Goal: Task Accomplishment & Management: Use online tool/utility

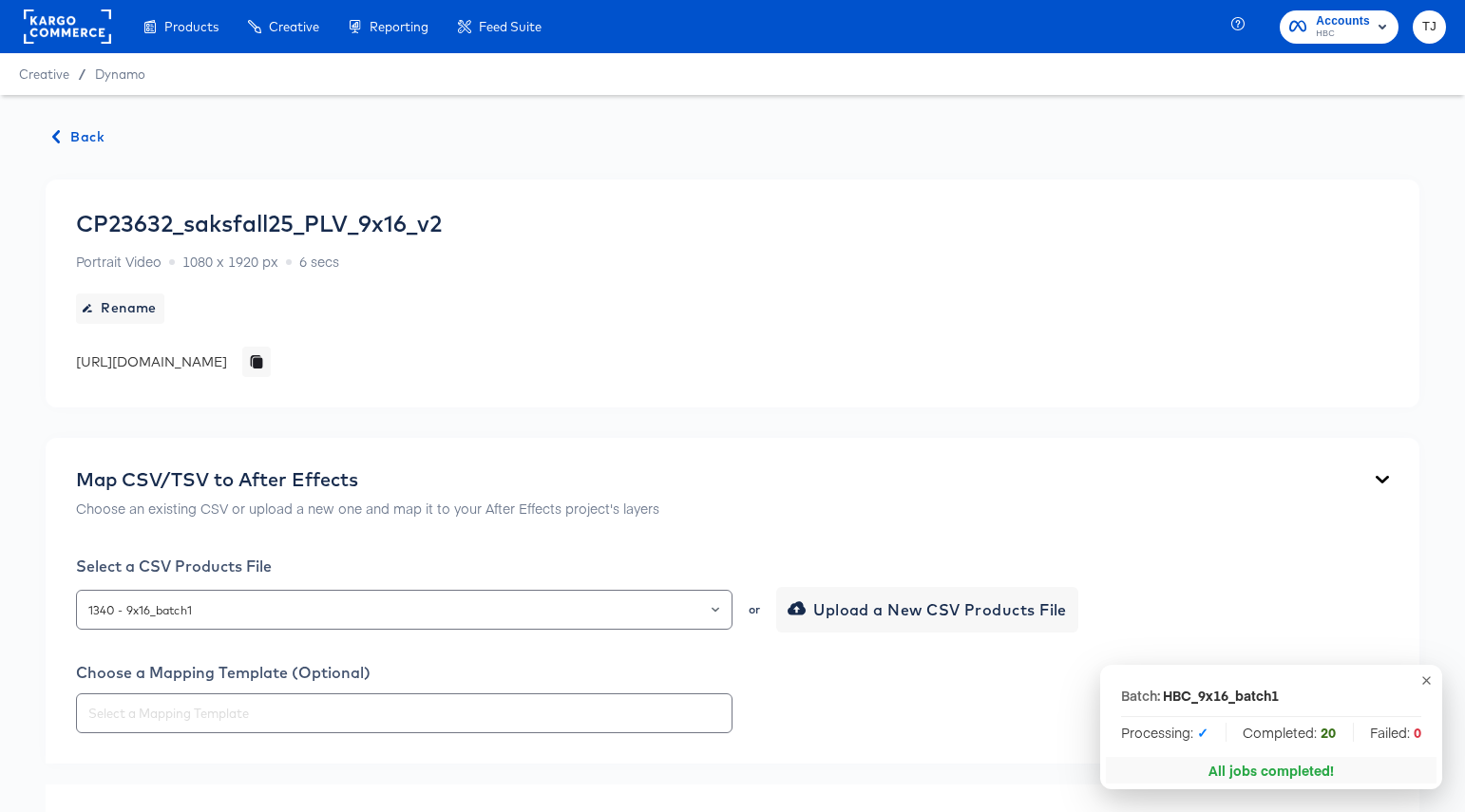
click at [74, 136] on span "Back" at bounding box center [78, 137] width 51 height 24
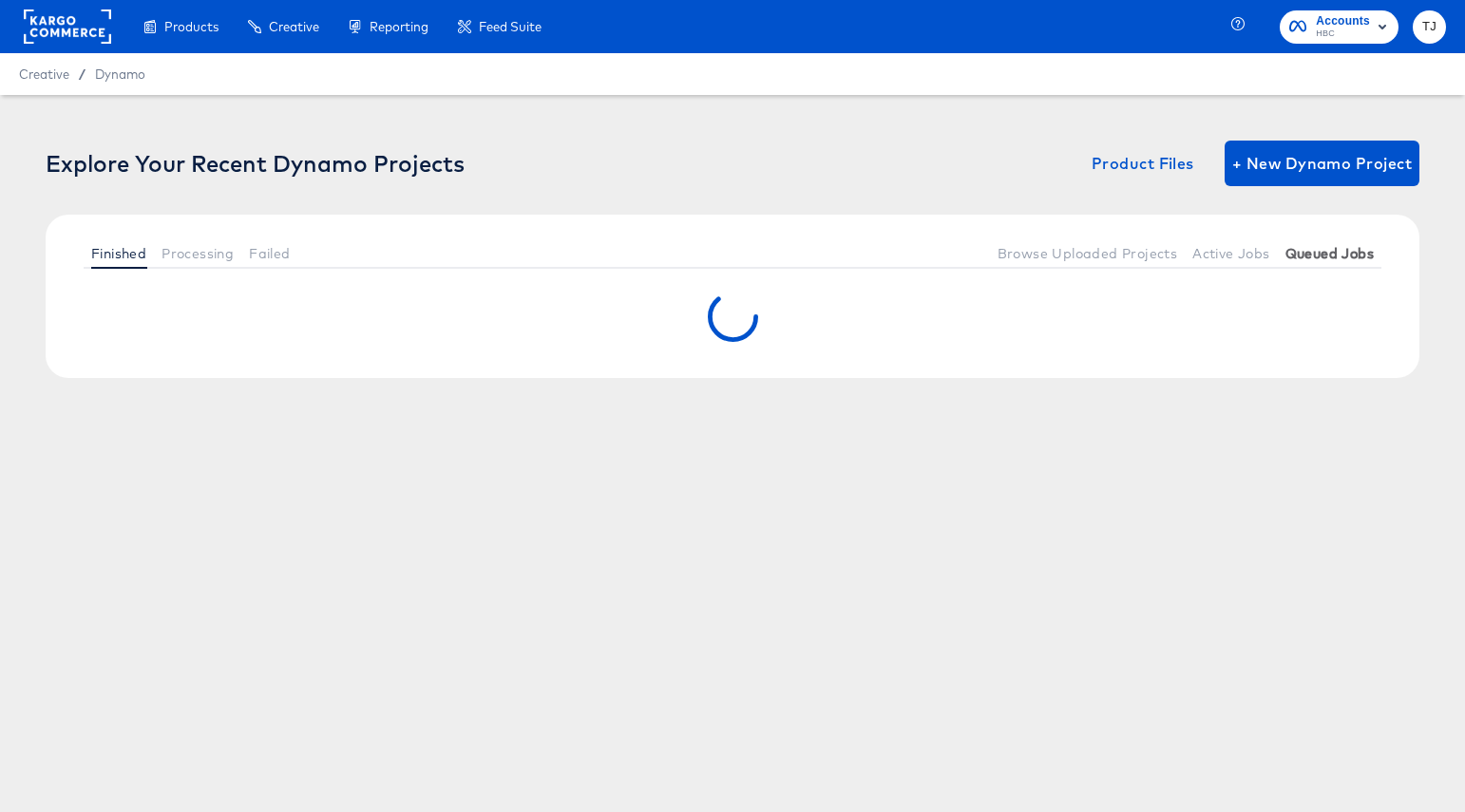
click at [1347, 246] on span "Queued Jobs" at bounding box center [1330, 253] width 88 height 15
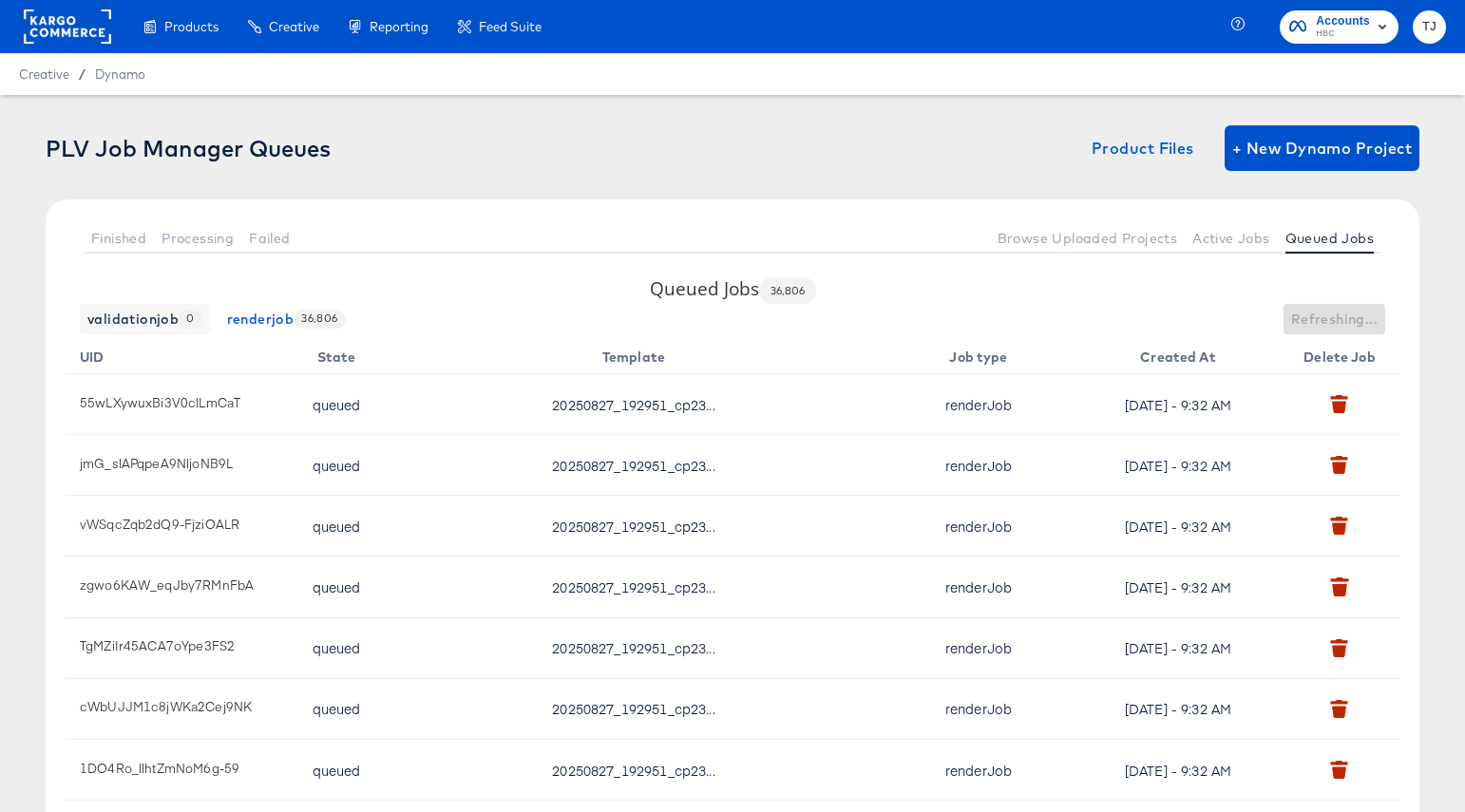
click at [53, 24] on rect at bounding box center [67, 27] width 87 height 35
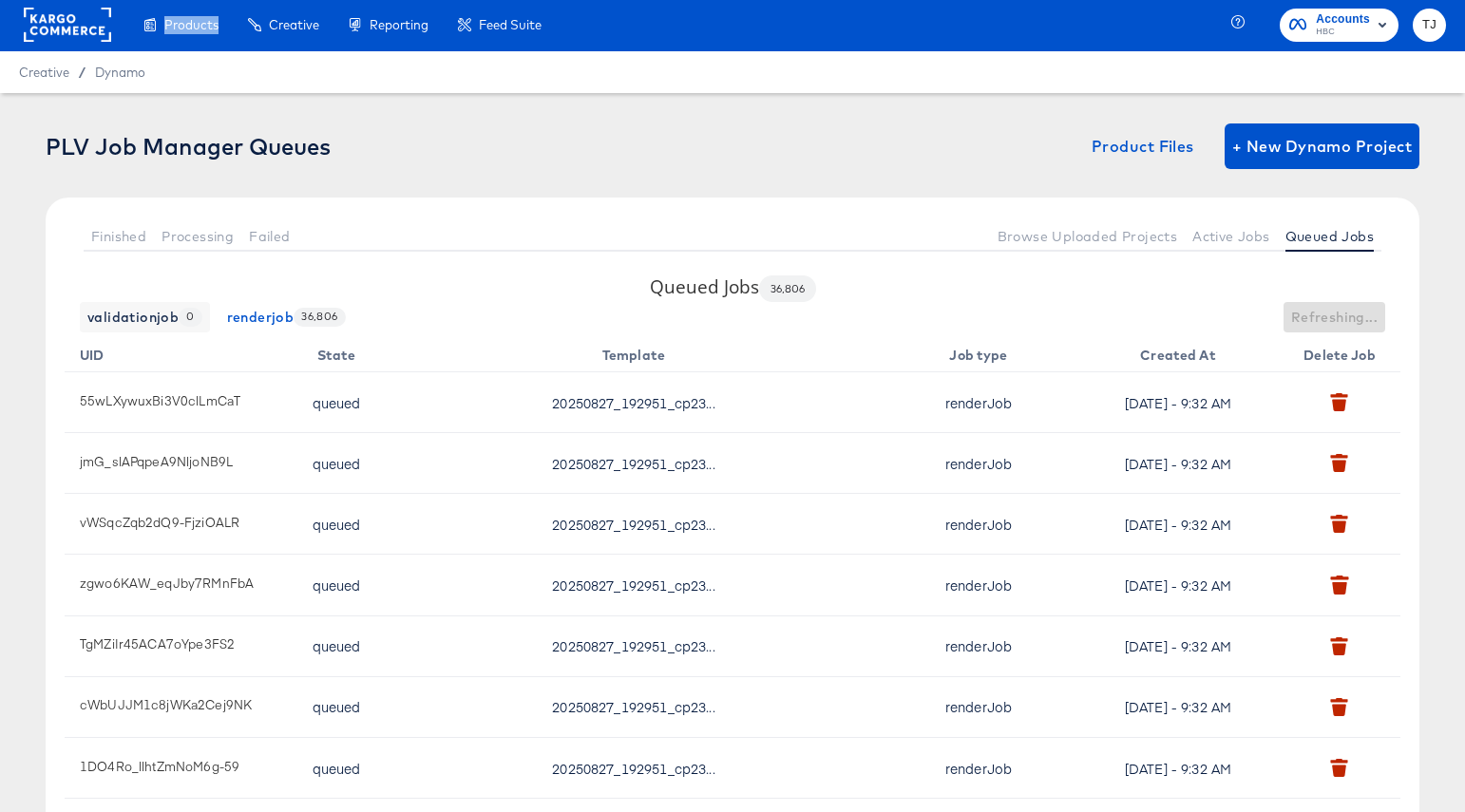
click at [53, 24] on rect at bounding box center [67, 25] width 87 height 35
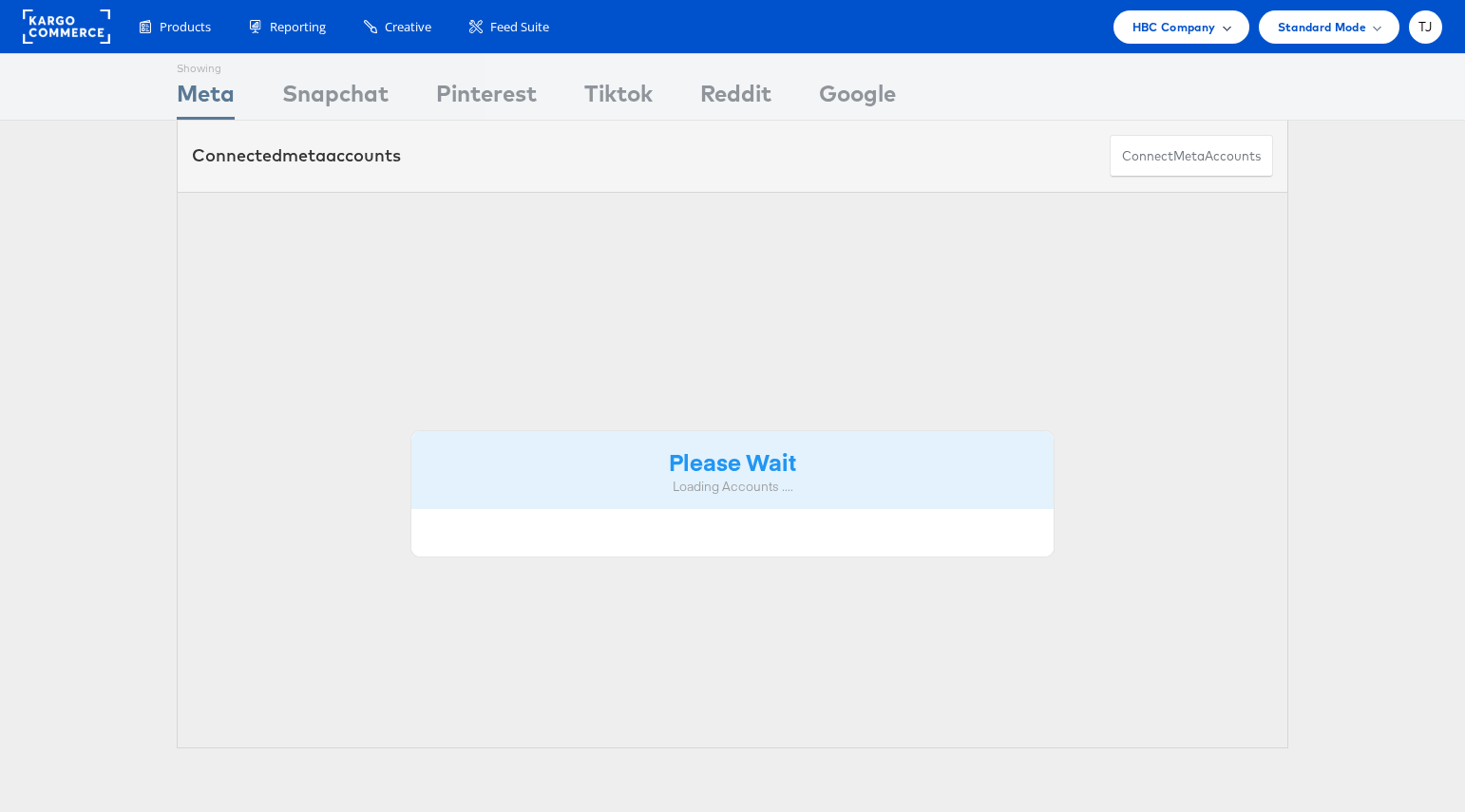
click at [1212, 31] on span "HBC Company" at bounding box center [1174, 27] width 84 height 20
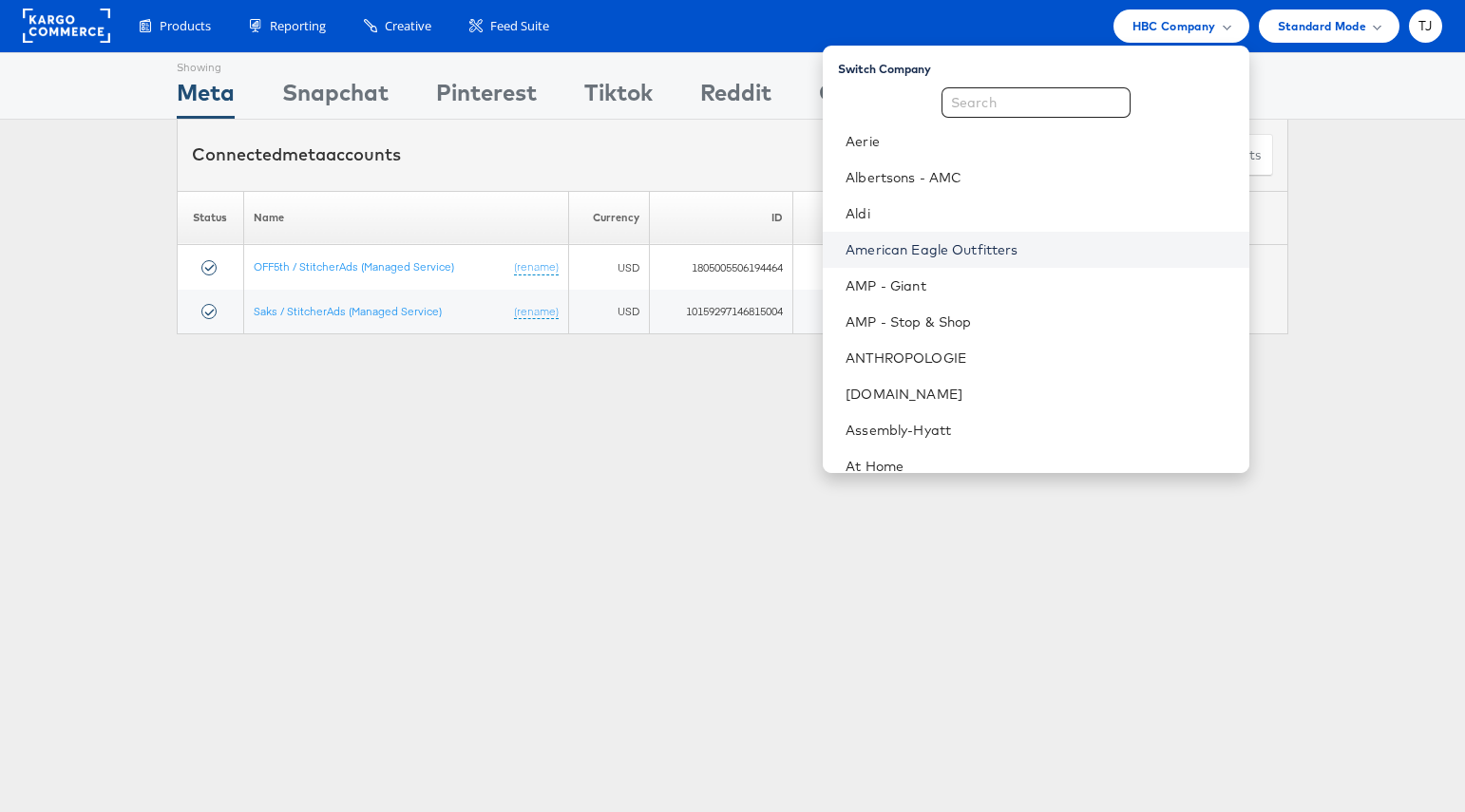
click at [1106, 249] on link "American Eagle Outfitters" at bounding box center [1040, 250] width 388 height 19
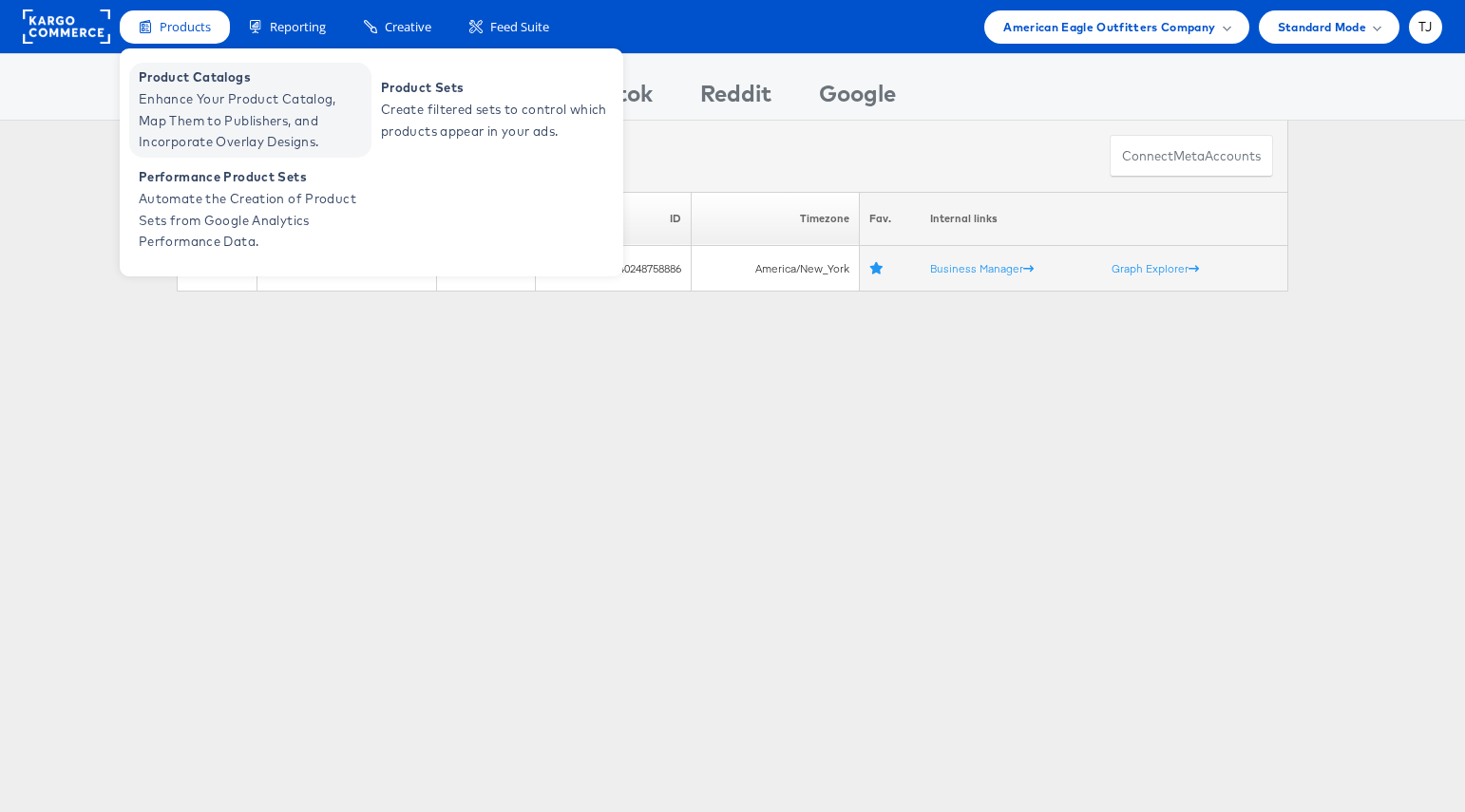
click at [165, 84] on span "Product Catalogs" at bounding box center [252, 77] width 228 height 22
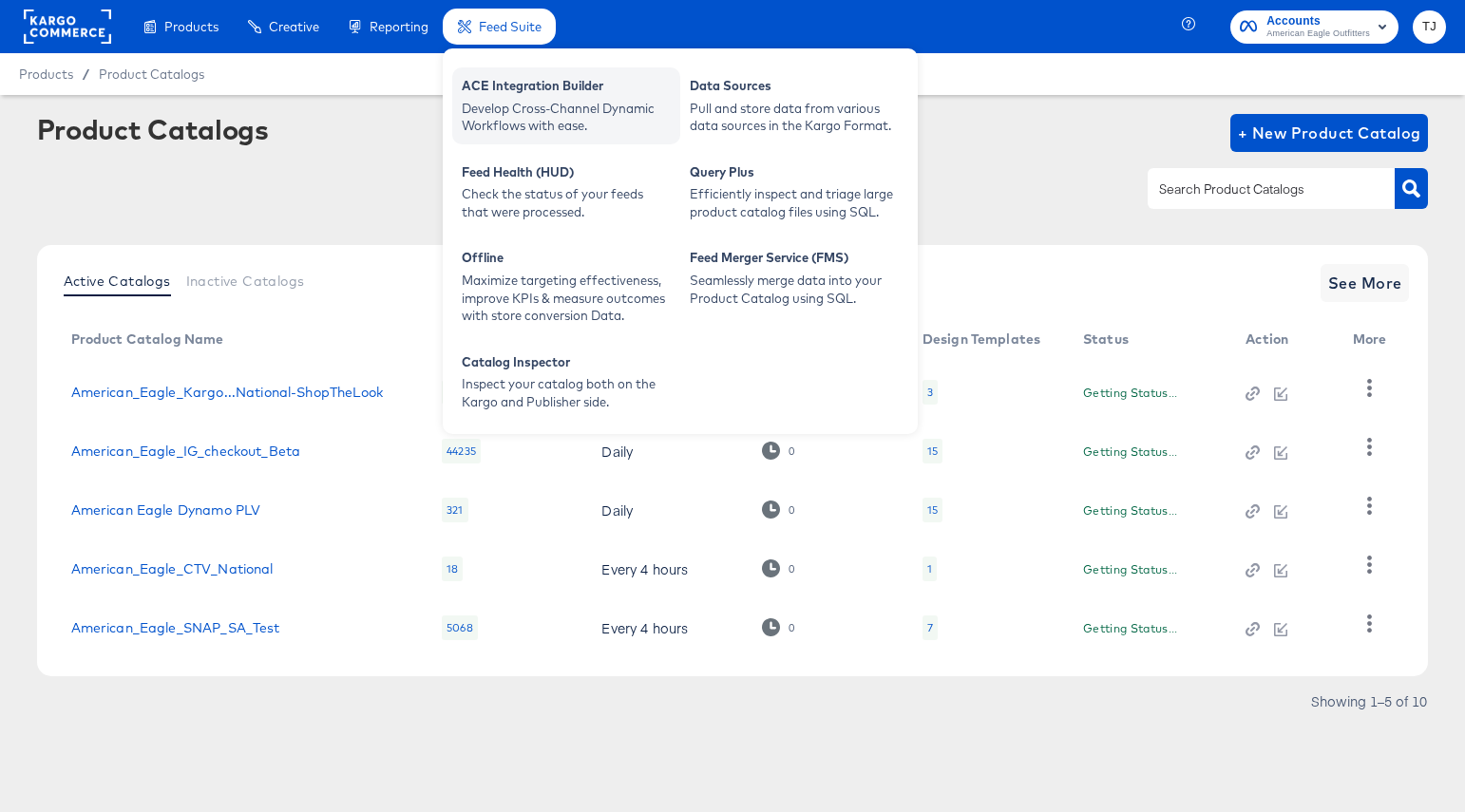
click at [515, 105] on div "Develop Cross-Channel Dynamic Workflows with ease." at bounding box center [566, 117] width 209 height 36
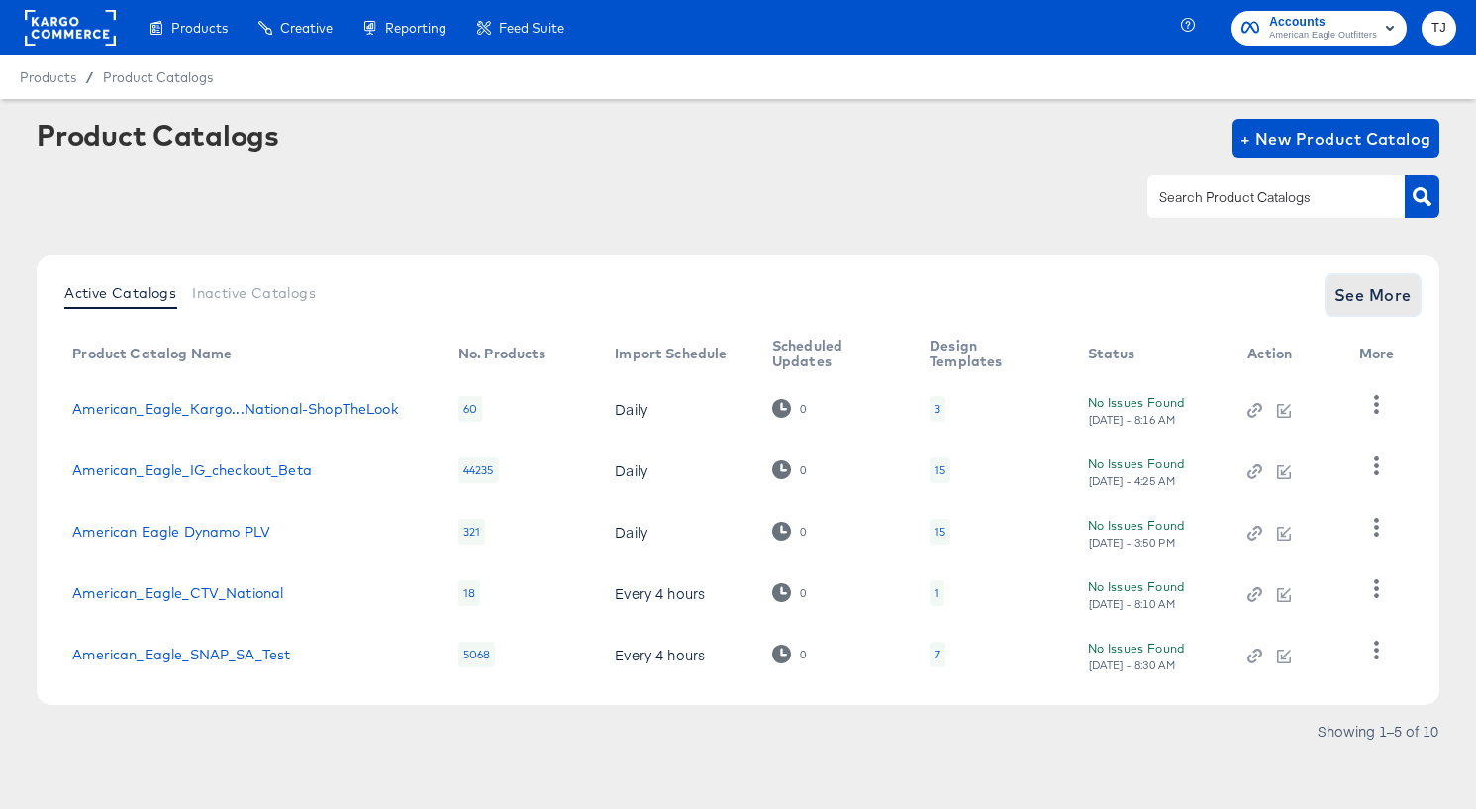
click at [1358, 295] on span "See More" at bounding box center [1372, 295] width 77 height 28
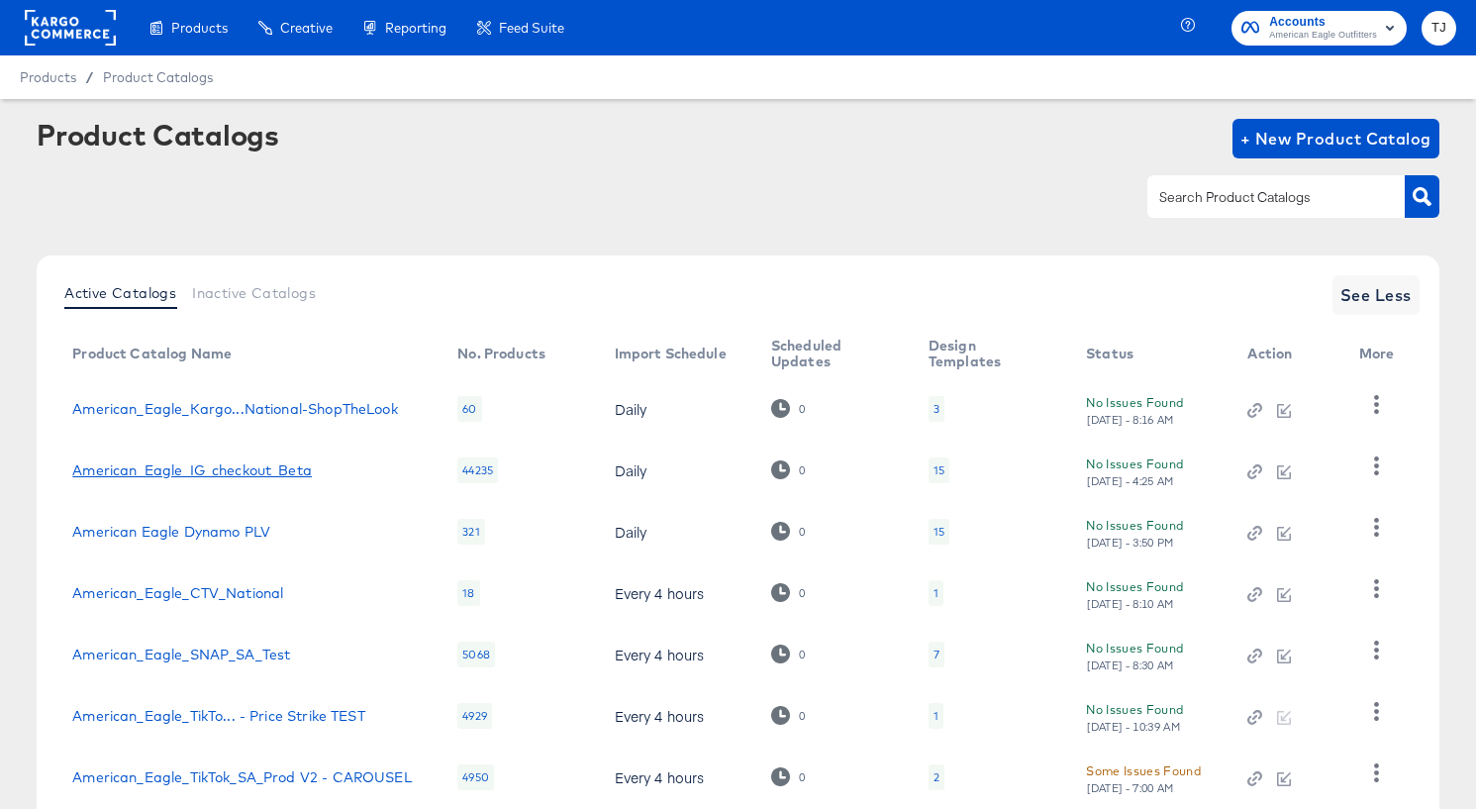
click at [219, 468] on link "American_Eagle_IG_checkout_Beta" at bounding box center [191, 470] width 239 height 16
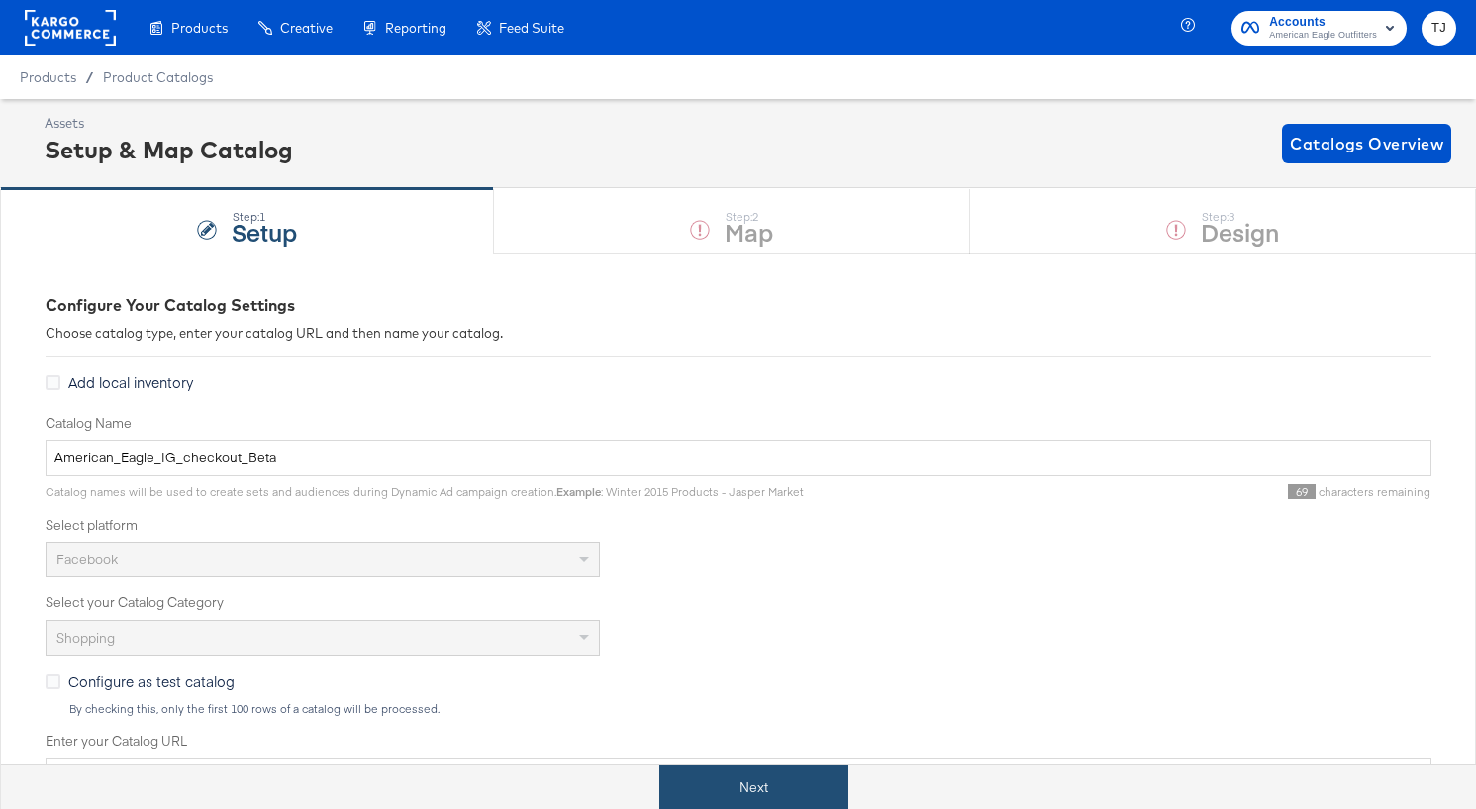
click at [735, 786] on button "Next" at bounding box center [753, 787] width 189 height 45
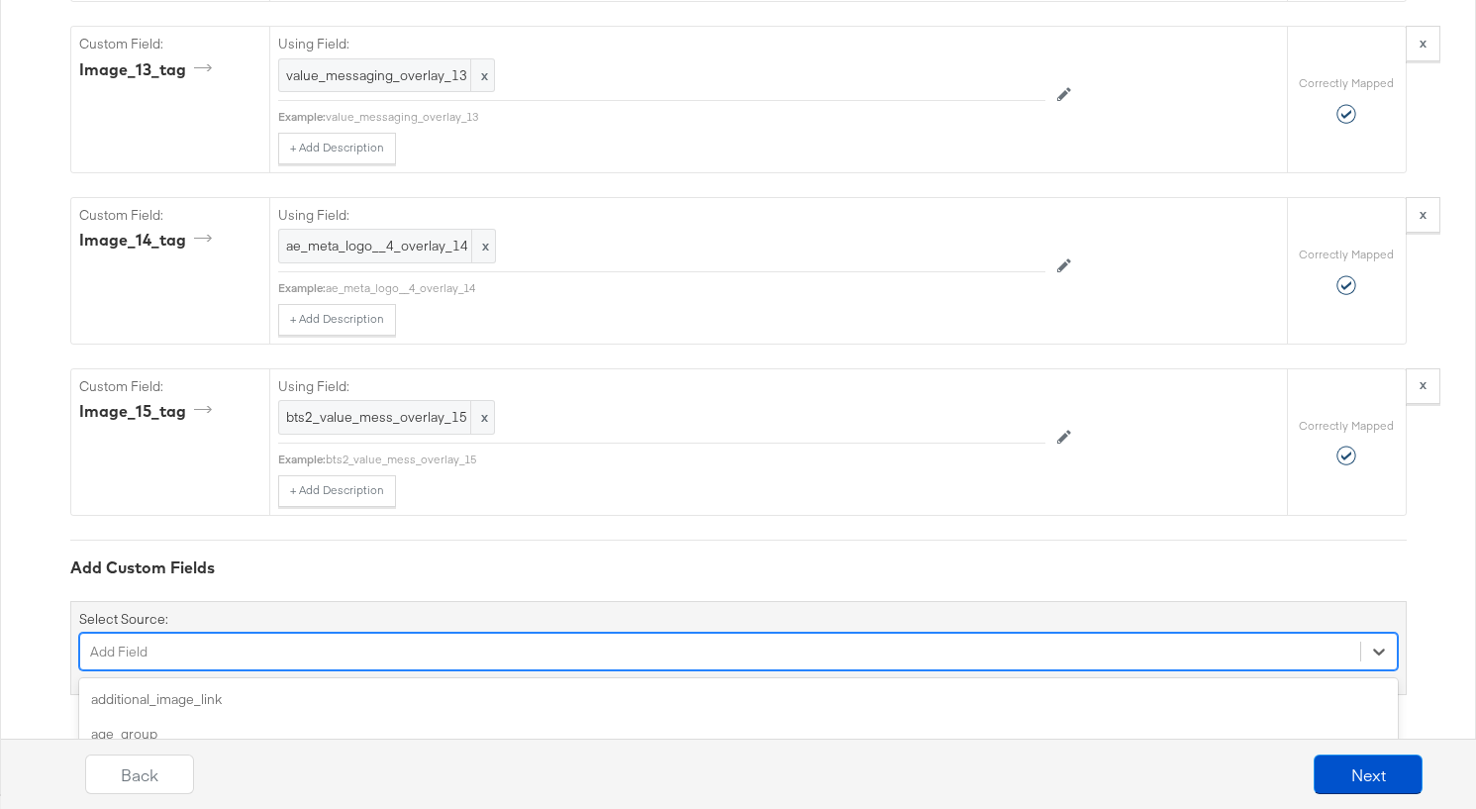
scroll to position [7729, 0]
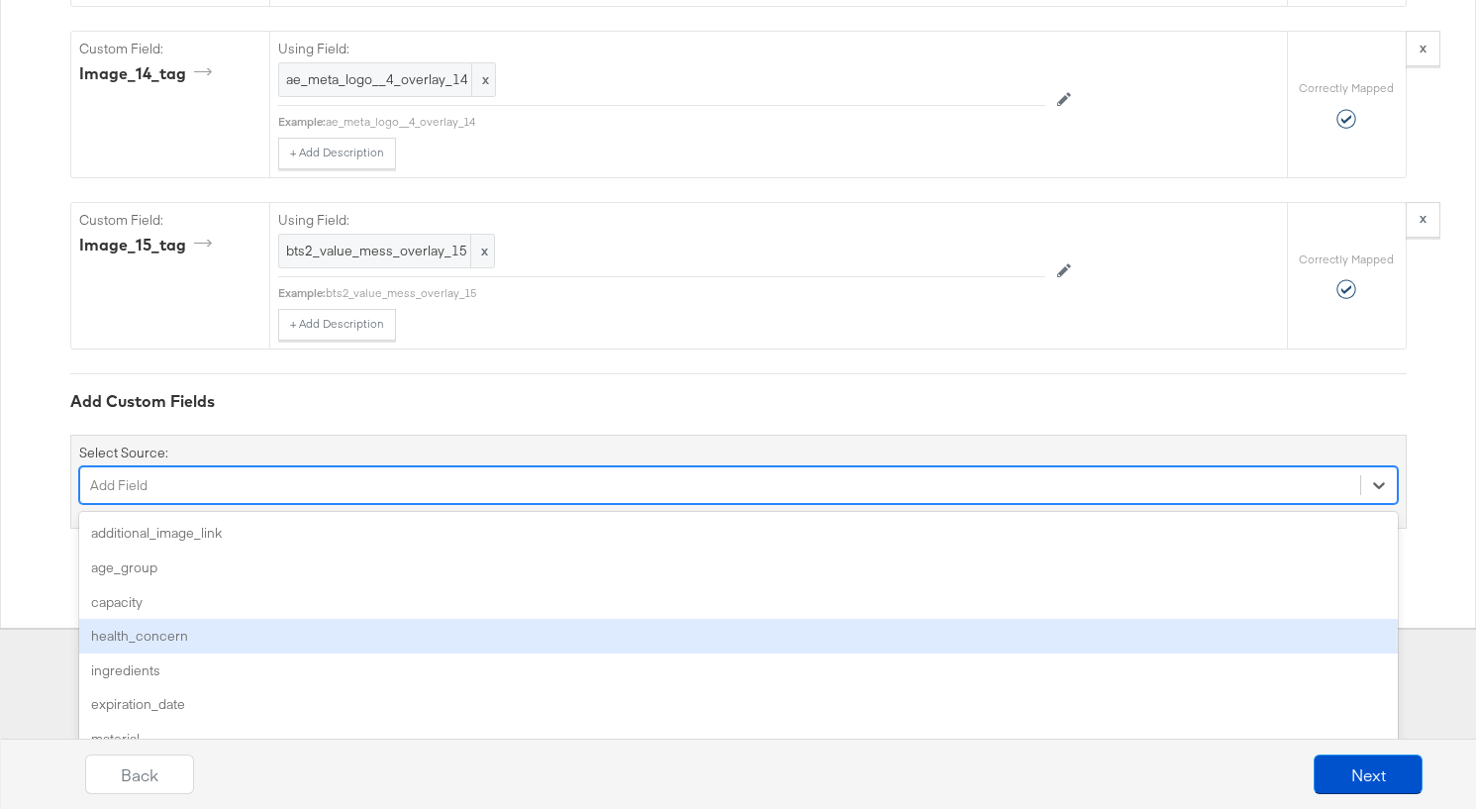
click at [669, 504] on div "option health_concern focused, 4 of 139. 139 results available. Use Up and Down…" at bounding box center [738, 485] width 1318 height 38
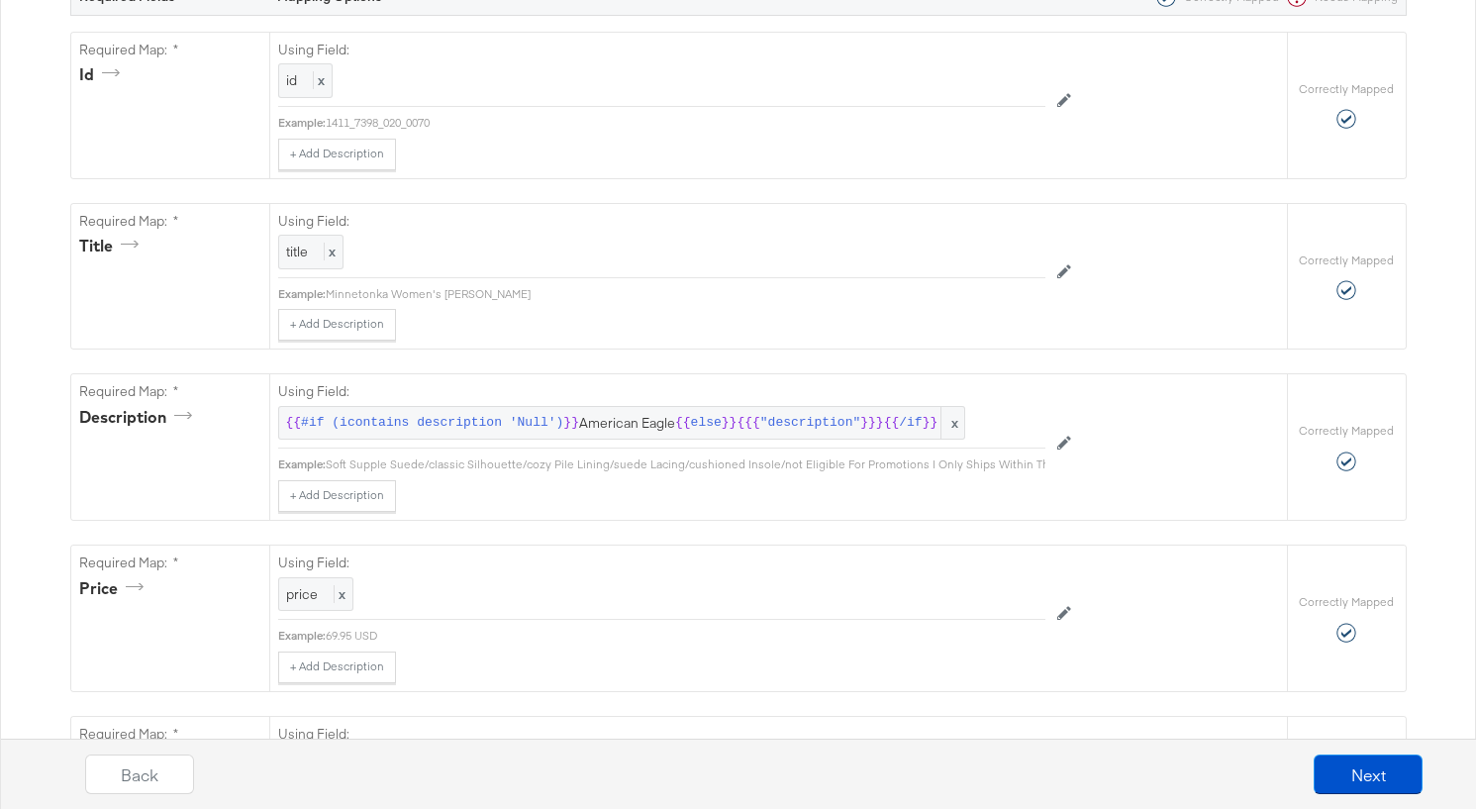
scroll to position [0, 0]
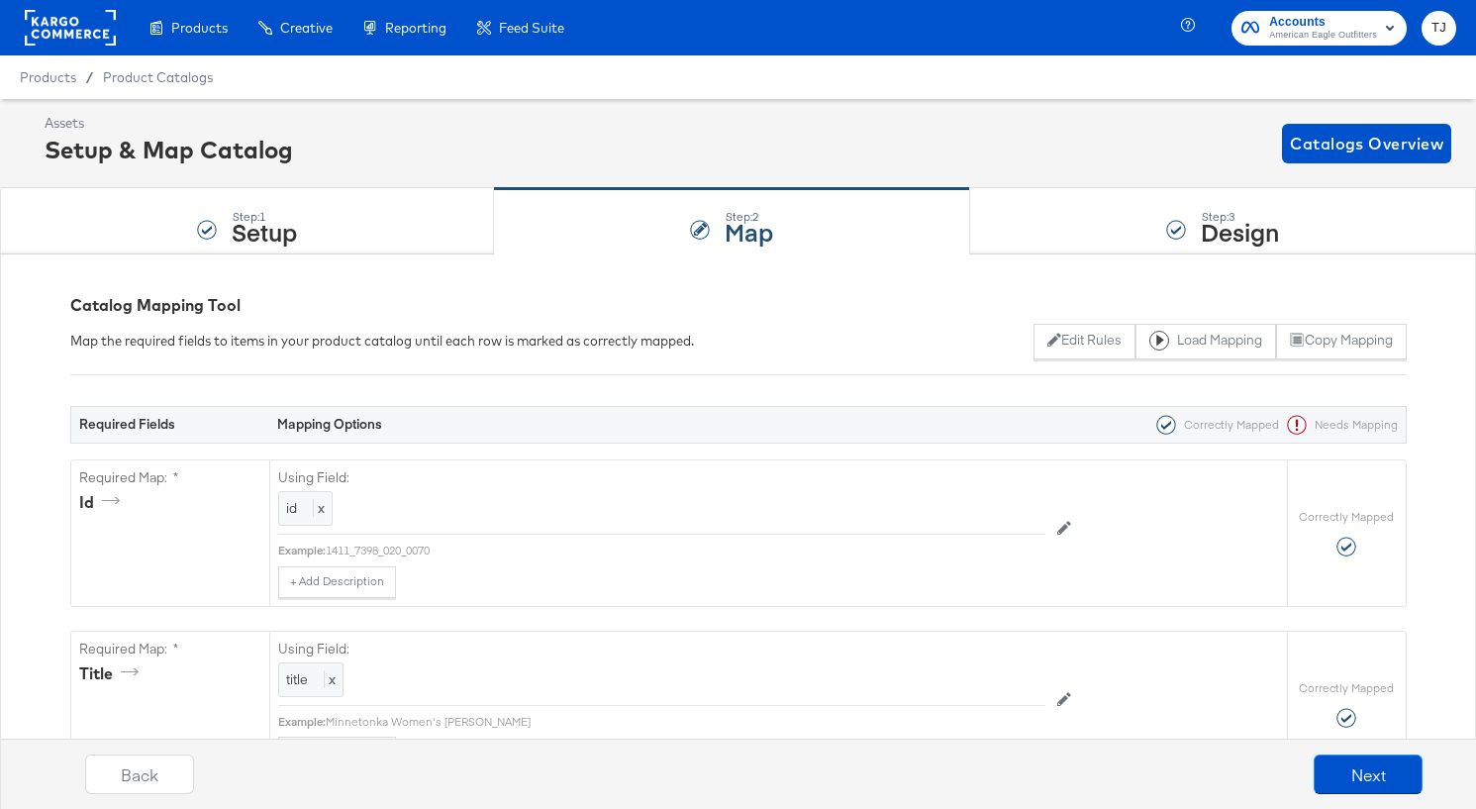
click at [63, 39] on rect at bounding box center [70, 28] width 91 height 36
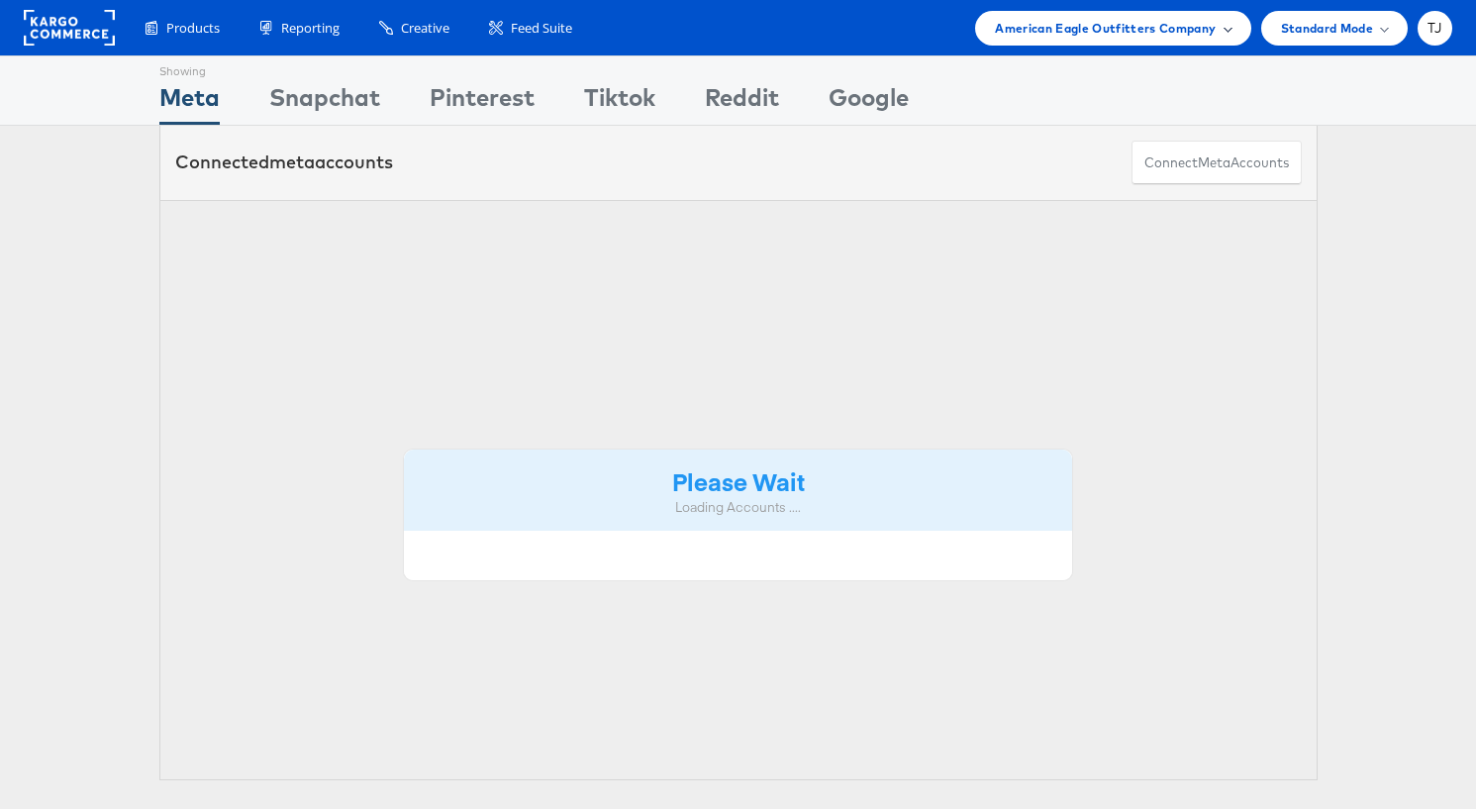
click at [1201, 23] on span "American Eagle Outfitters Company" at bounding box center [1105, 28] width 221 height 21
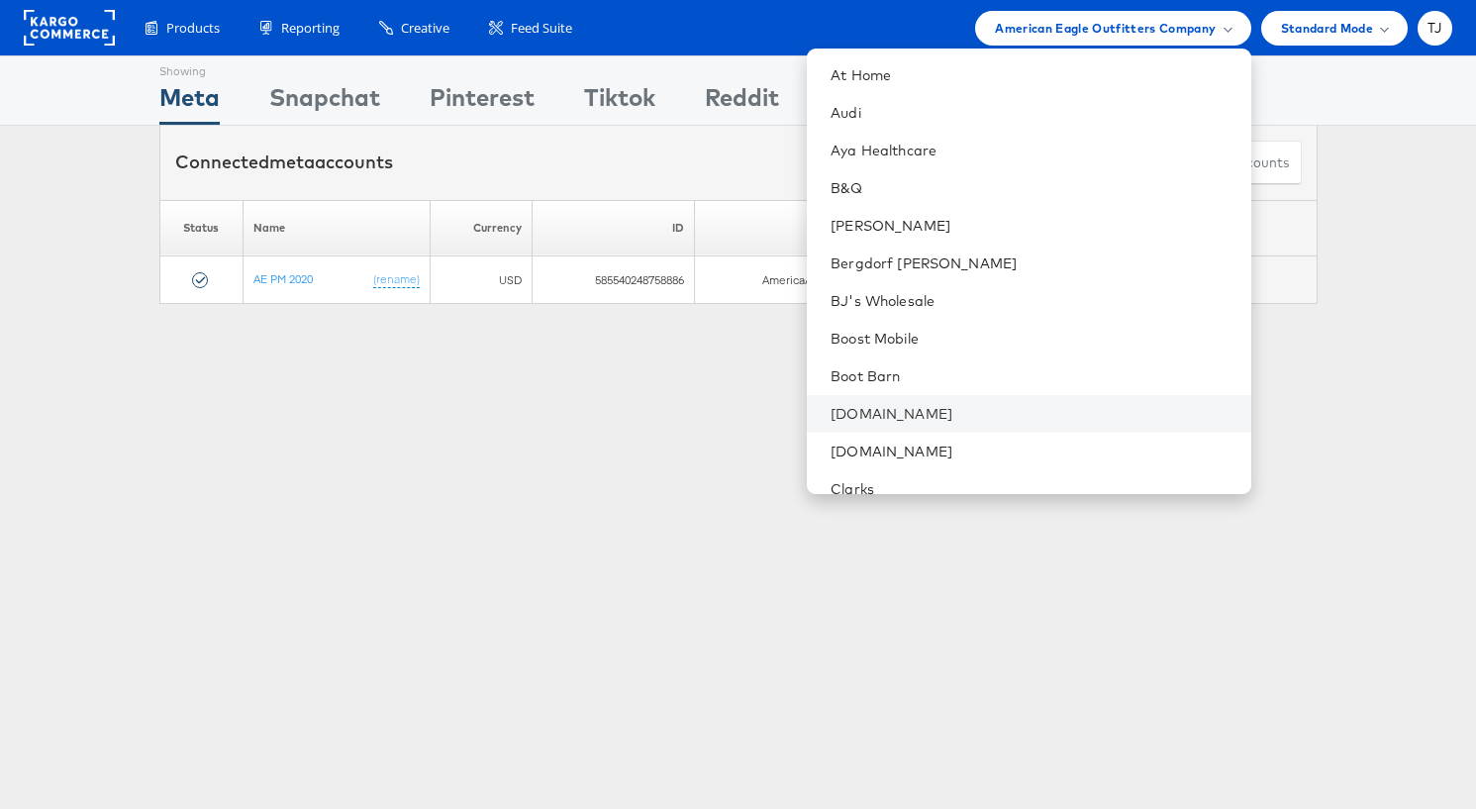
scroll to position [446, 0]
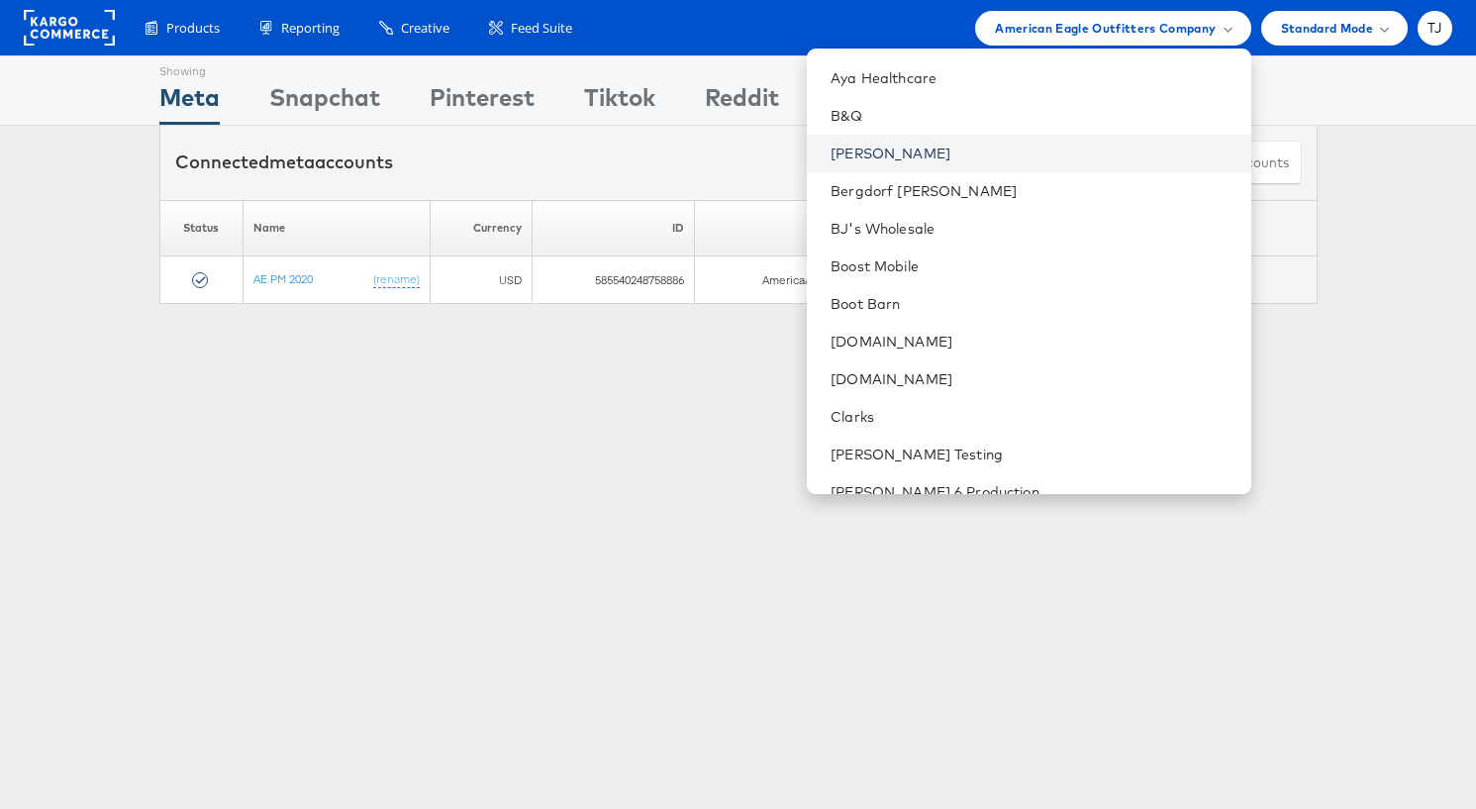
click at [996, 162] on link "Belk" at bounding box center [1032, 153] width 404 height 20
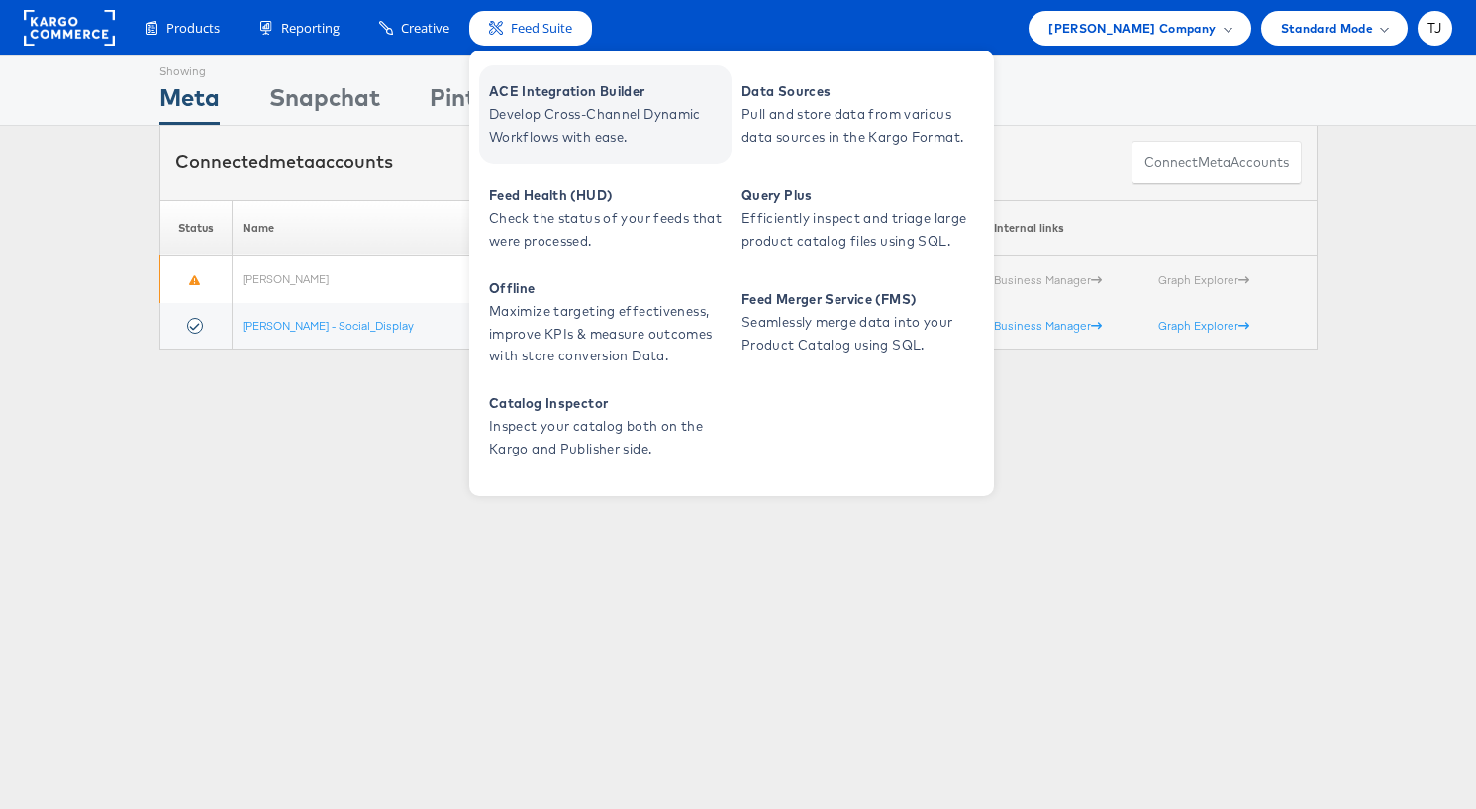
click at [540, 94] on span "ACE Integration Builder" at bounding box center [608, 91] width 238 height 23
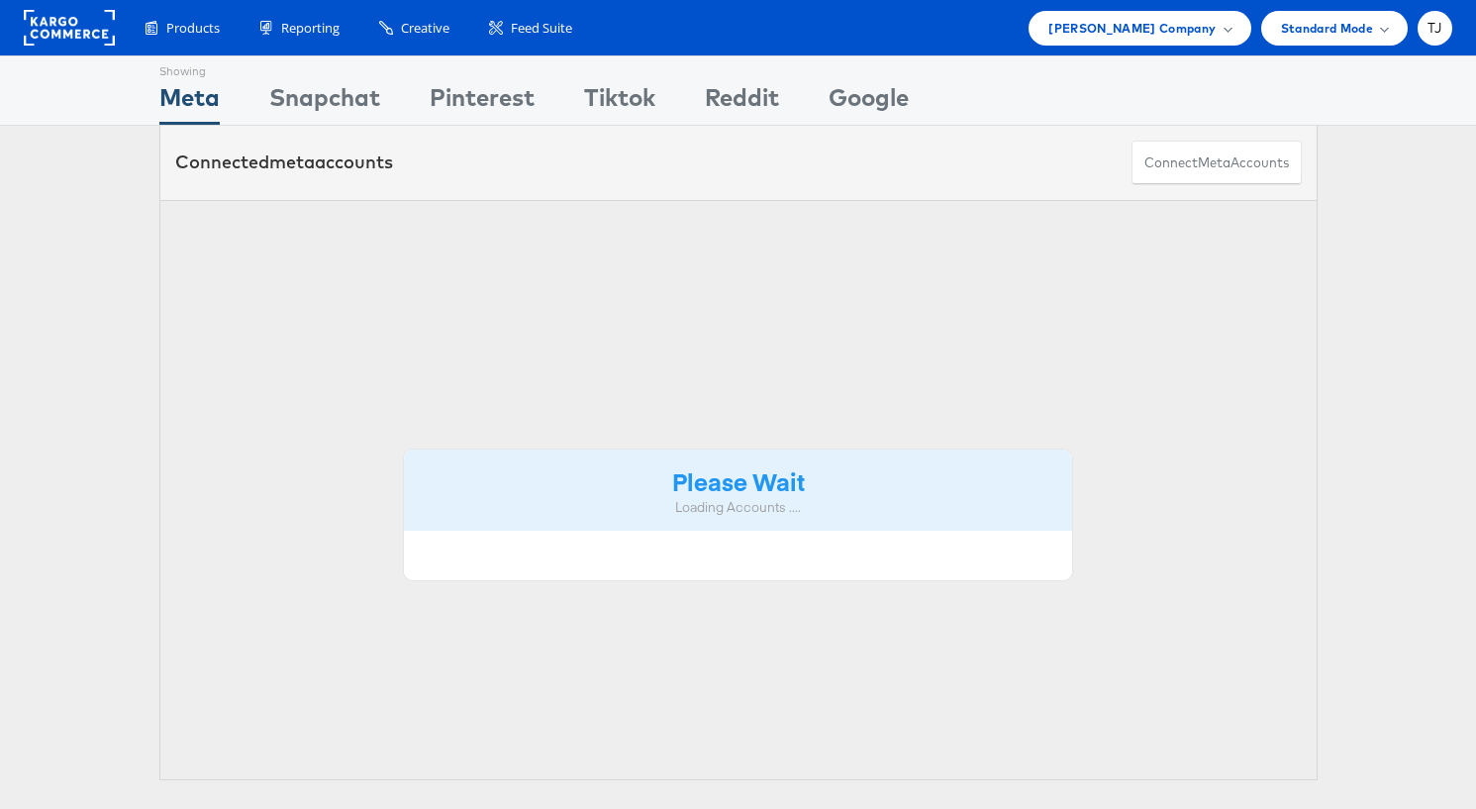
drag, startPoint x: 1214, startPoint y: 22, endPoint x: 1219, endPoint y: 160, distance: 138.6
click at [1214, 23] on div "Belk Company" at bounding box center [1139, 28] width 182 height 21
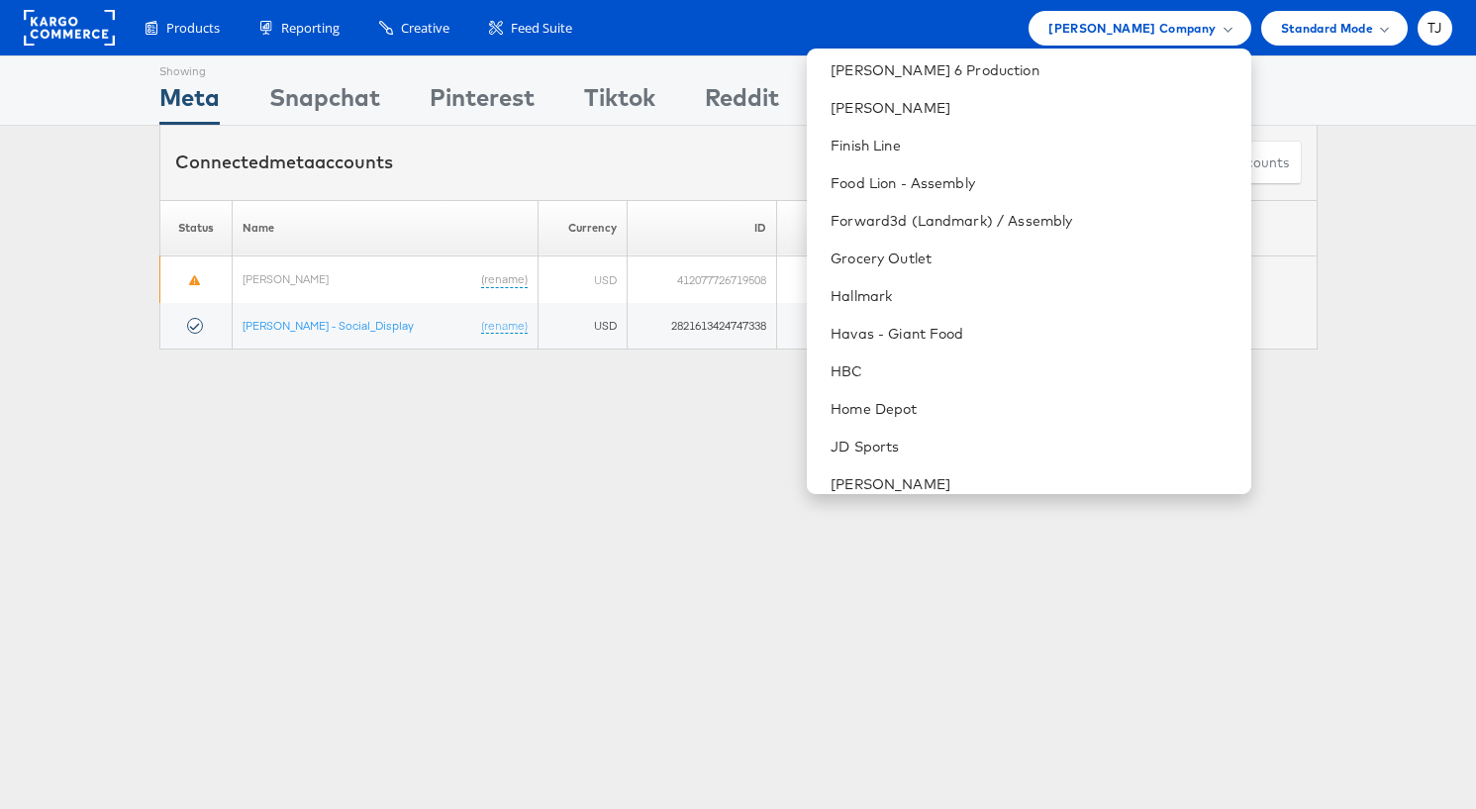
scroll to position [840, 0]
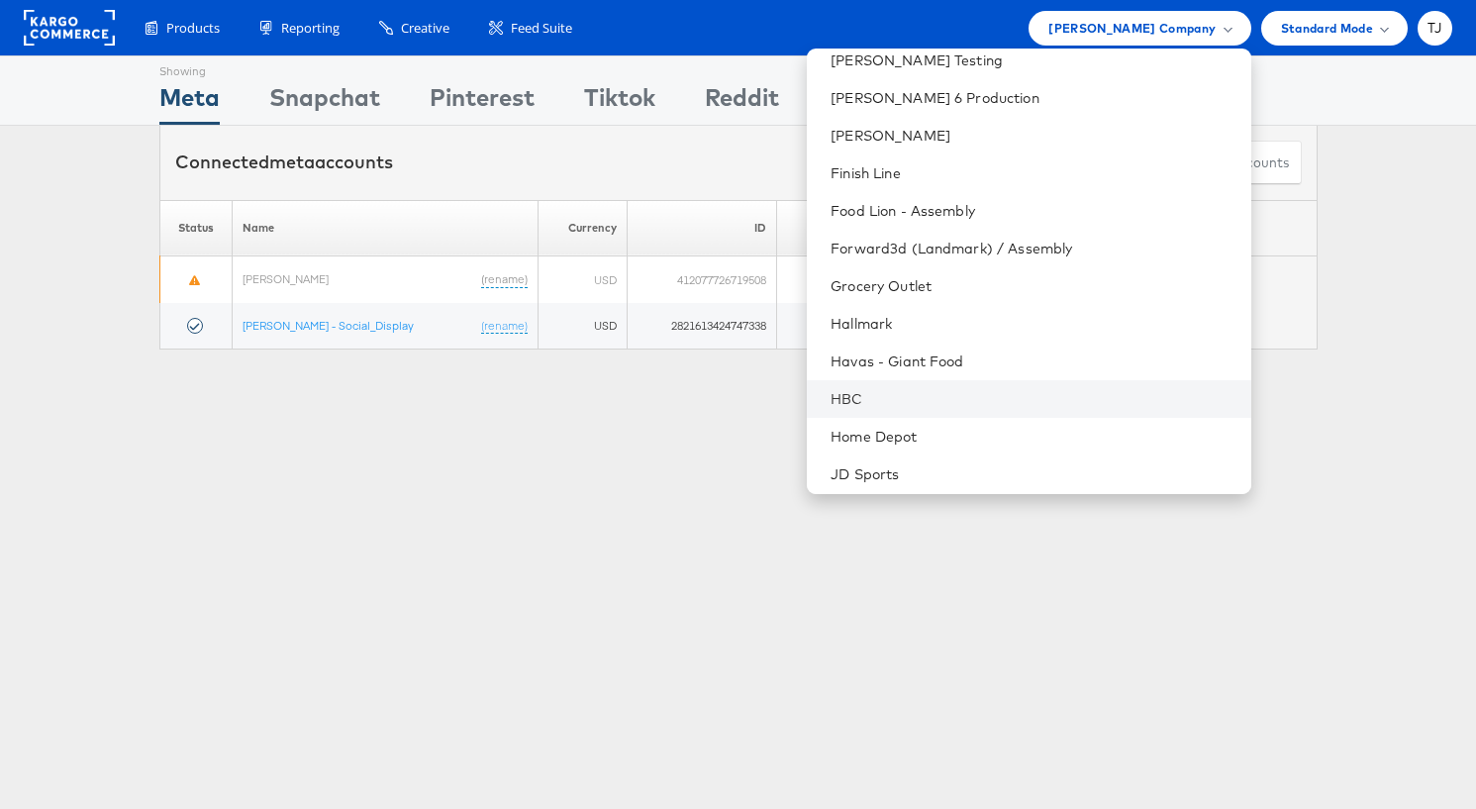
click at [1026, 386] on li "HBC" at bounding box center [1028, 399] width 443 height 38
click at [992, 393] on link "HBC" at bounding box center [1032, 399] width 404 height 20
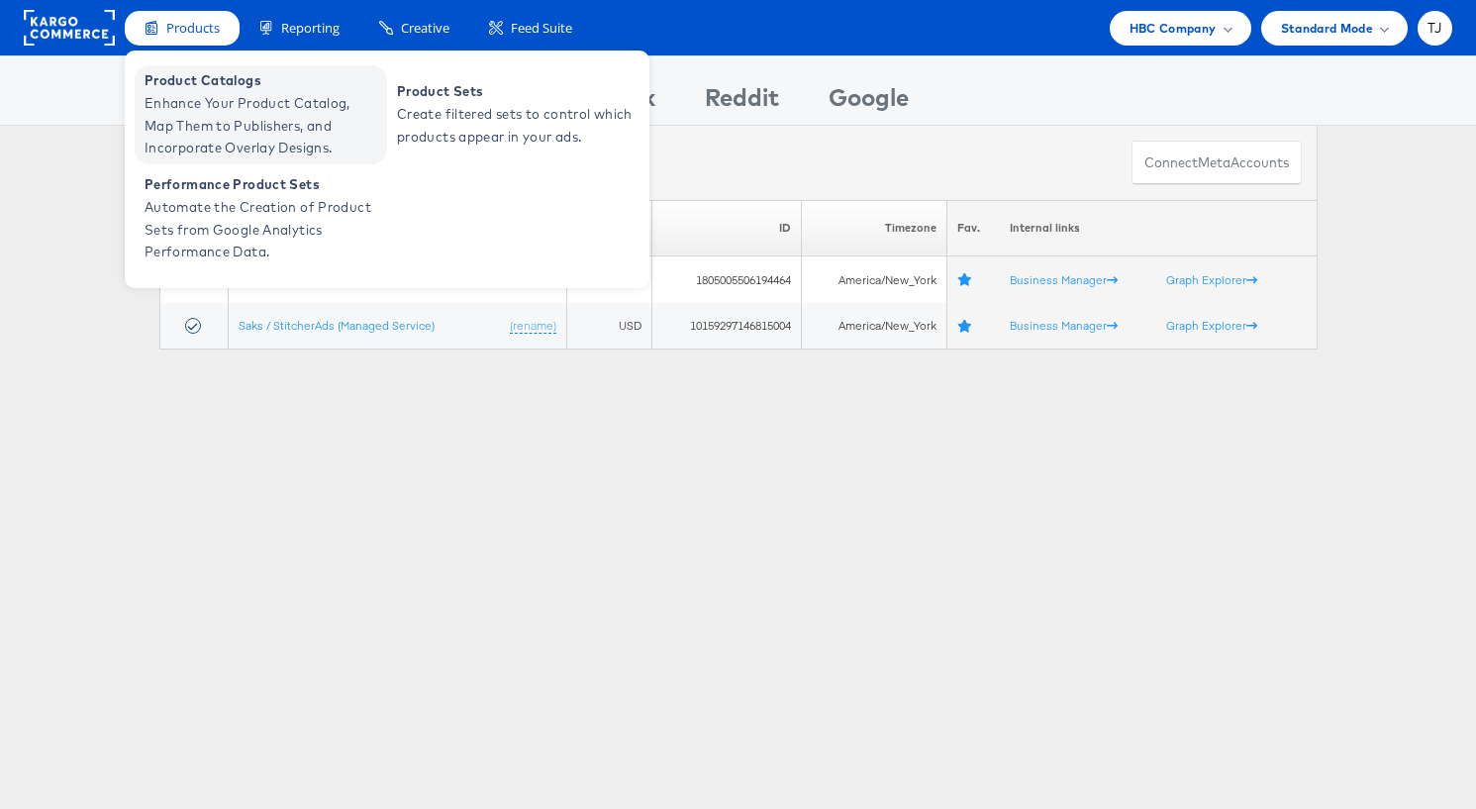
click at [191, 109] on span "Enhance Your Product Catalog, Map Them to Publishers, and Incorporate Overlay D…" at bounding box center [263, 125] width 238 height 67
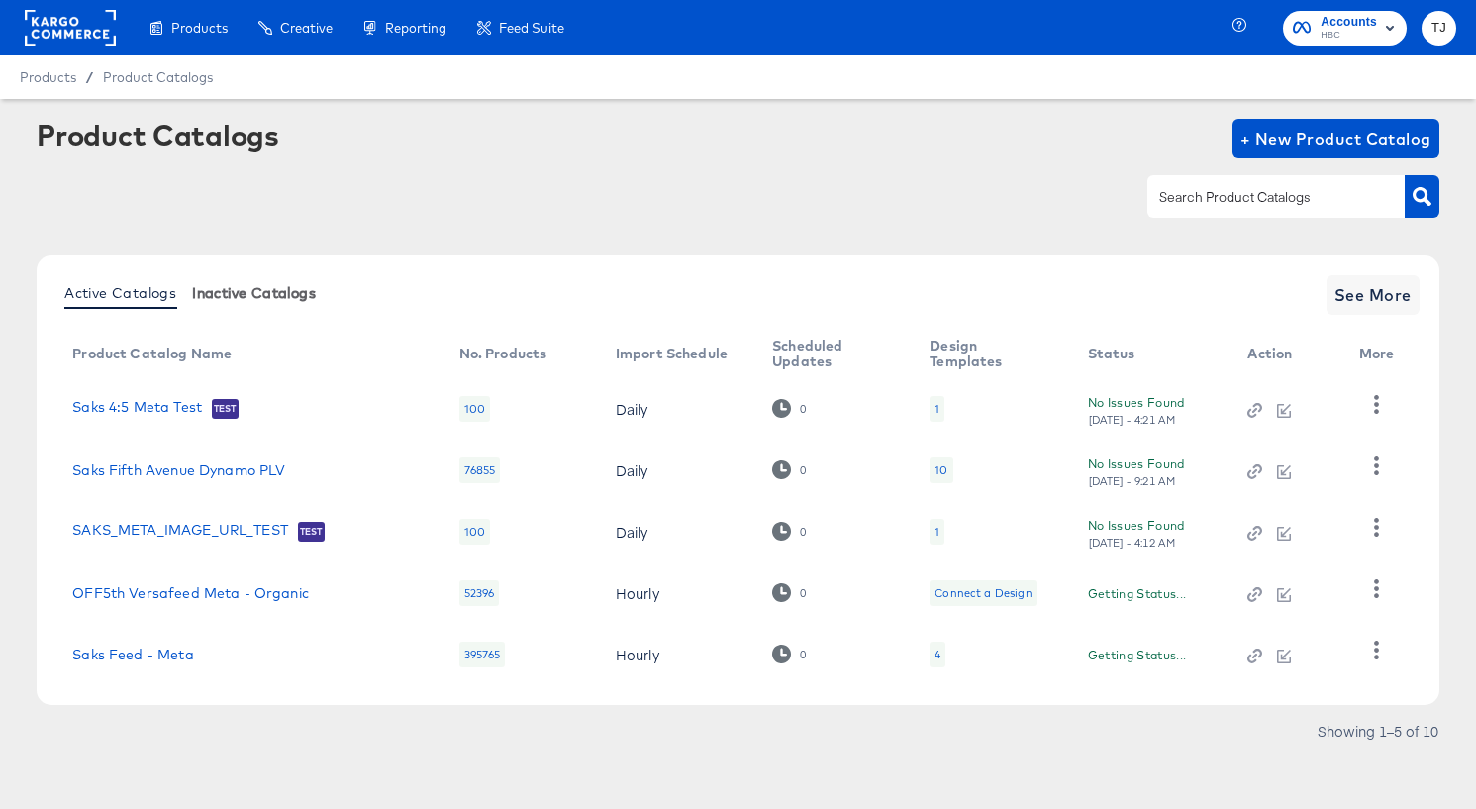
click at [0, 0] on div "Generate dynamic product videos in bulk using your catalog data and After Effec…" at bounding box center [0, 0] width 0 height 0
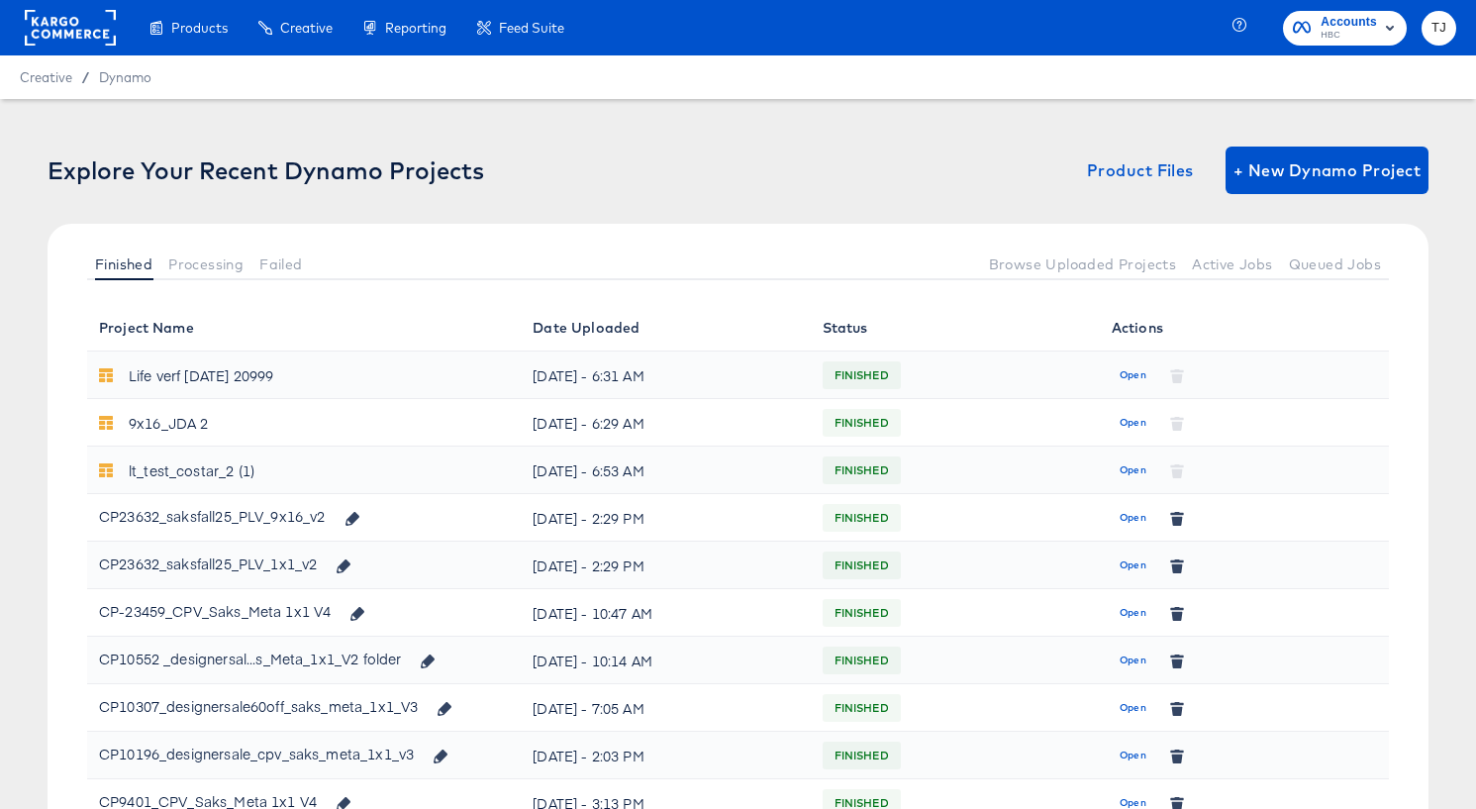
click at [69, 17] on rect at bounding box center [70, 28] width 91 height 36
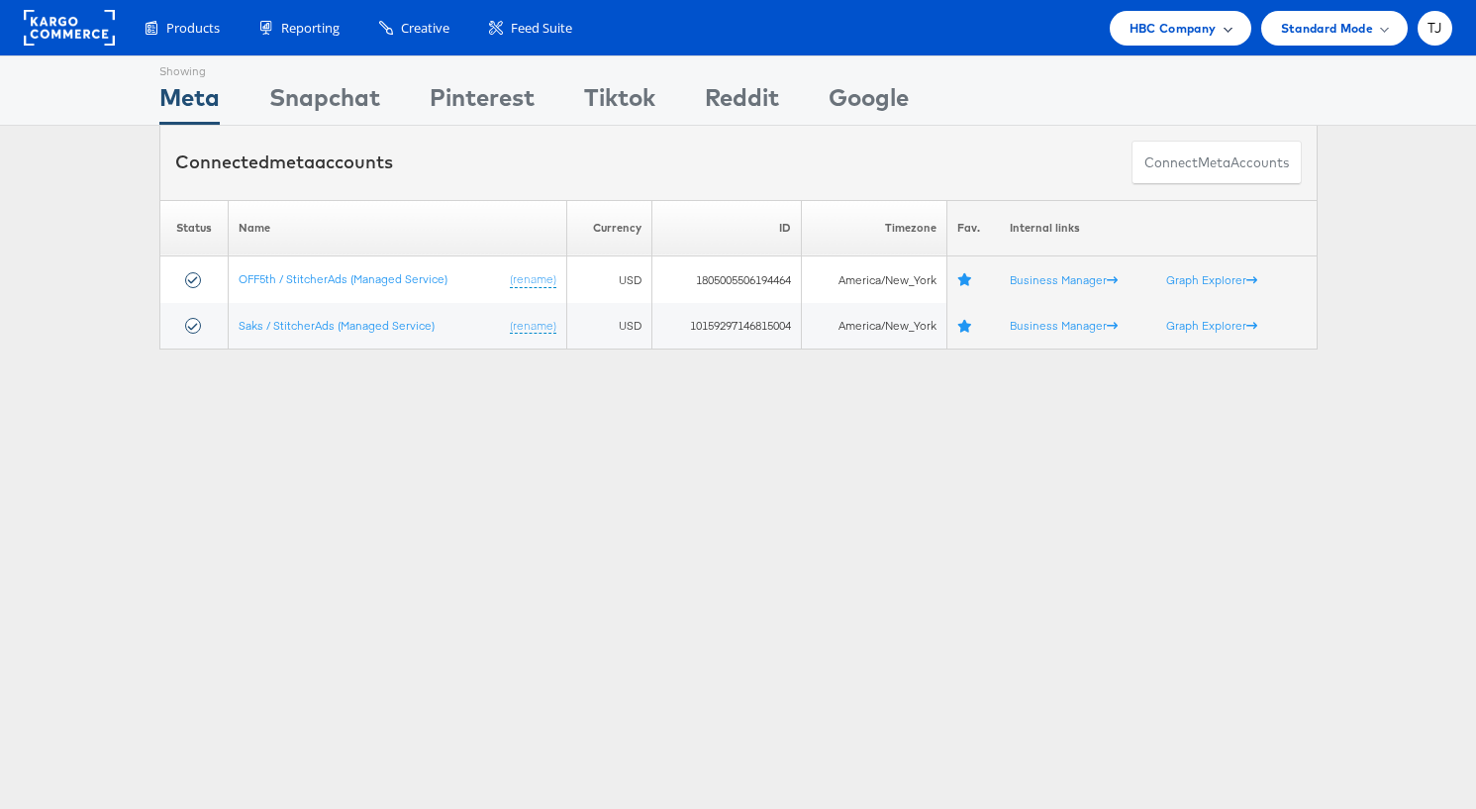
click at [1216, 31] on div "HBC Company" at bounding box center [1180, 28] width 102 height 21
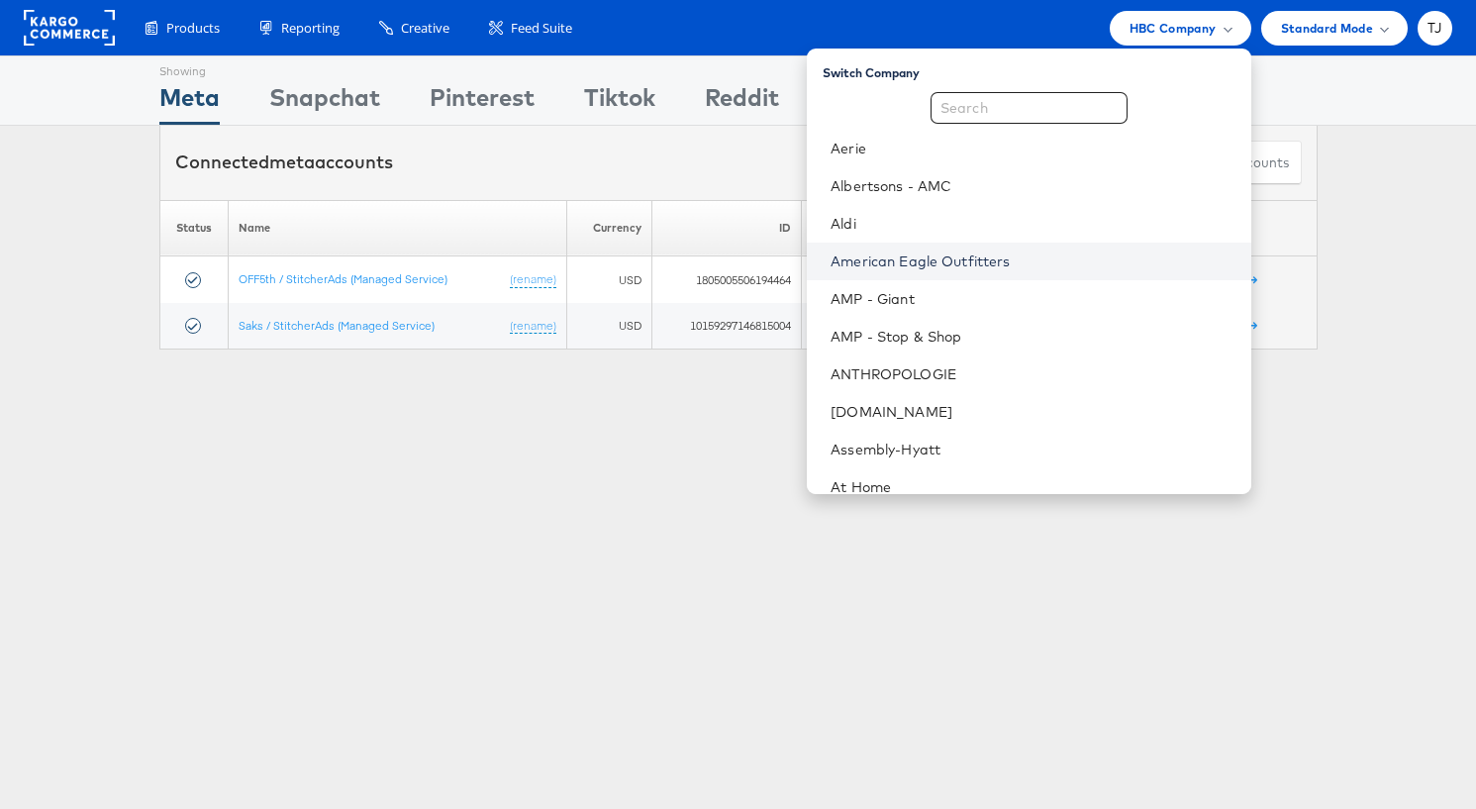
click at [1060, 254] on link "American Eagle Outfitters" at bounding box center [1032, 261] width 404 height 20
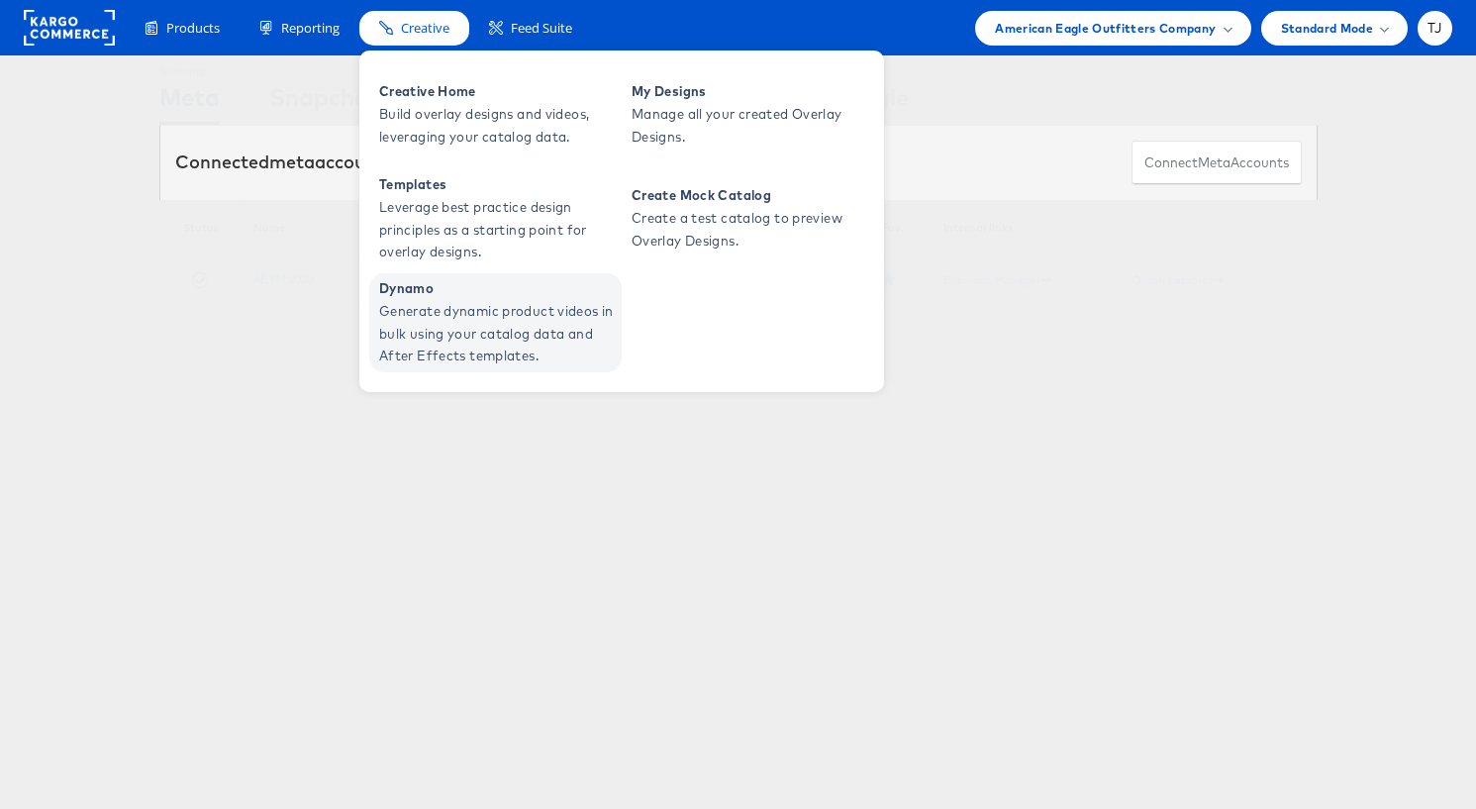
click at [444, 310] on span "Generate dynamic product videos in bulk using your catalog data and After Effec…" at bounding box center [498, 333] width 238 height 67
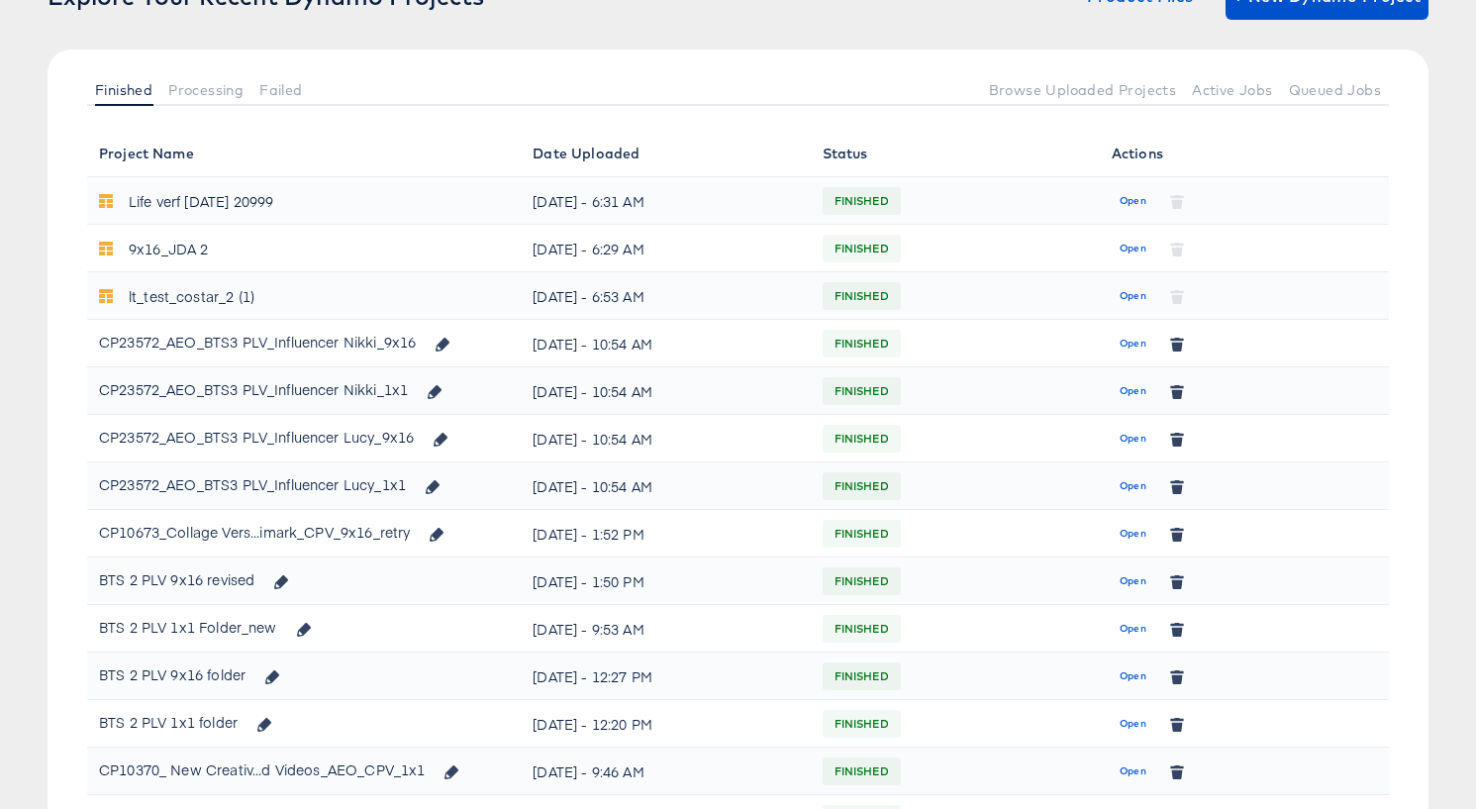
scroll to position [176, 0]
click at [1130, 576] on span "Open" at bounding box center [1132, 579] width 27 height 18
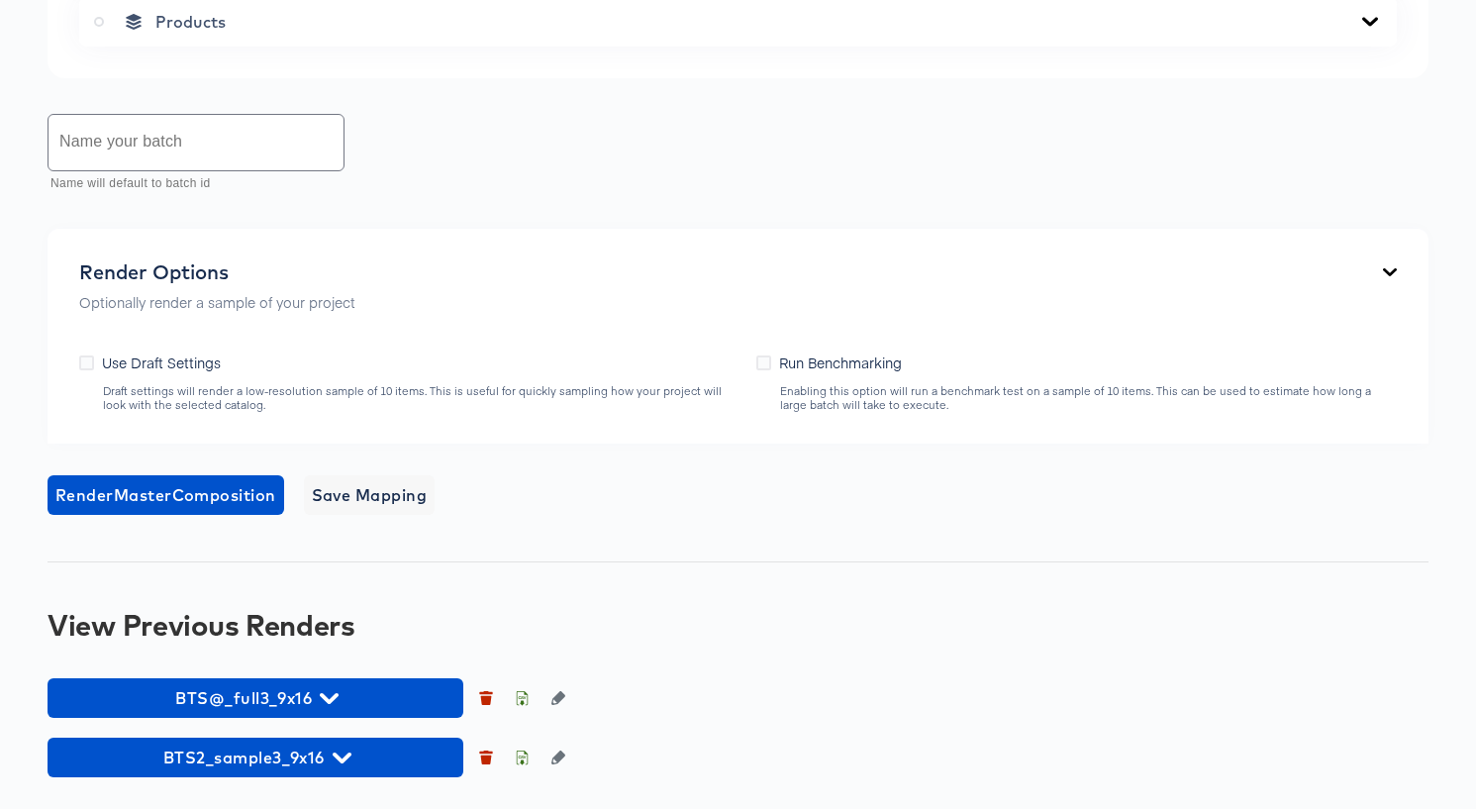
scroll to position [1496, 0]
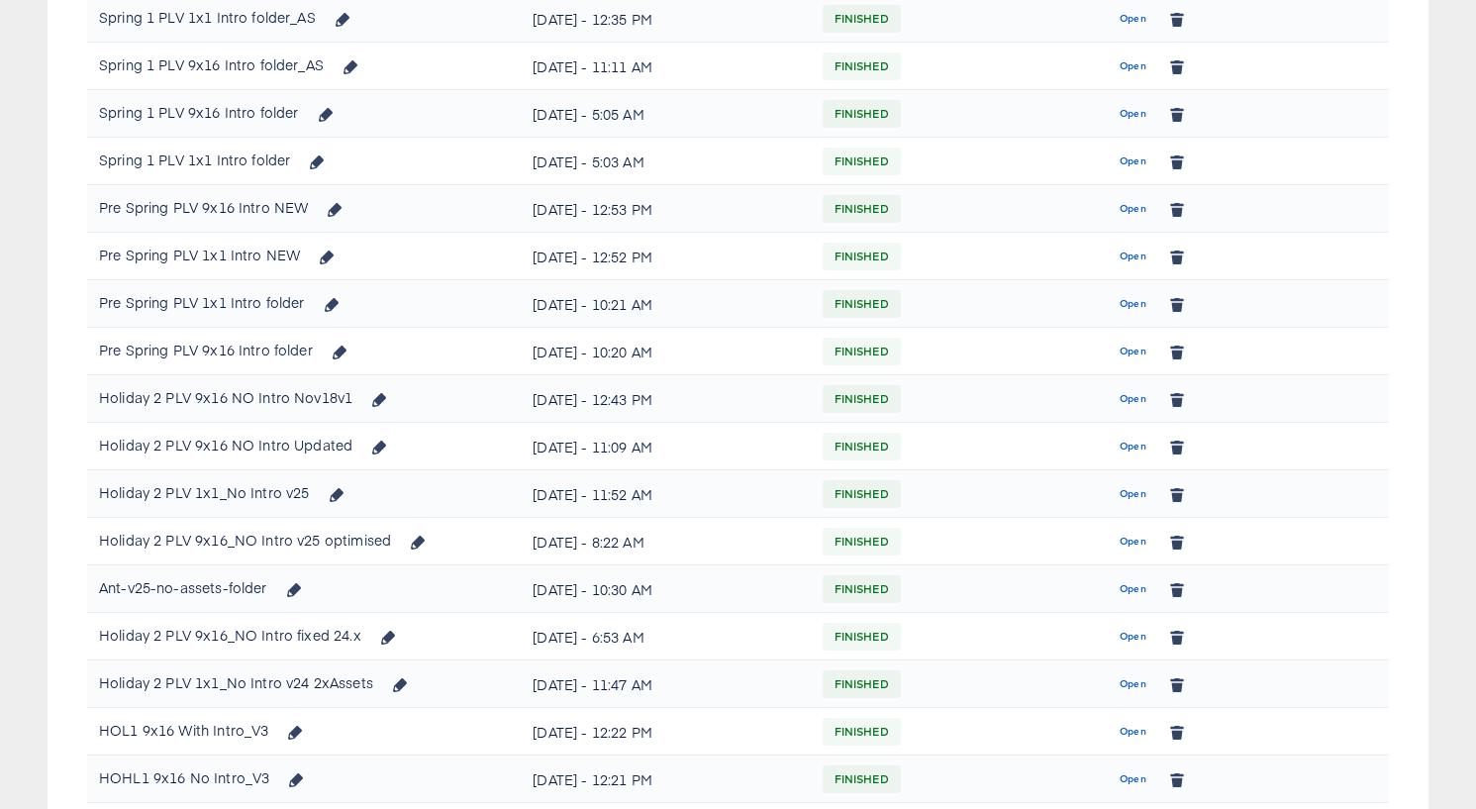
scroll to position [176, 0]
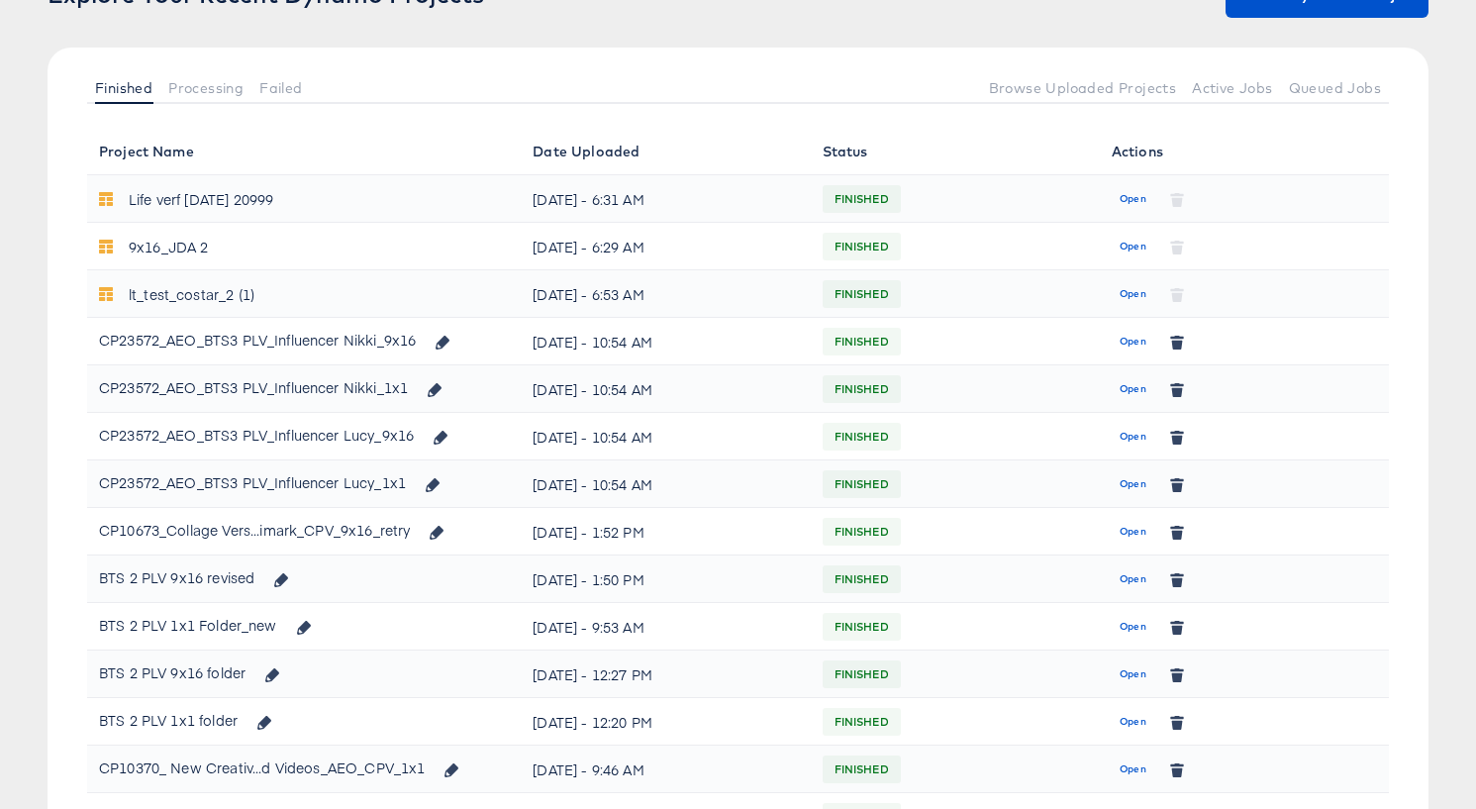
click at [1131, 620] on span "Open" at bounding box center [1132, 627] width 27 height 18
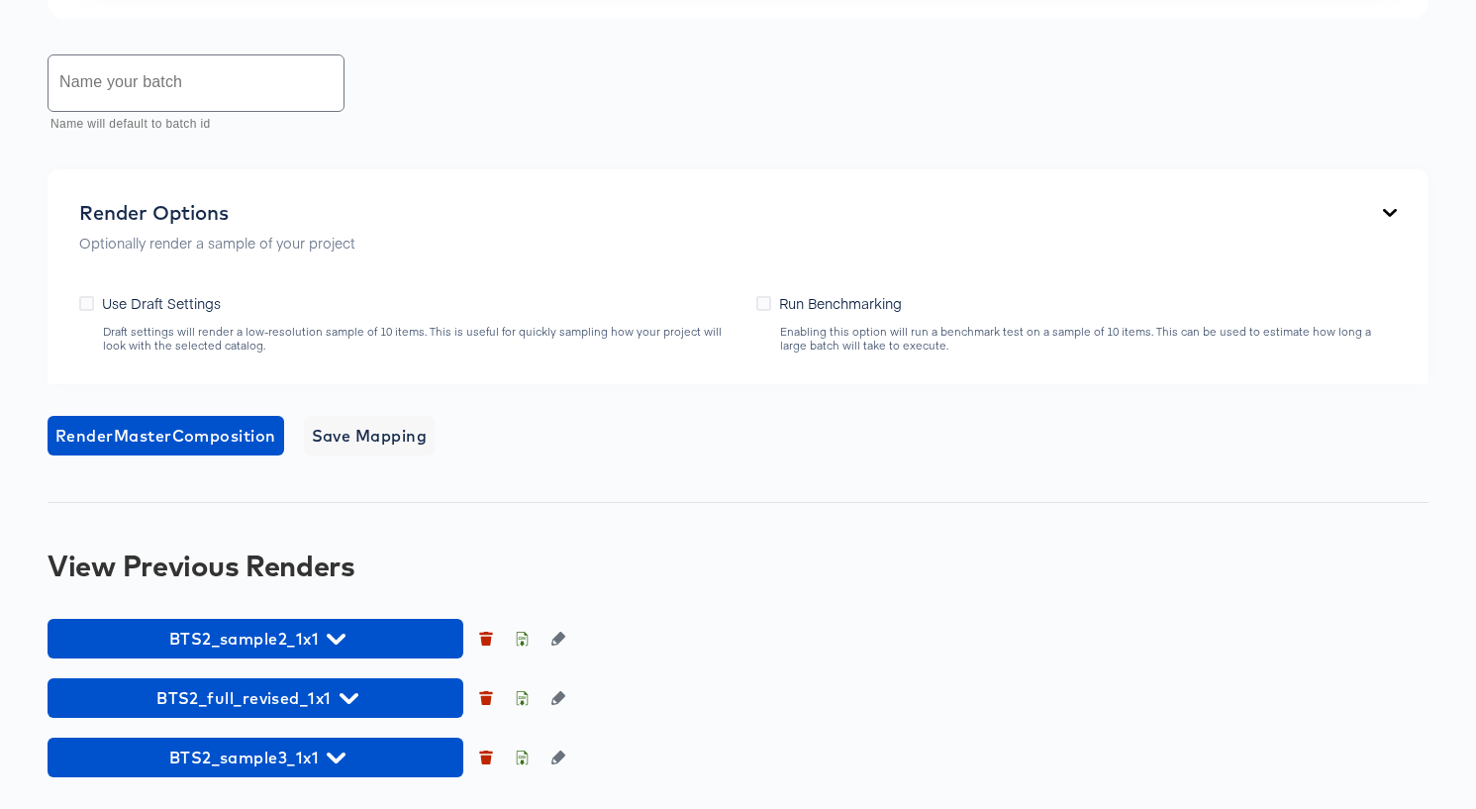
scroll to position [1312, 0]
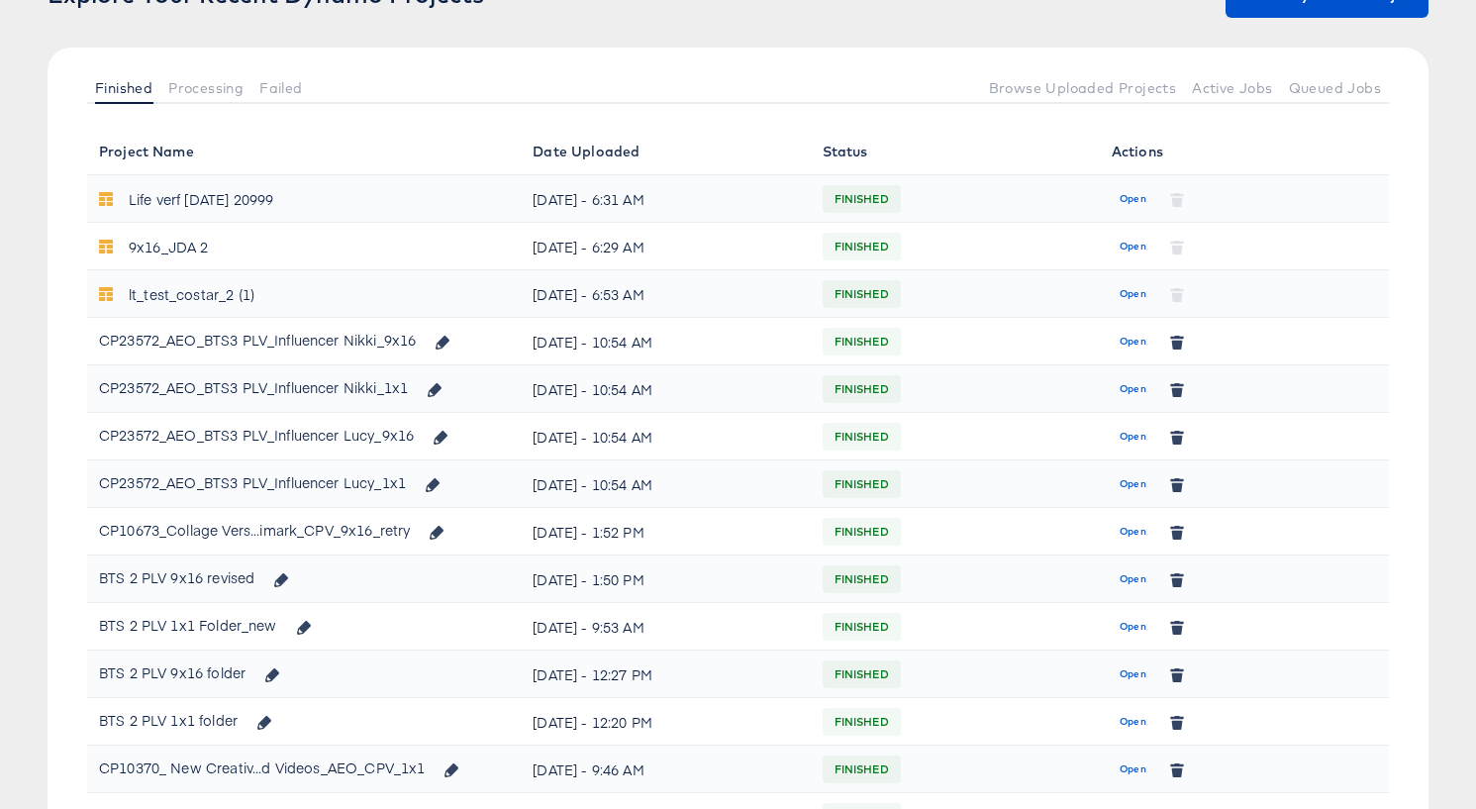
scroll to position [175, 0]
click at [1116, 341] on button "Open" at bounding box center [1132, 343] width 43 height 32
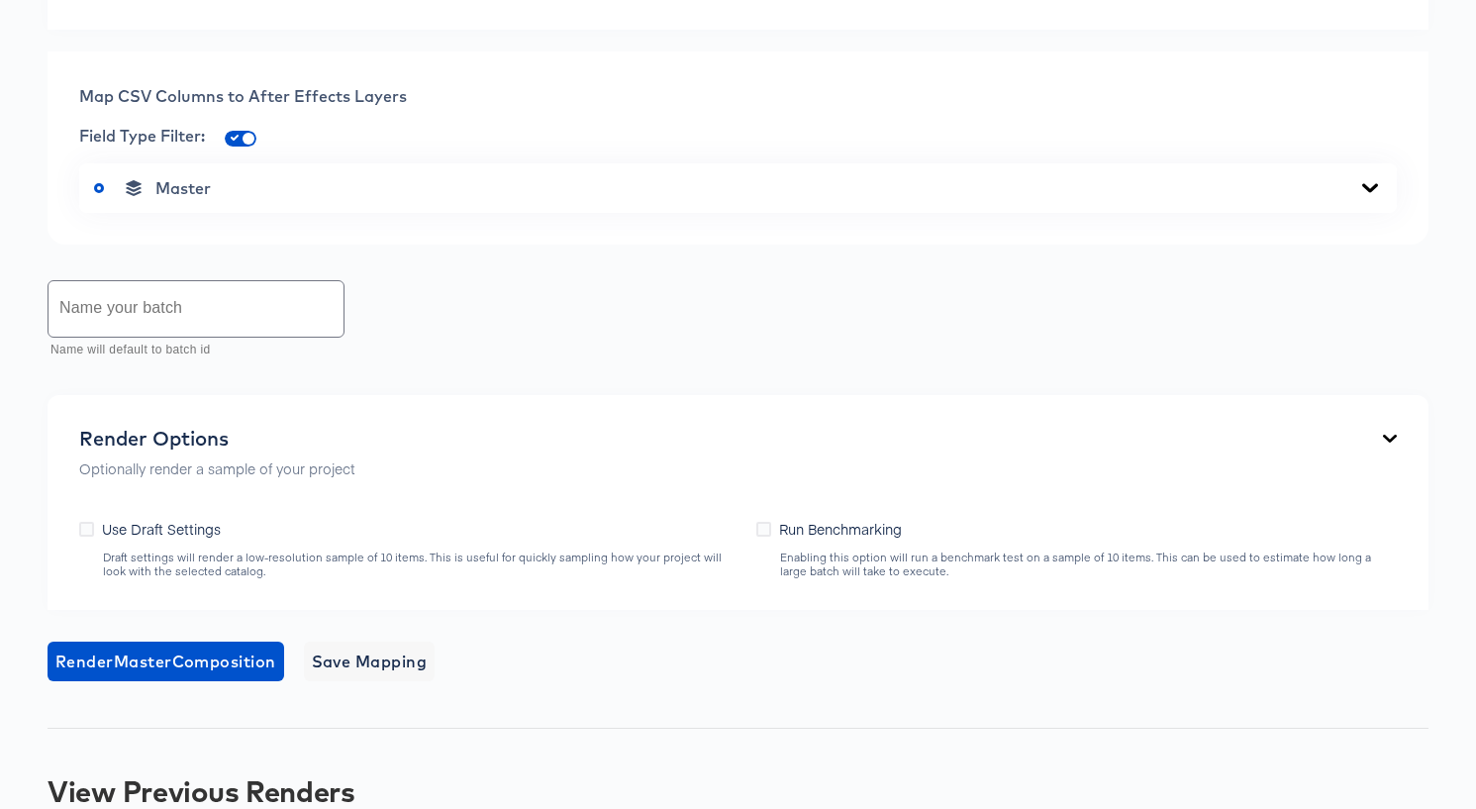
scroll to position [777, 0]
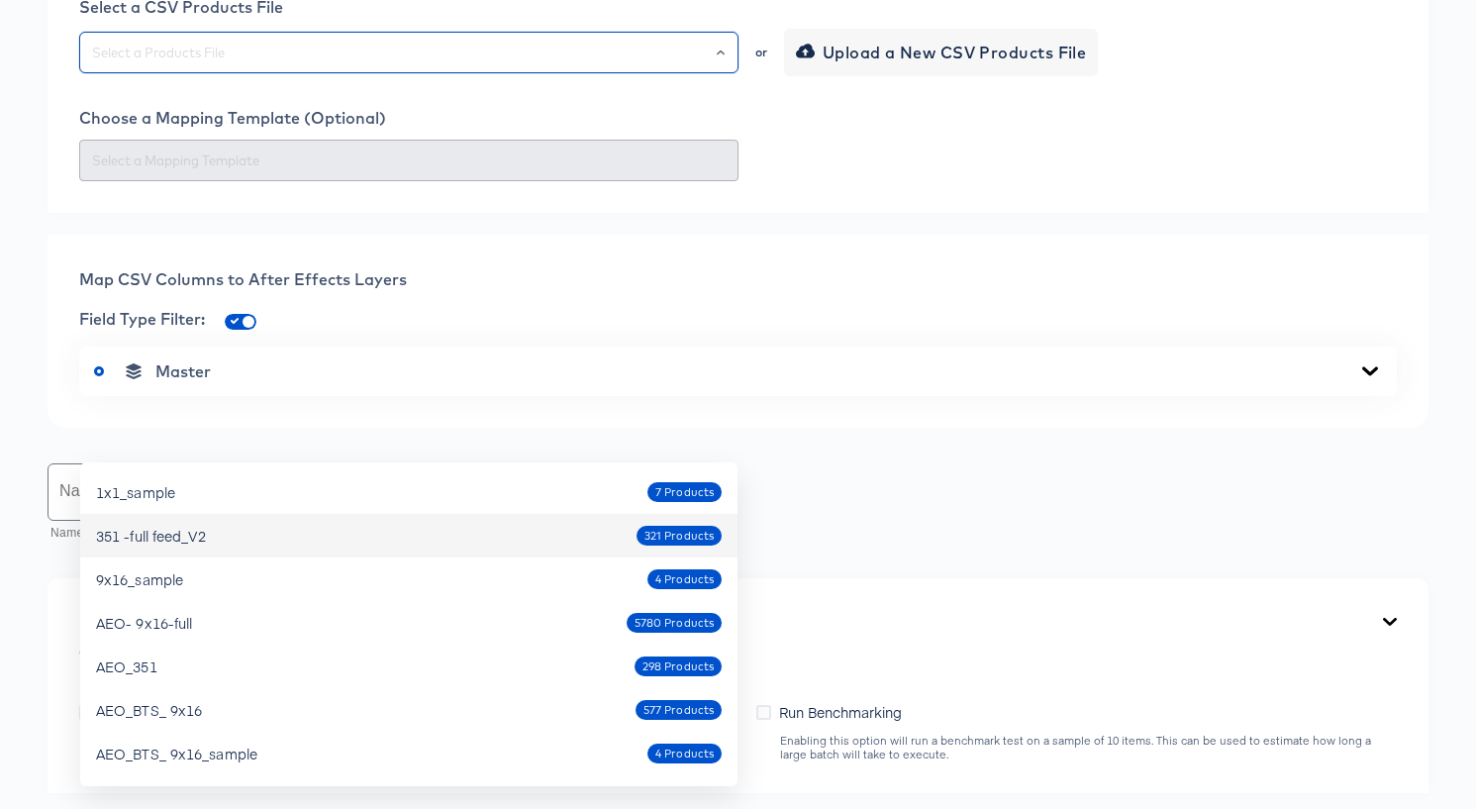
scroll to position [581, 0]
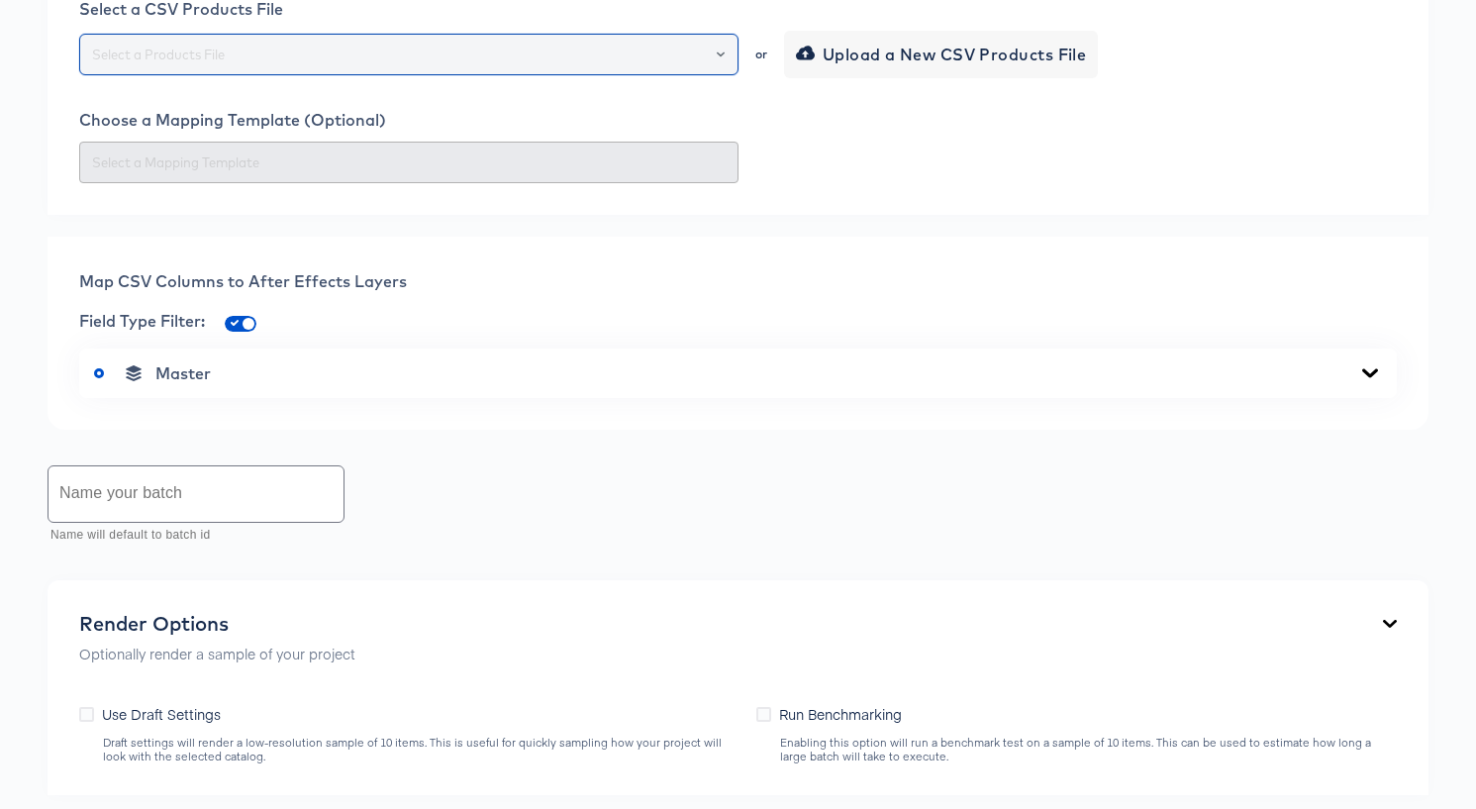
click at [725, 68] on div at bounding box center [712, 55] width 34 height 28
click at [721, 58] on icon "Open" at bounding box center [720, 54] width 8 height 8
click at [718, 58] on icon "Open" at bounding box center [720, 54] width 8 height 8
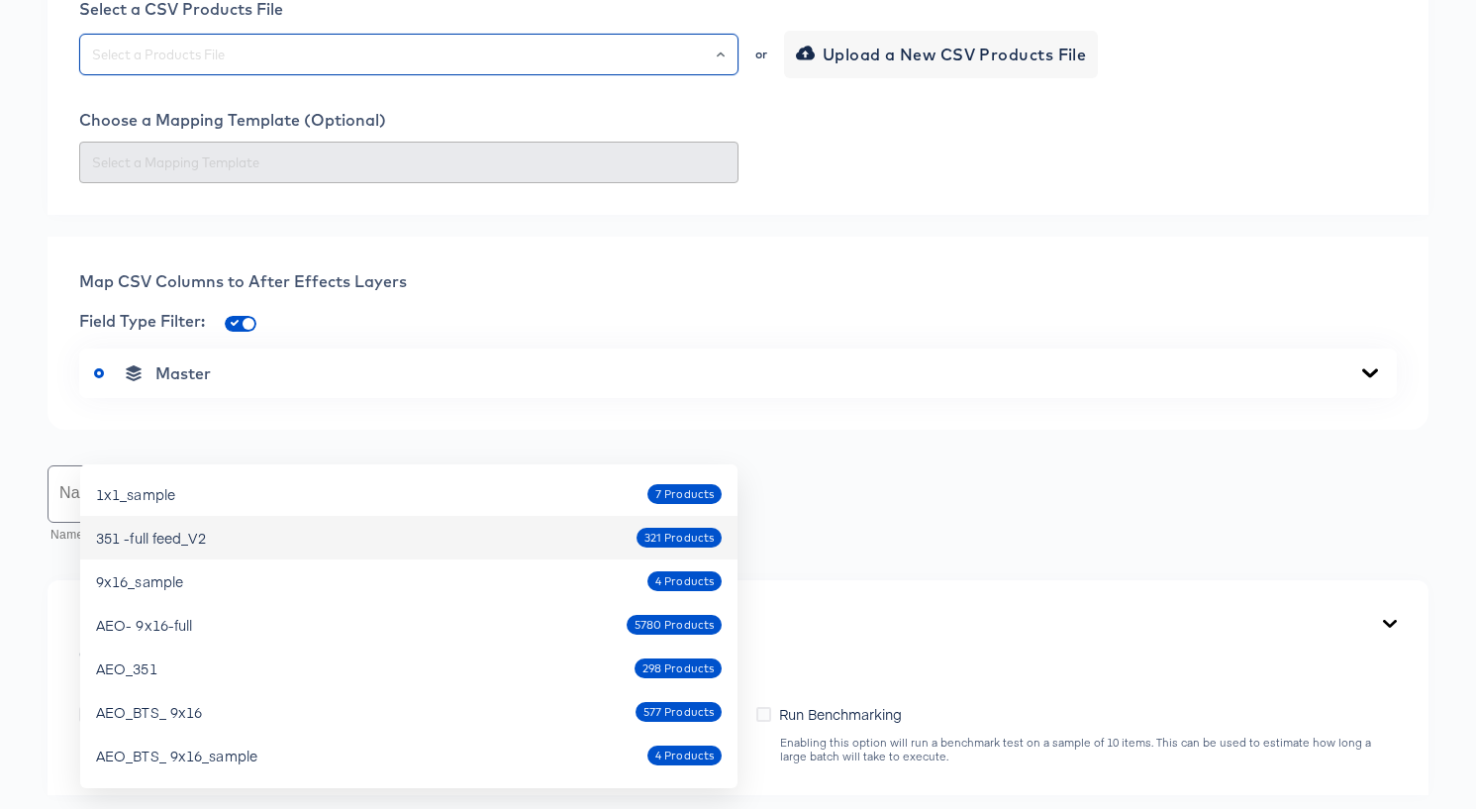
click at [448, 532] on div "351 -full feed_V2 321 Products" at bounding box center [408, 538] width 625 height 32
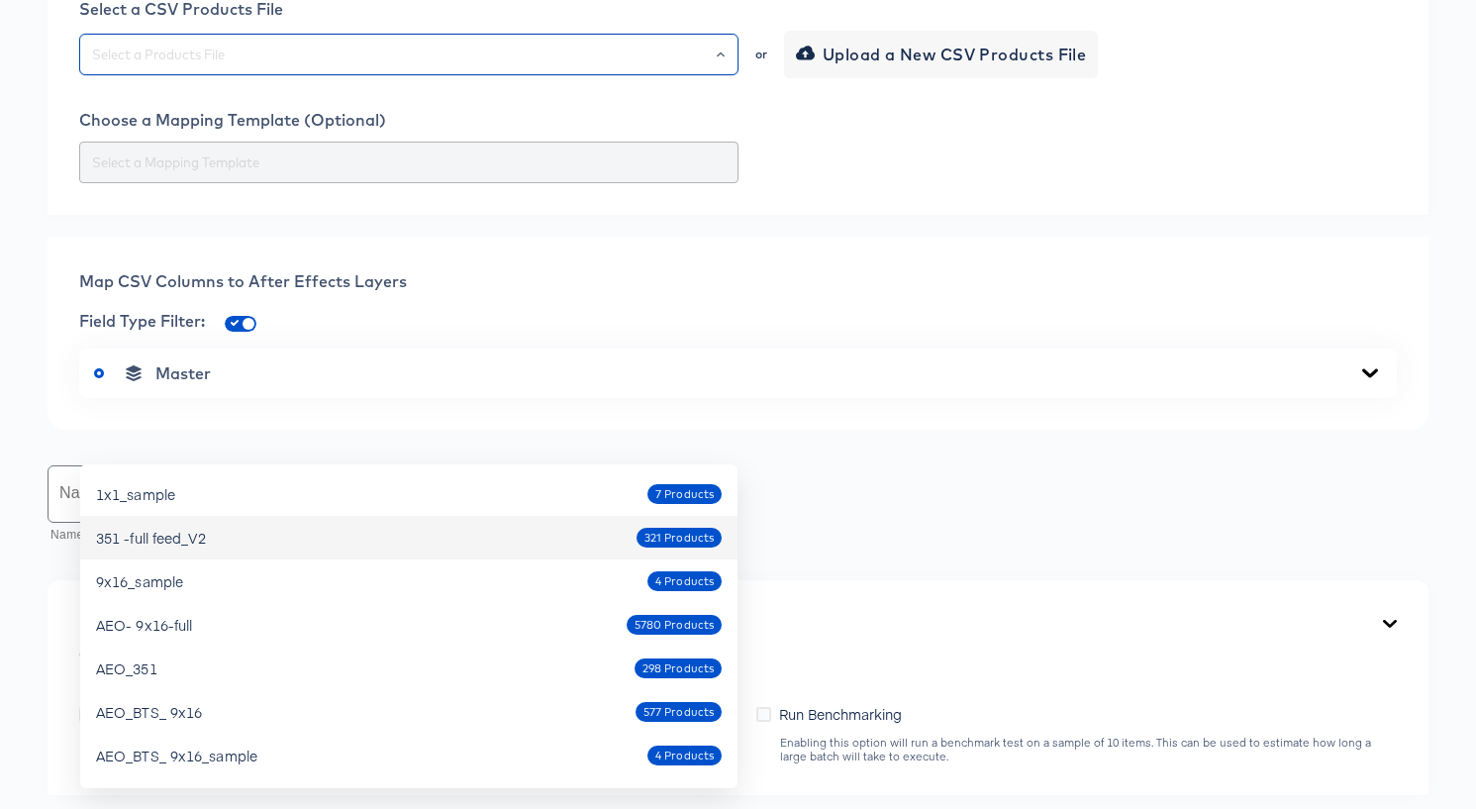
type input "351 -full feed_V2"
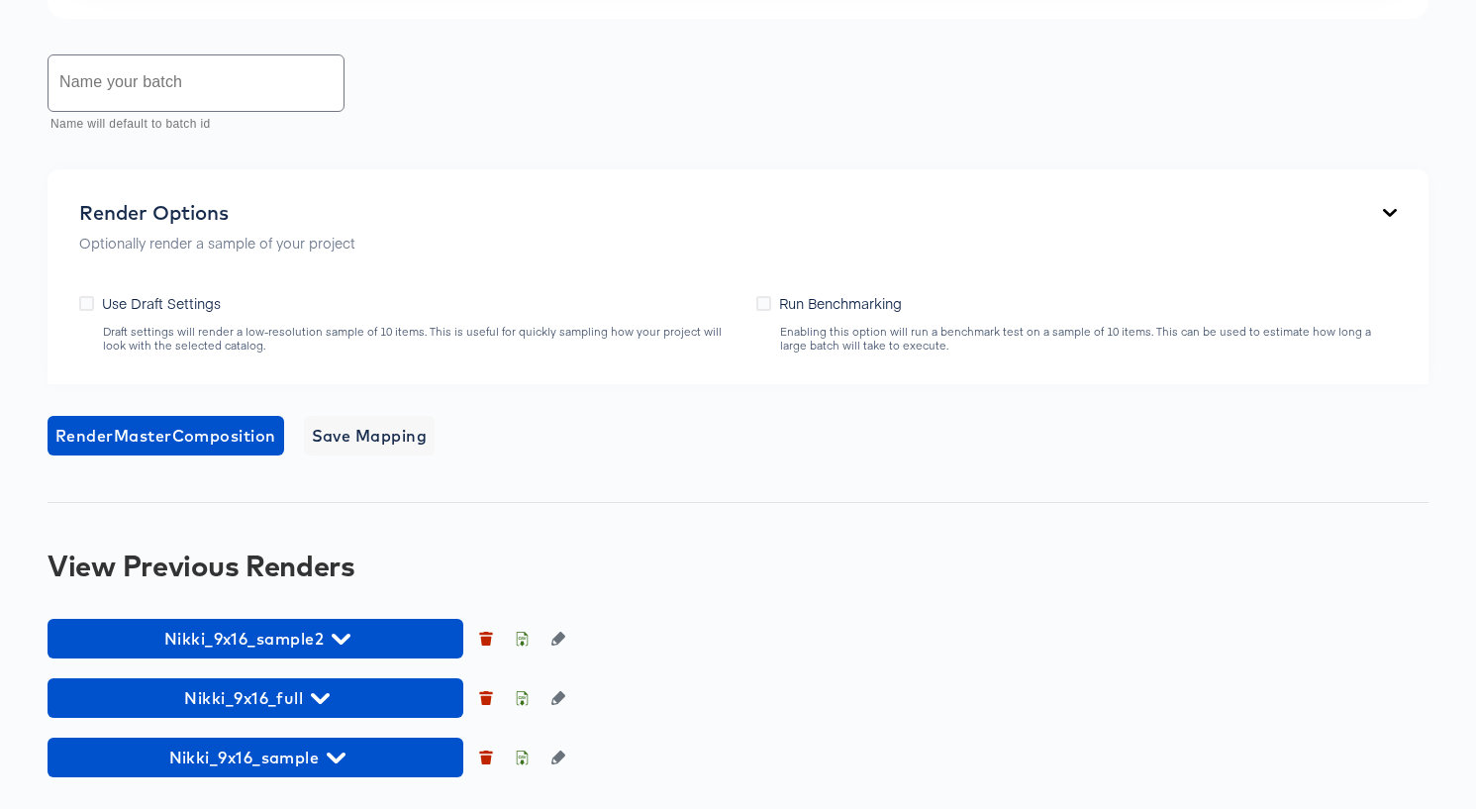
scroll to position [988, 0]
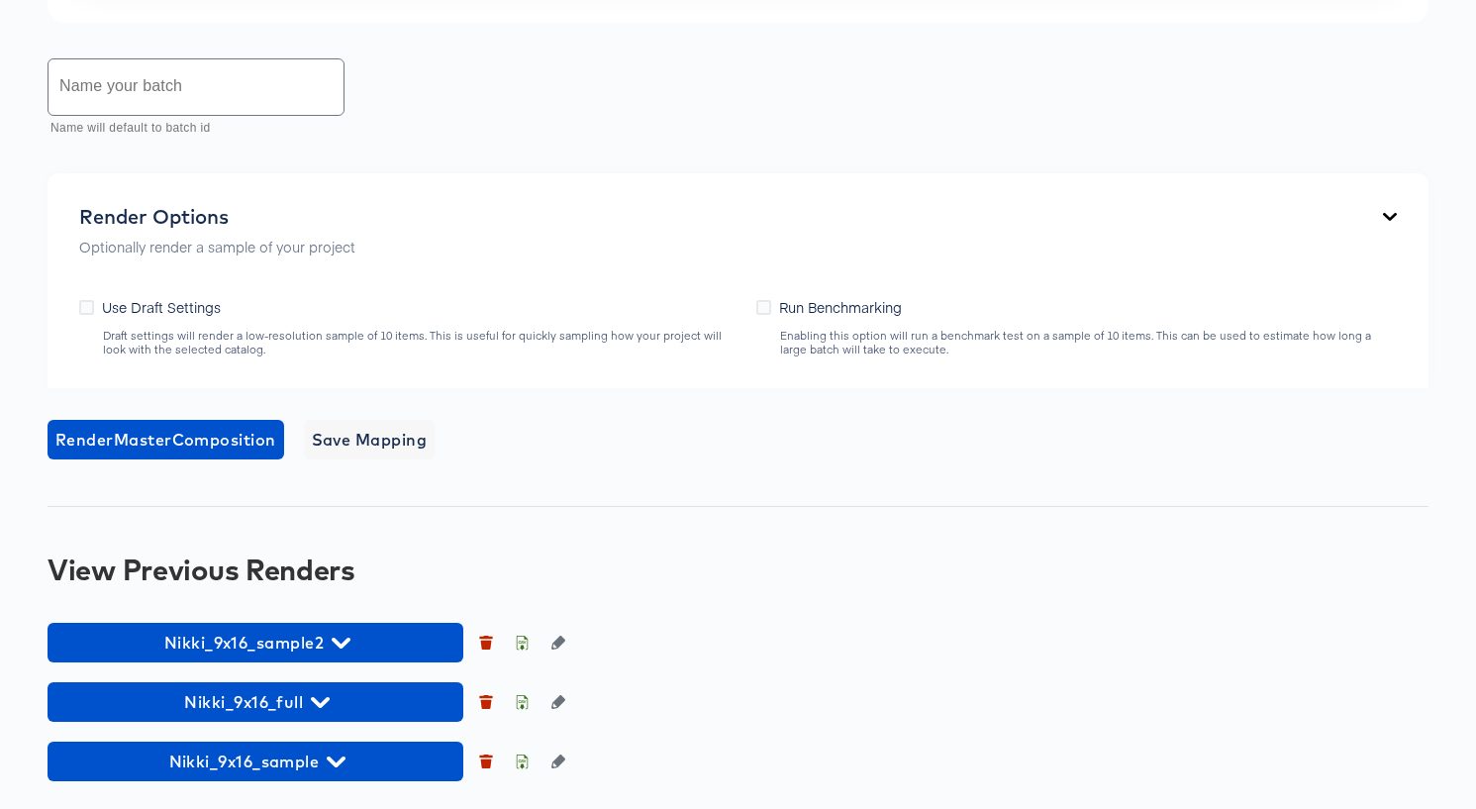
drag, startPoint x: 687, startPoint y: 438, endPoint x: 675, endPoint y: 442, distance: 12.5
click at [686, 143] on div "Name your batch Name will default to batch id" at bounding box center [738, 98] width 1381 height 88
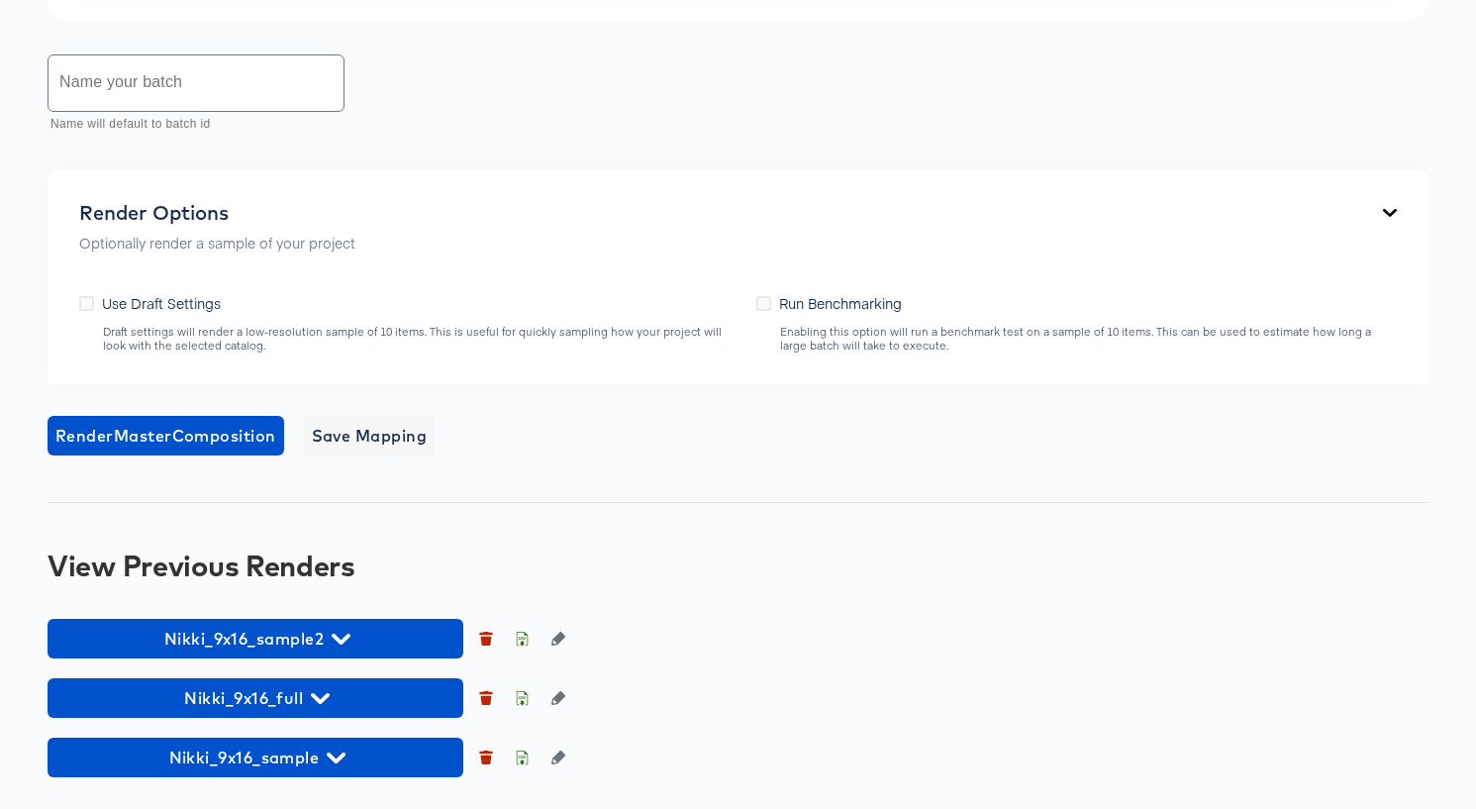
scroll to position [1278, 0]
click at [252, 111] on input "text" at bounding box center [195, 82] width 295 height 55
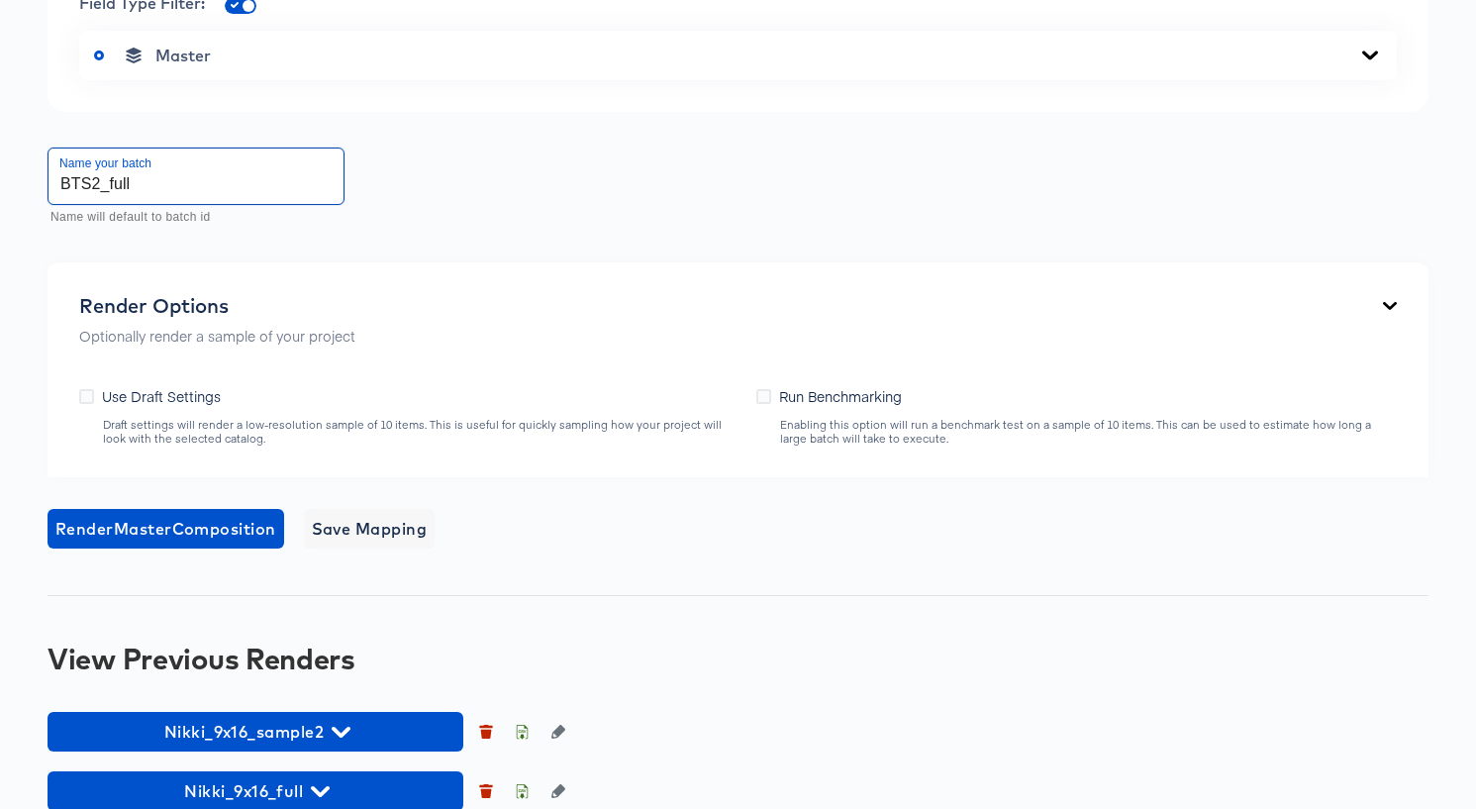
scroll to position [910, 0]
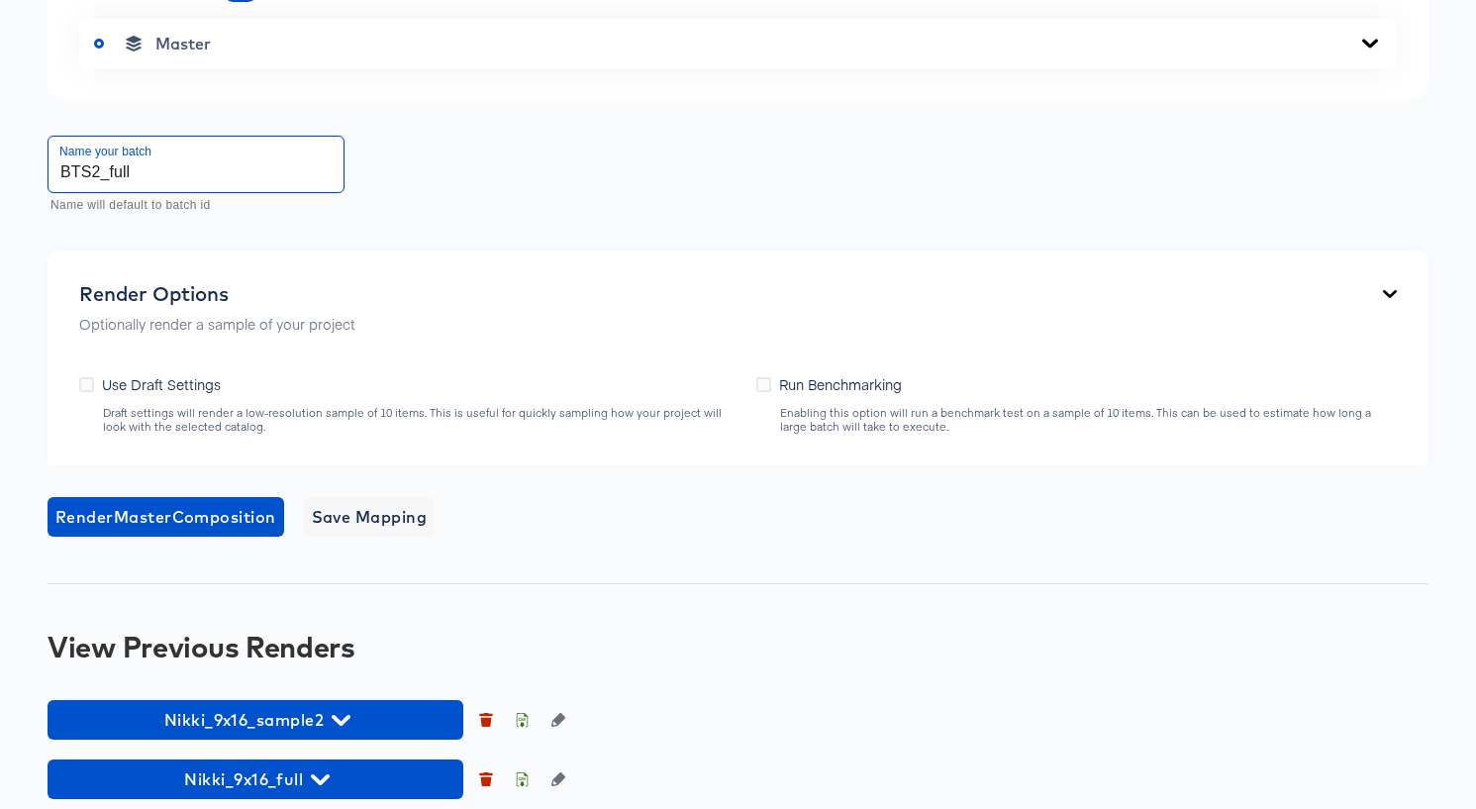
type input "BTS2_full"
drag, startPoint x: 1367, startPoint y: 427, endPoint x: 1322, endPoint y: 449, distance: 50.0
click at [1367, 51] on icon at bounding box center [1370, 44] width 24 height 16
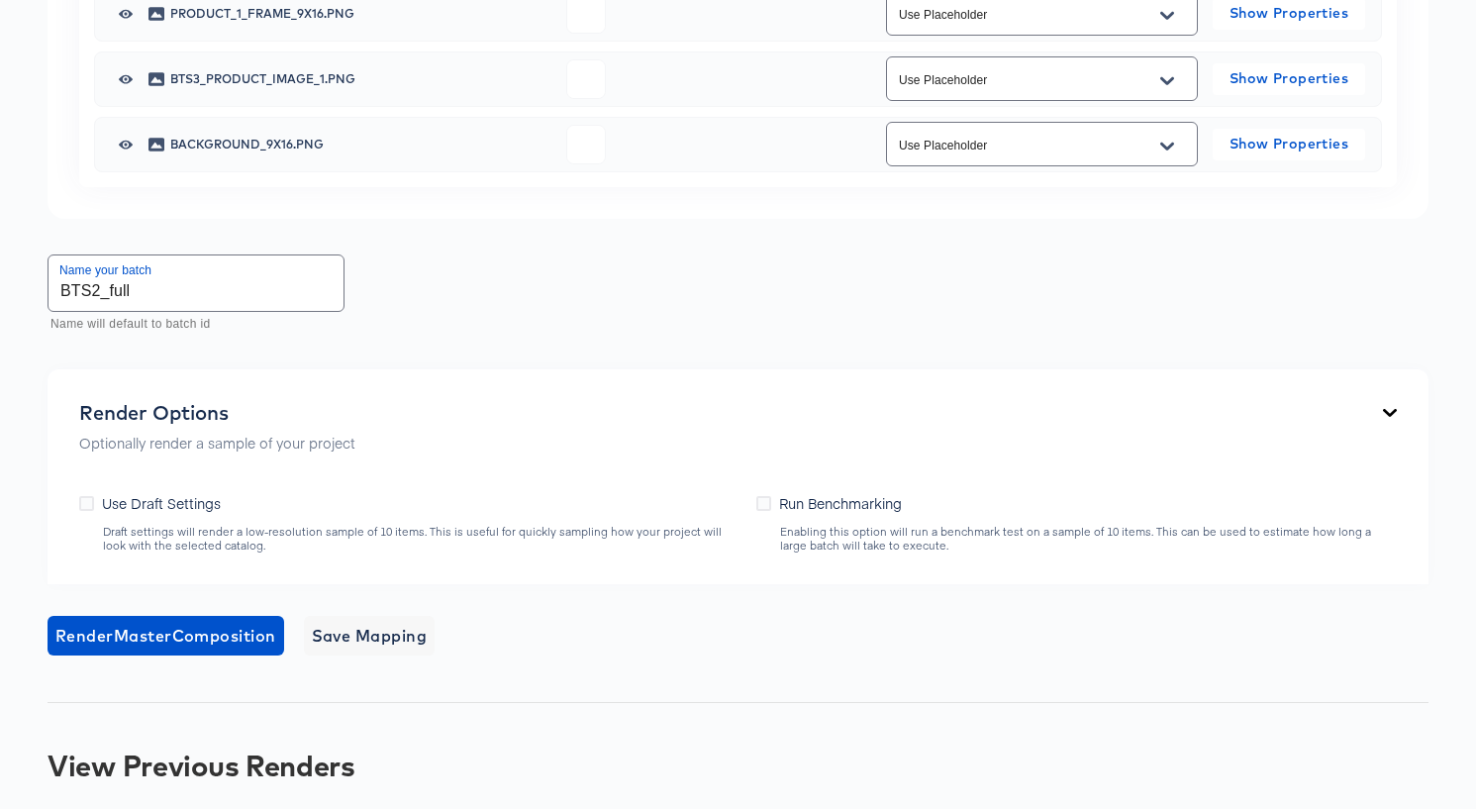
scroll to position [1718, 0]
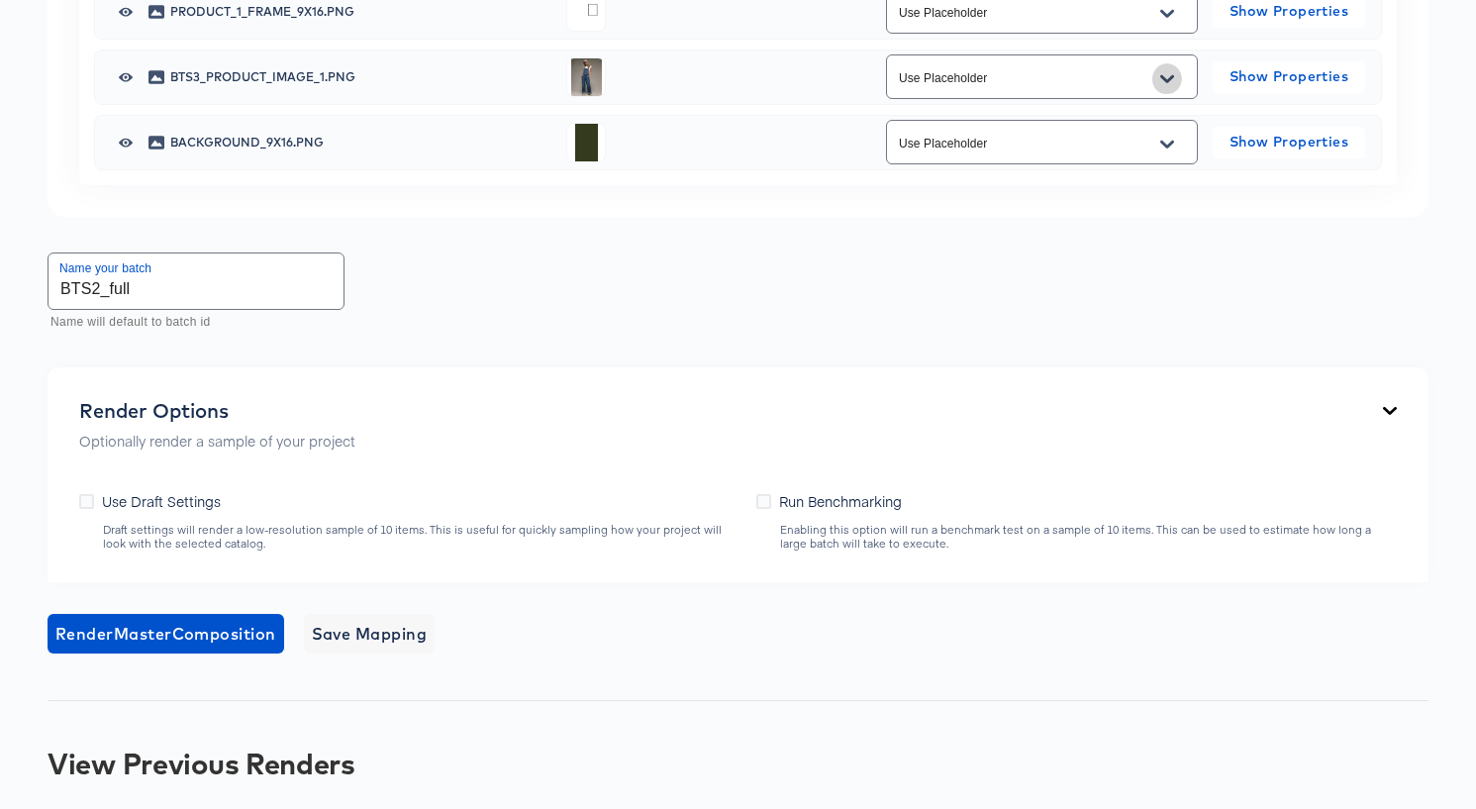
click at [1174, 95] on button "Open" at bounding box center [1167, 79] width 30 height 32
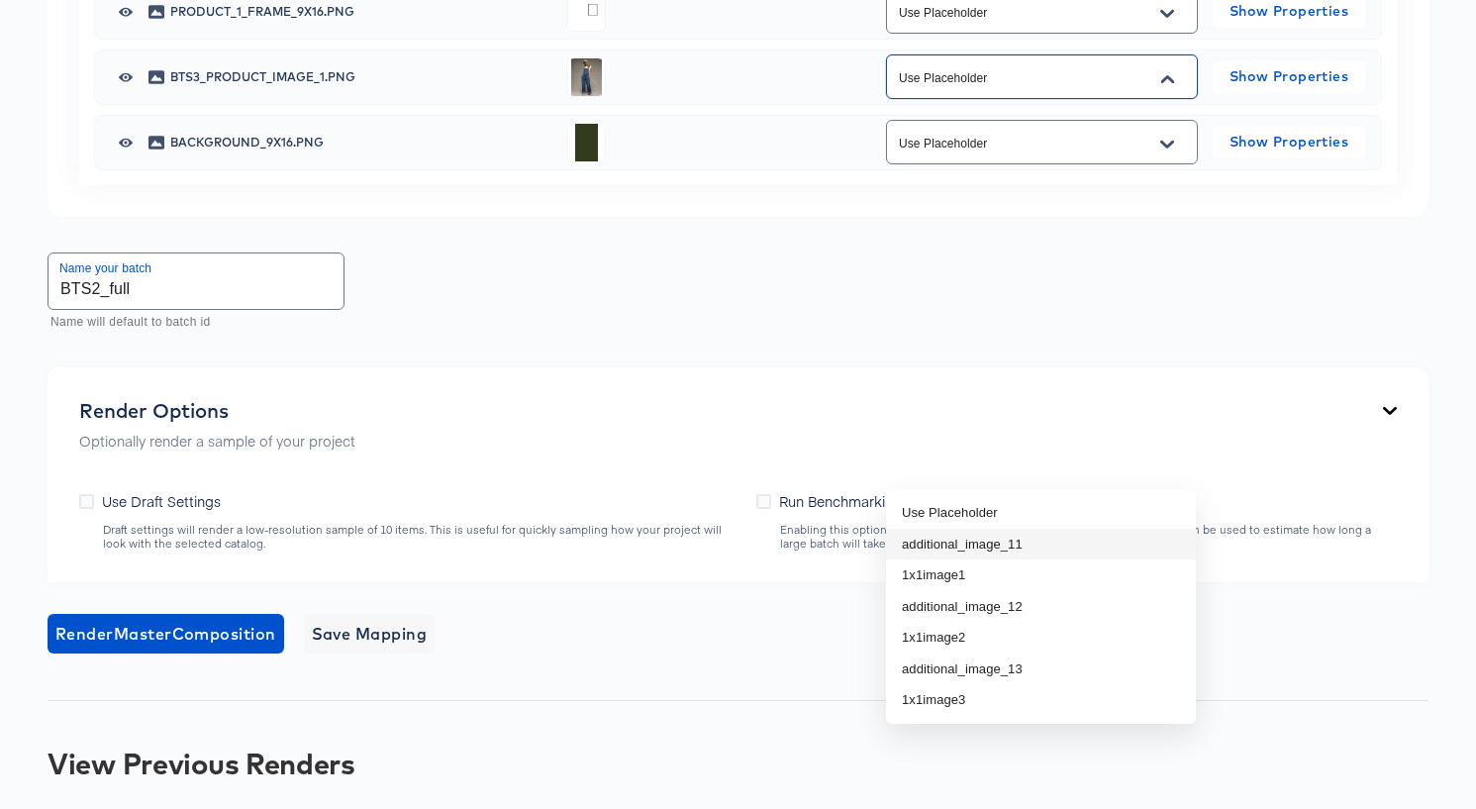
click at [1125, 532] on li "additional_image_11" at bounding box center [1041, 544] width 310 height 32
type input "additional_image_11"
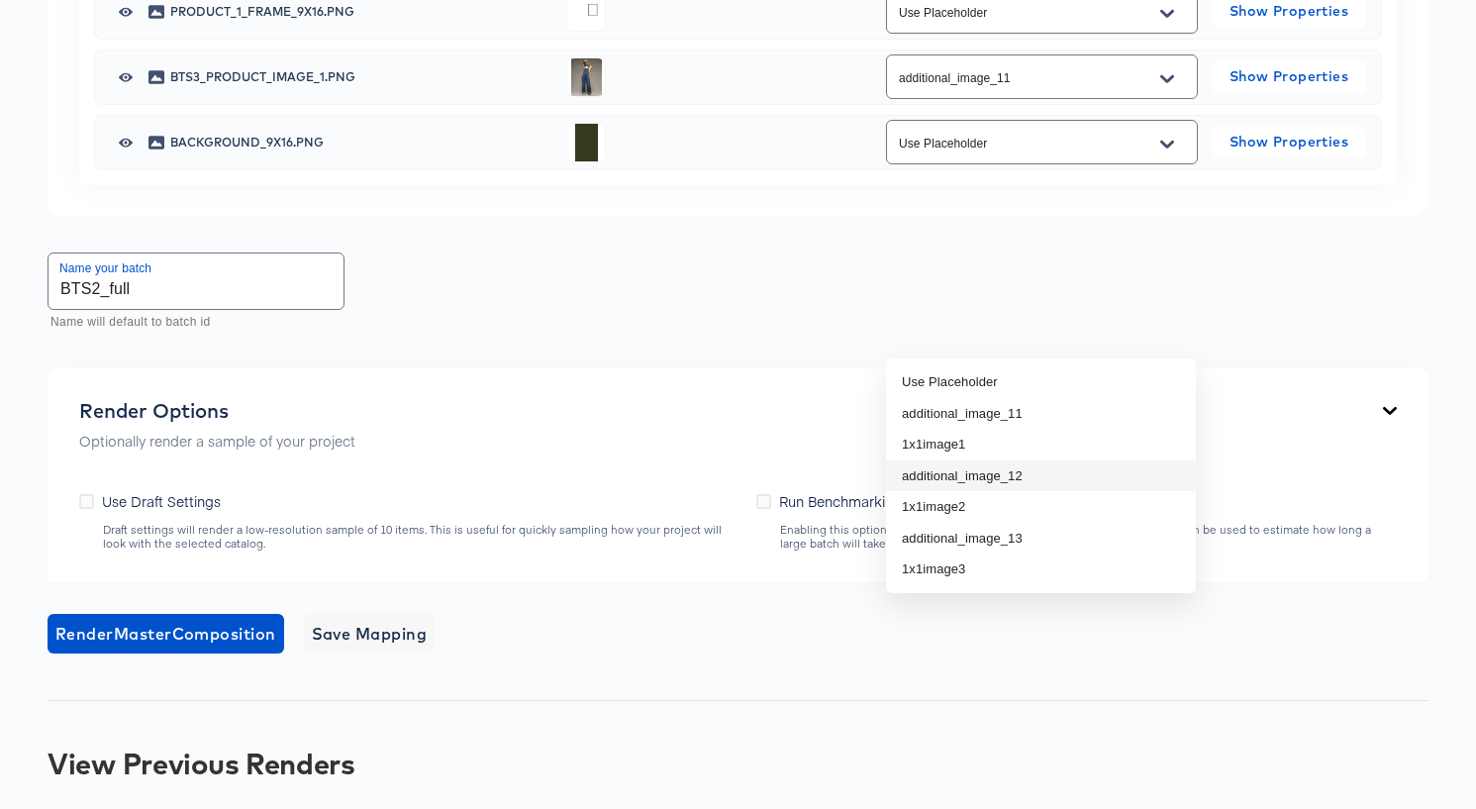
click at [1102, 472] on li "additional_image_12" at bounding box center [1041, 476] width 310 height 32
type input "additional_image_12"
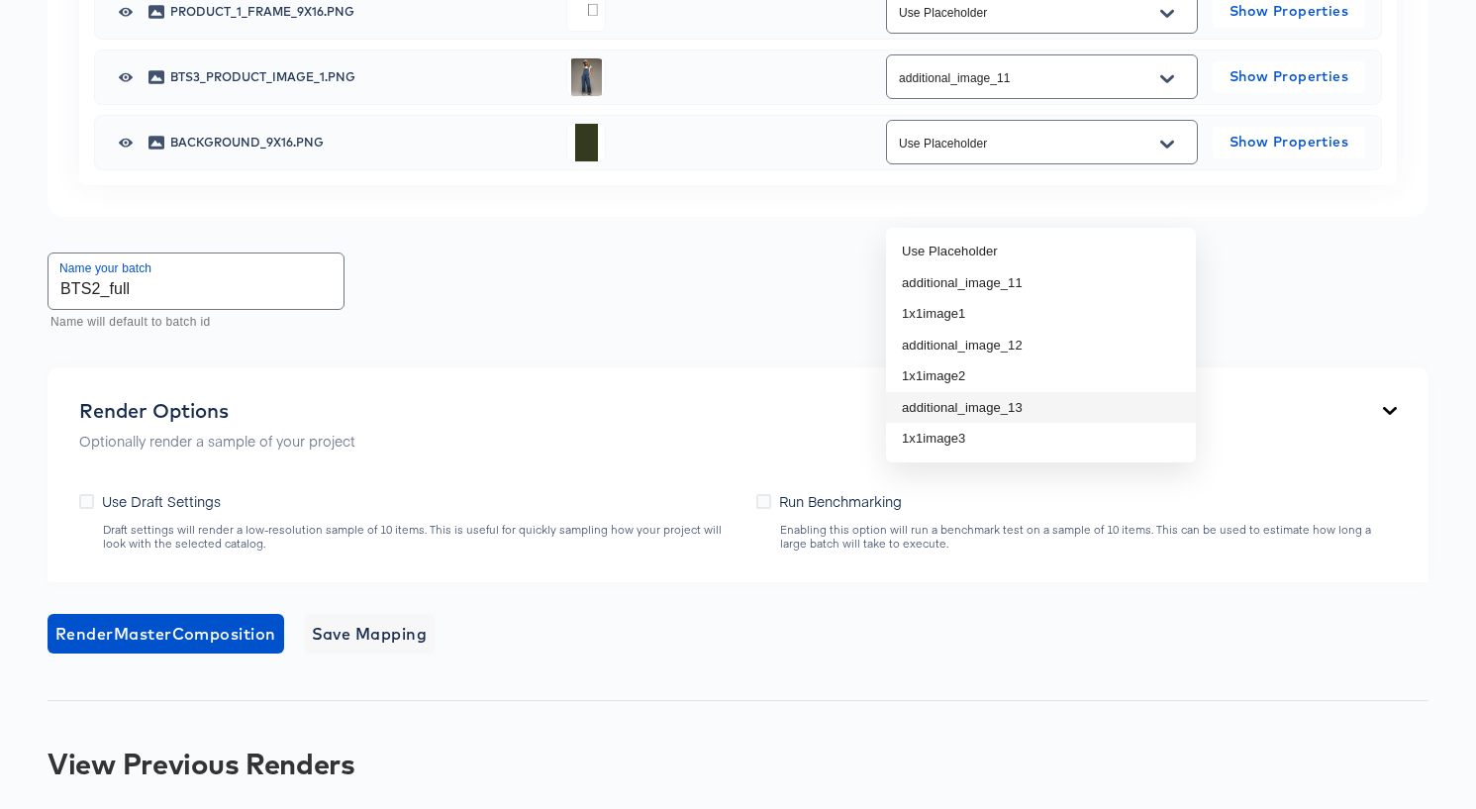
click at [1097, 405] on li "additional_image_13" at bounding box center [1041, 408] width 310 height 32
type input "additional_image_13"
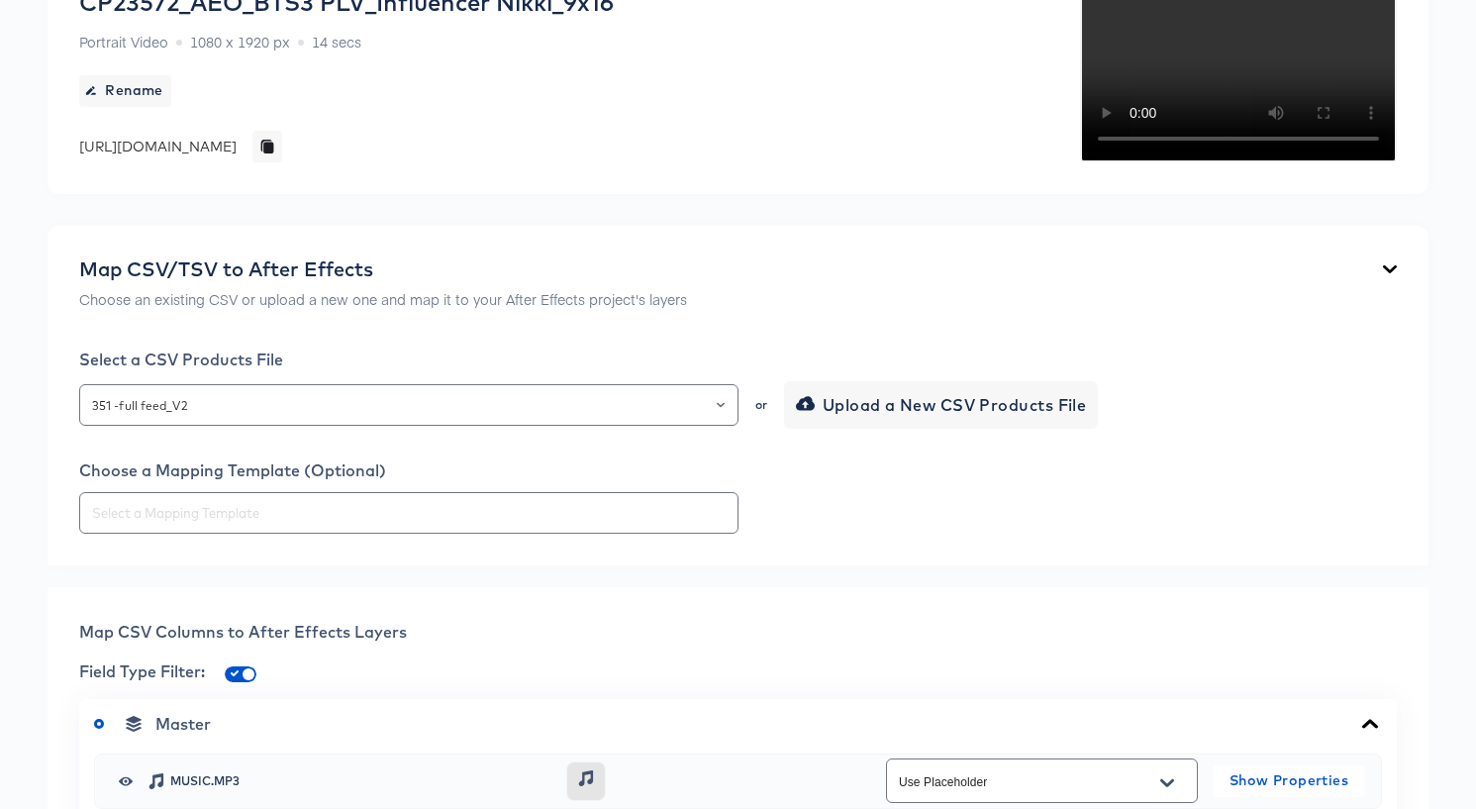
scroll to position [0, 0]
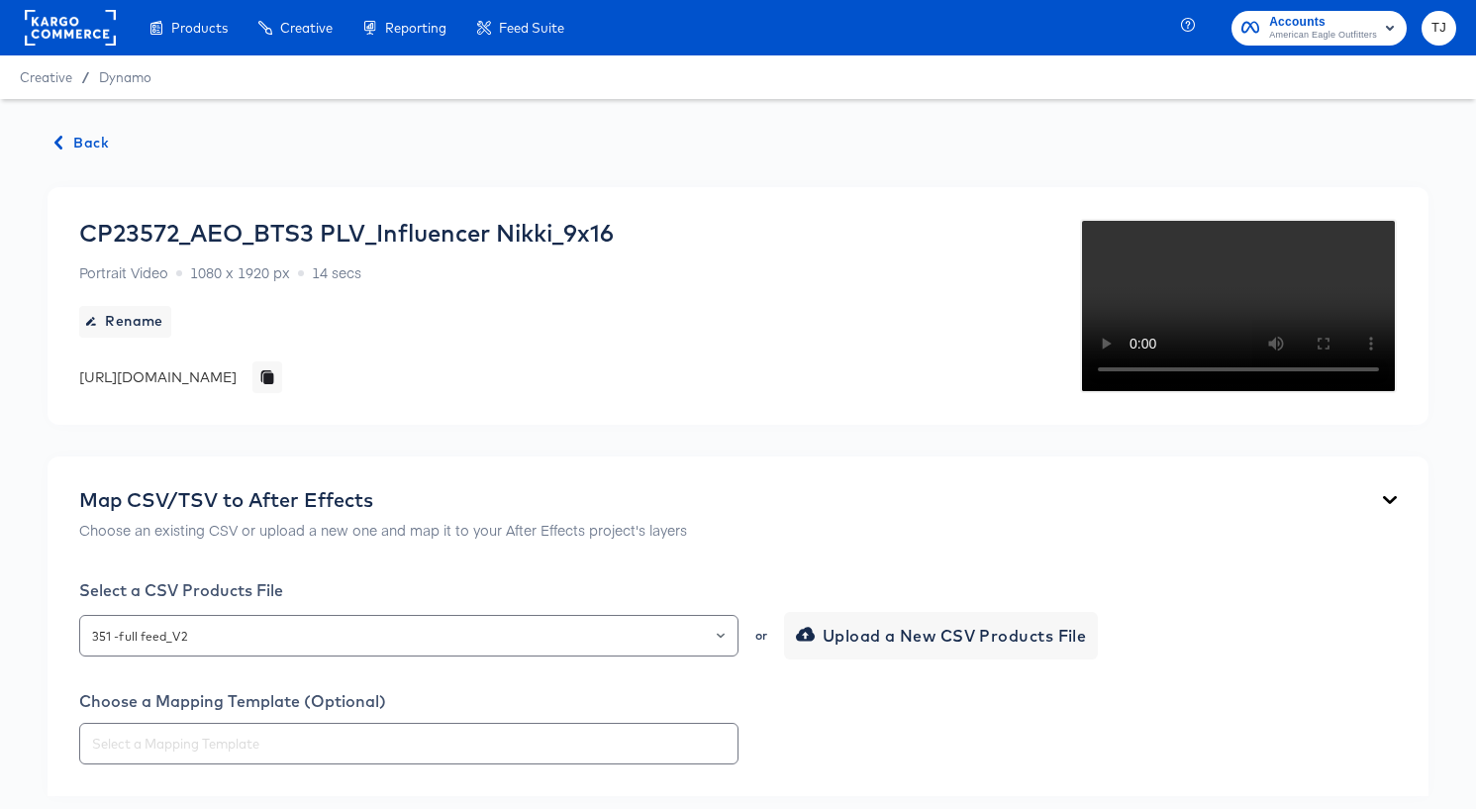
click at [84, 142] on span "Back" at bounding box center [81, 143] width 53 height 25
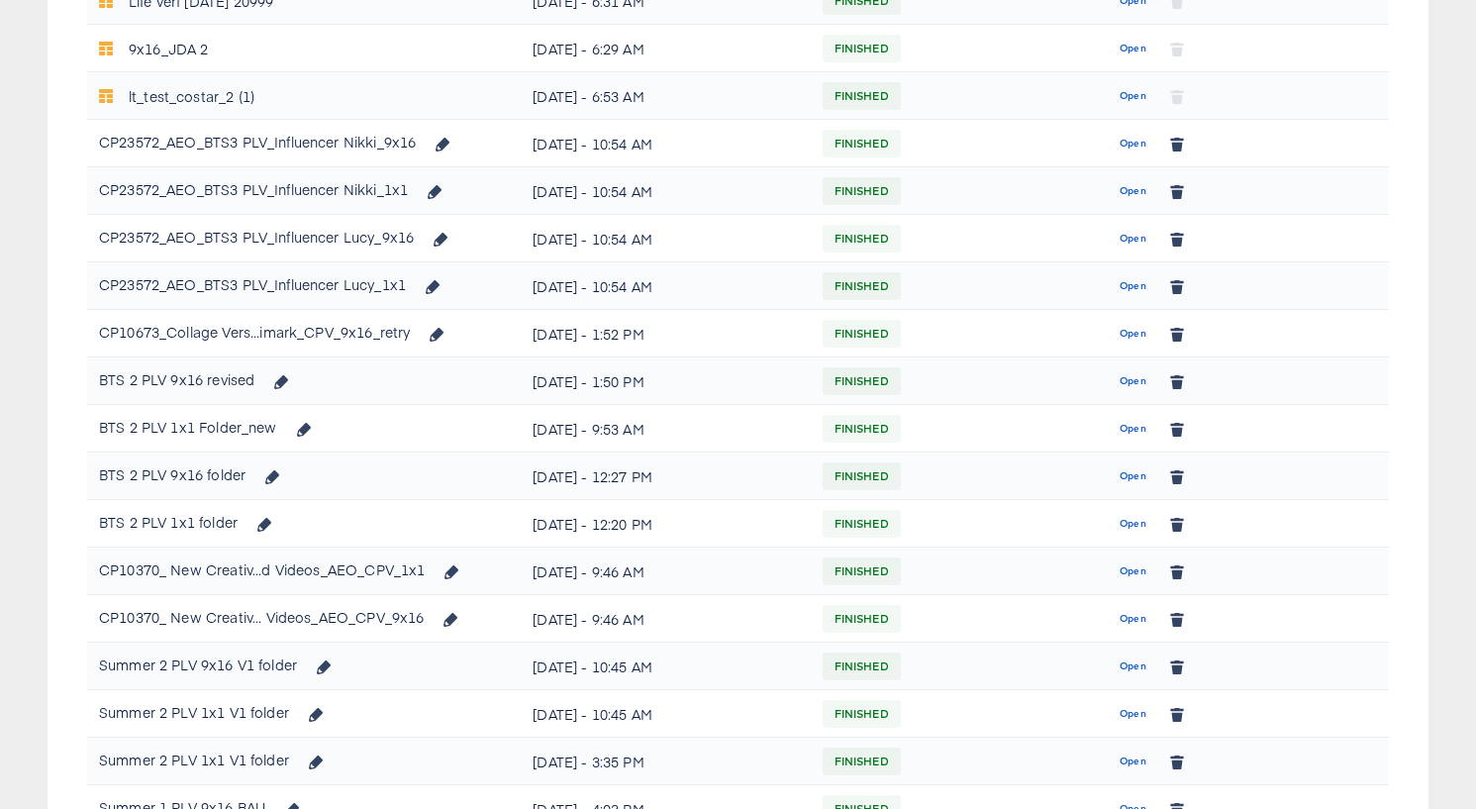
scroll to position [390, 0]
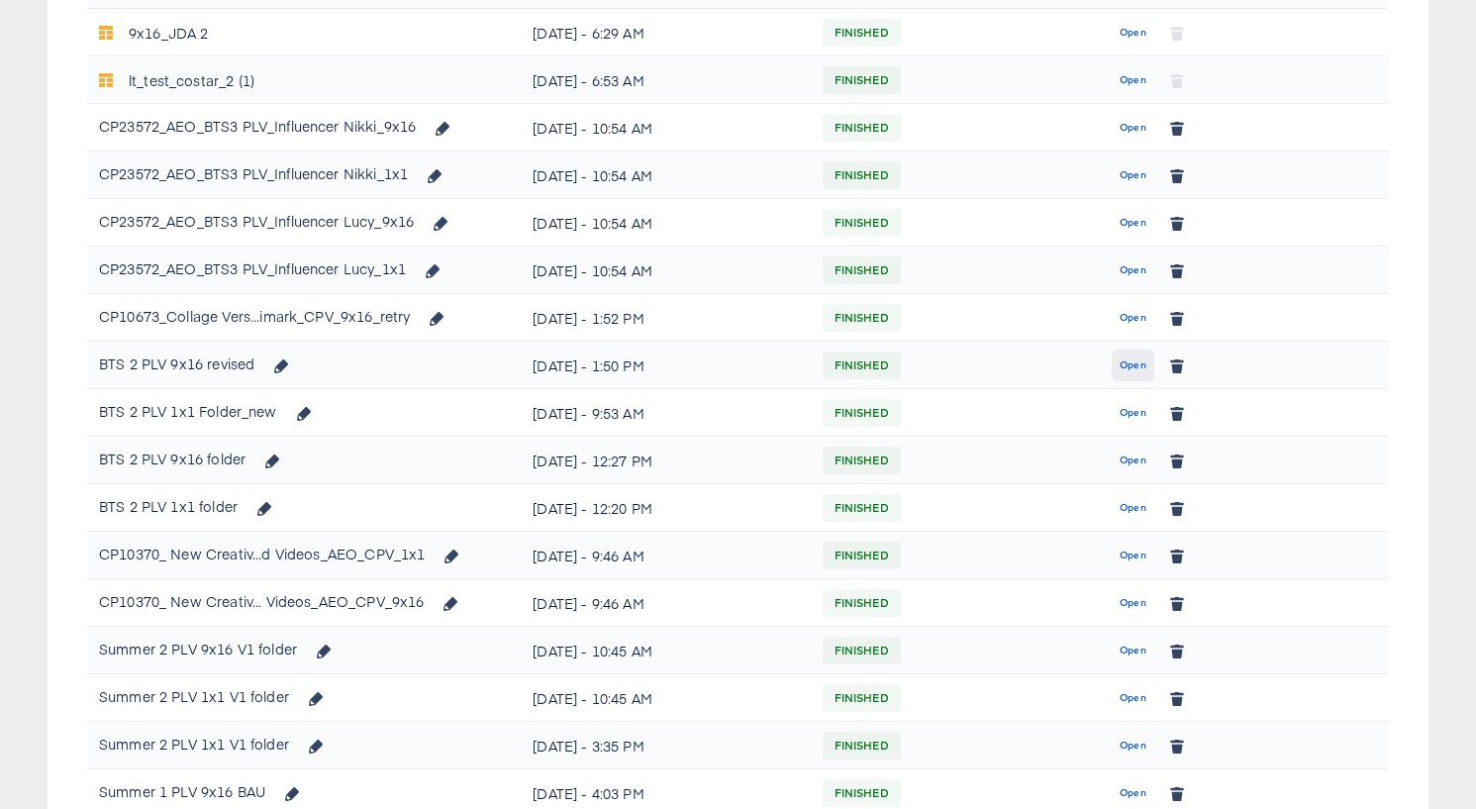
click at [1125, 359] on span "Open" at bounding box center [1132, 365] width 27 height 18
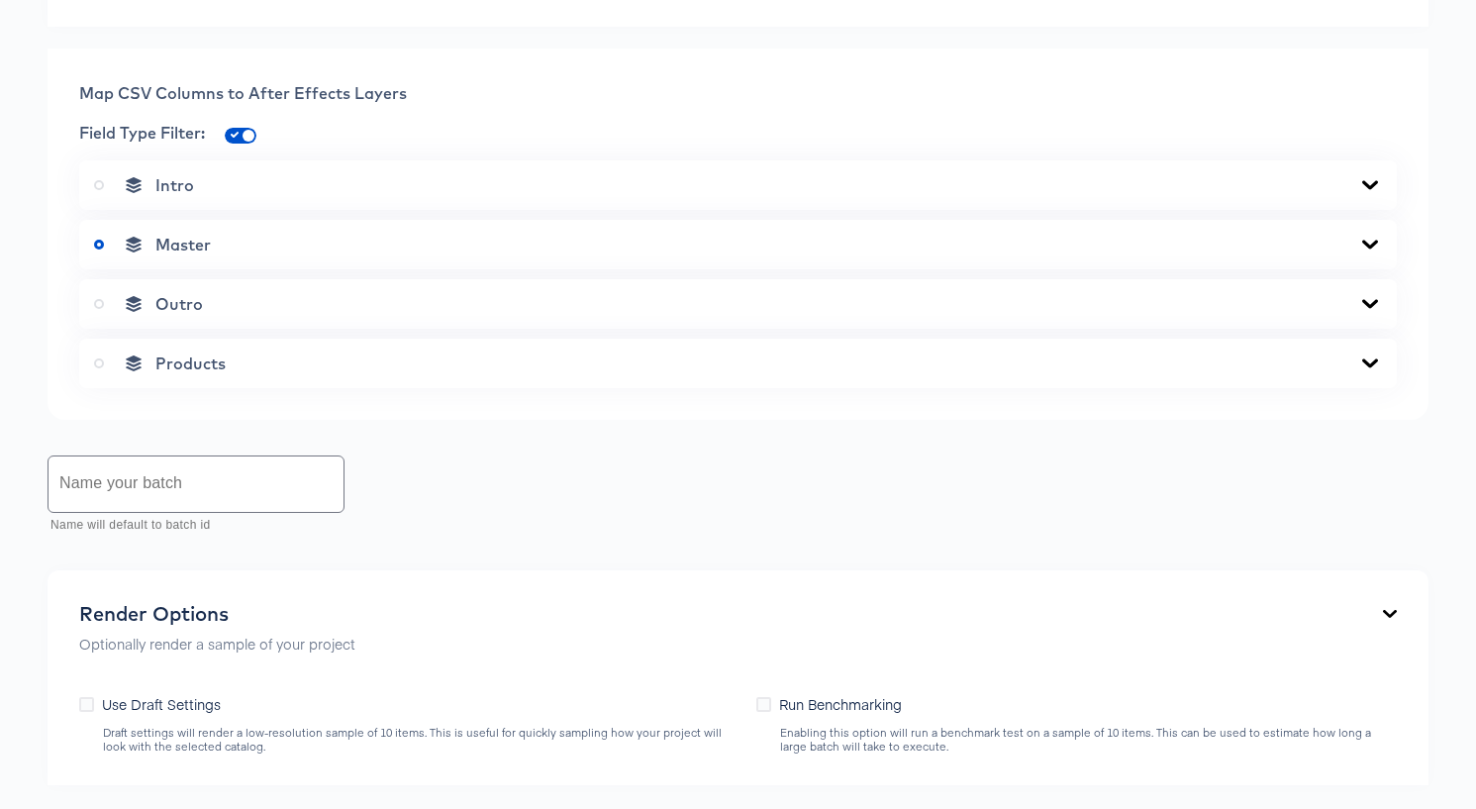
scroll to position [755, 0]
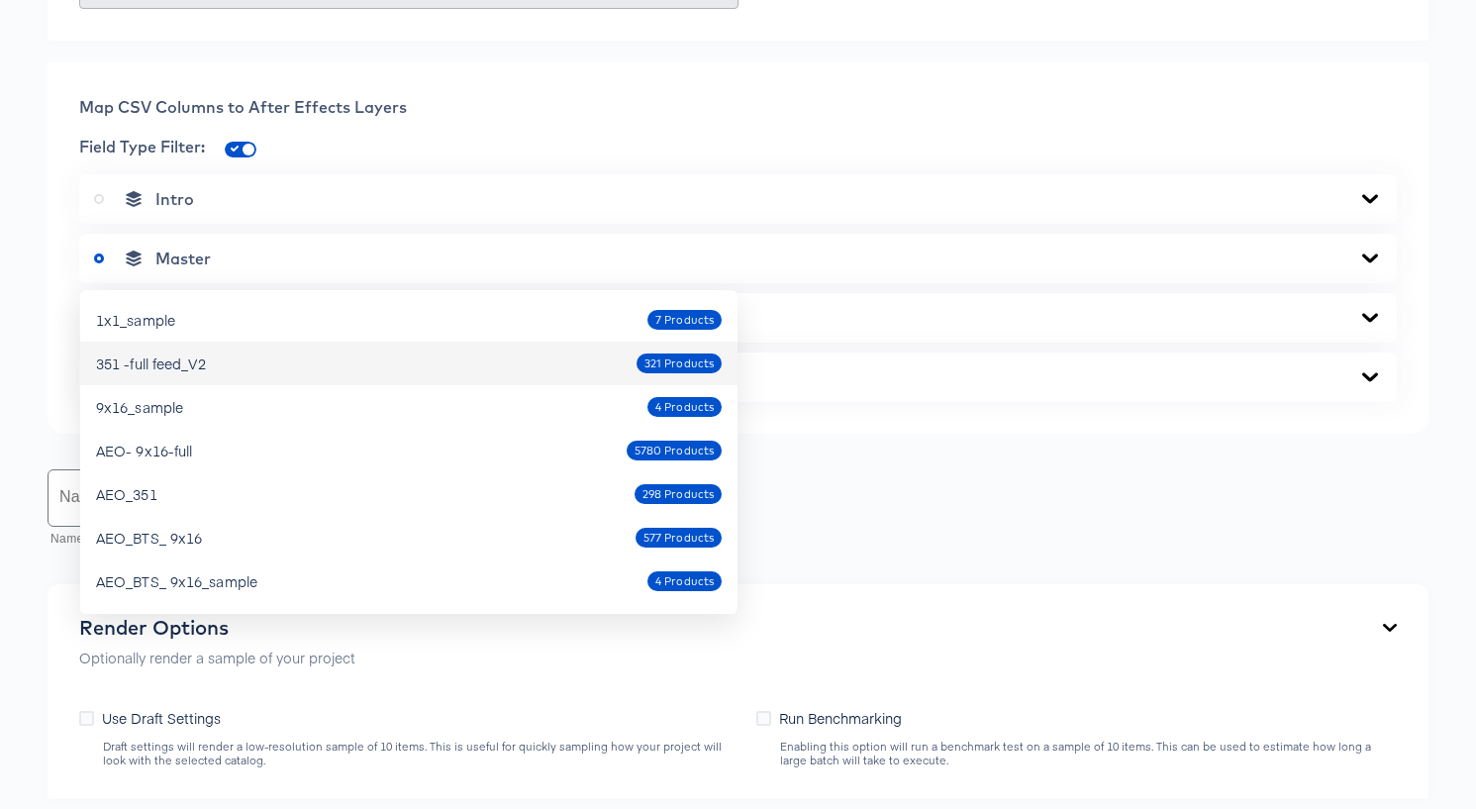
click at [234, 362] on div "351 -full feed_V2 321 Products" at bounding box center [408, 363] width 625 height 32
type input "351 -full feed_V2"
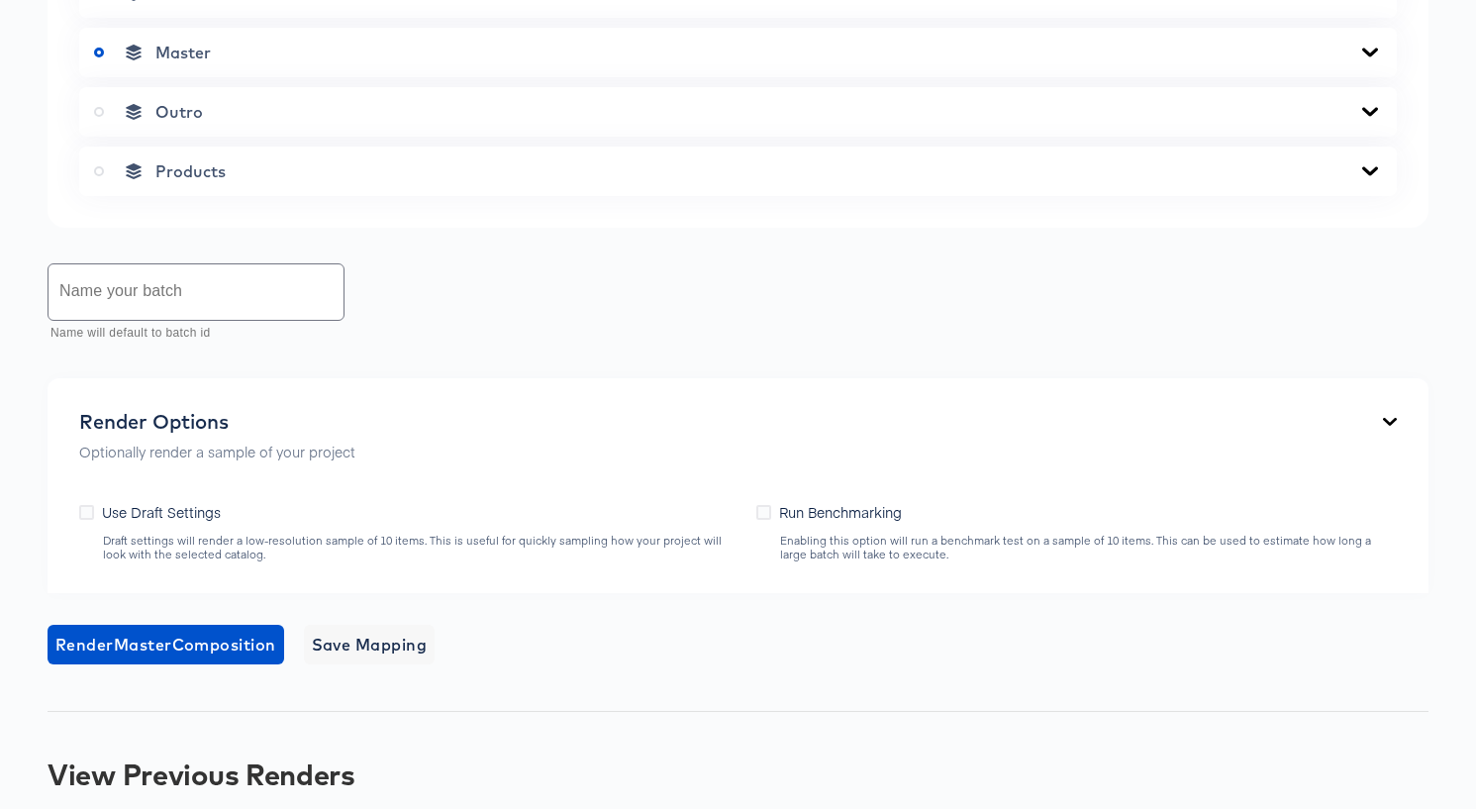
scroll to position [971, 0]
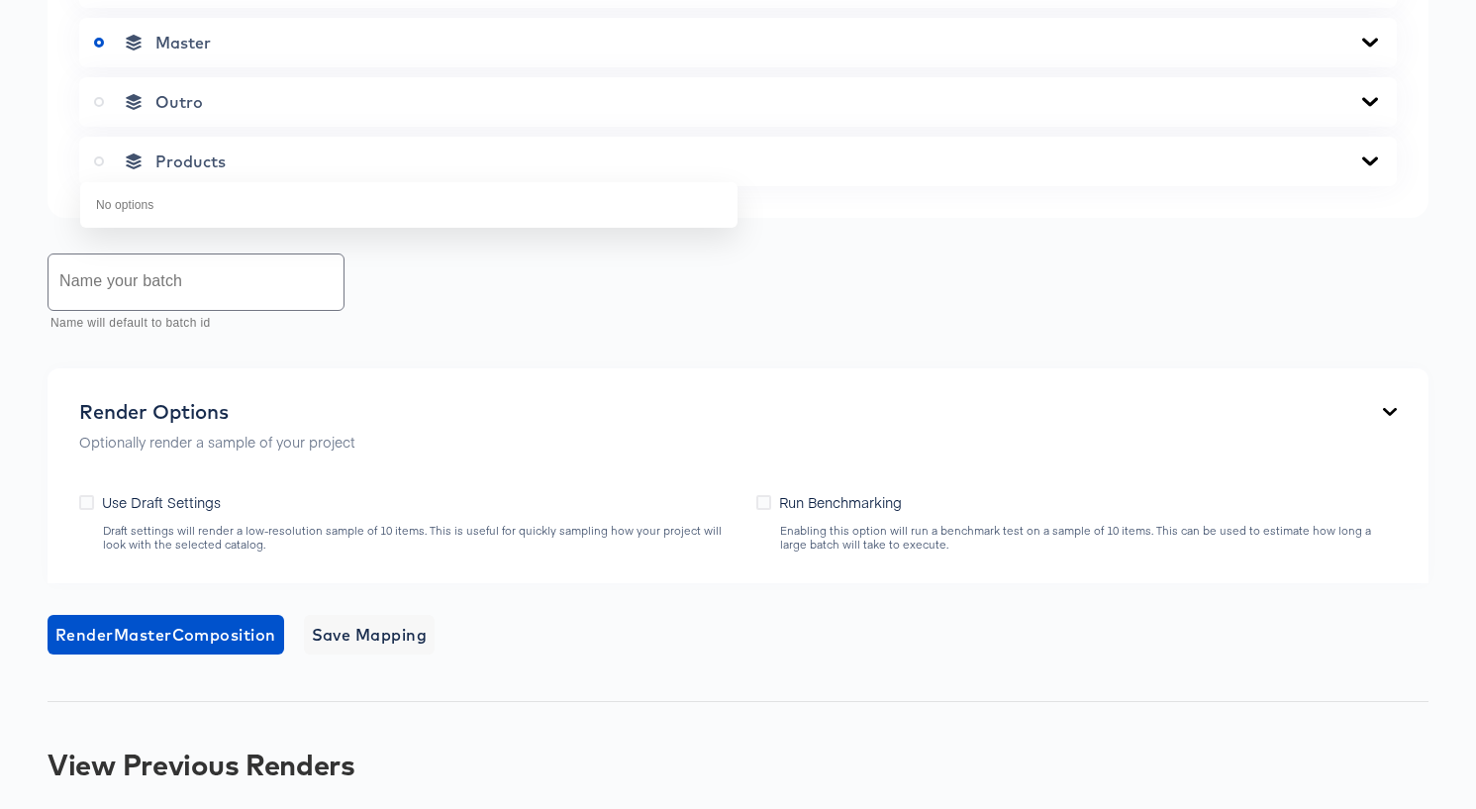
drag, startPoint x: 992, startPoint y: 208, endPoint x: 960, endPoint y: 296, distance: 93.6
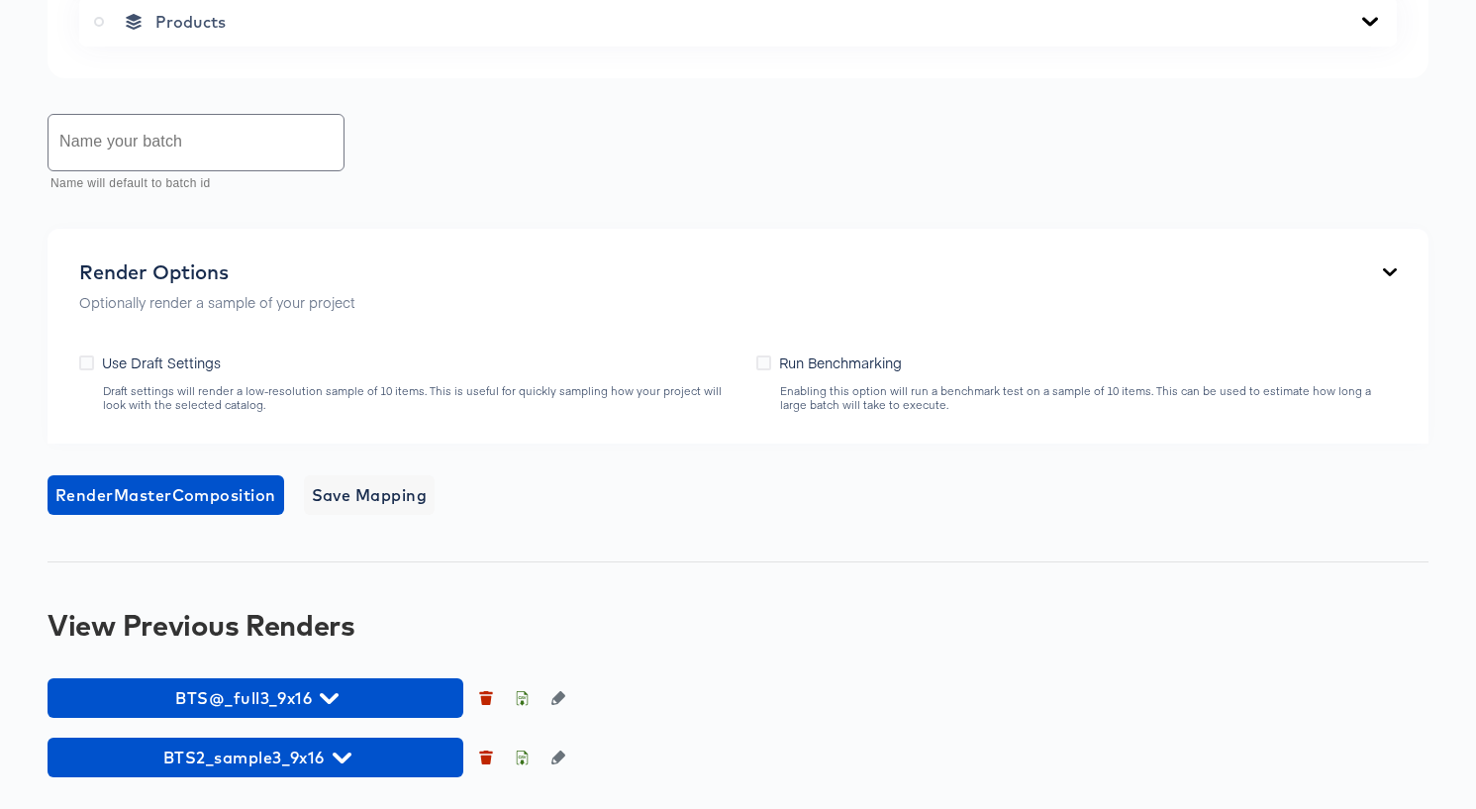
scroll to position [1150, 0]
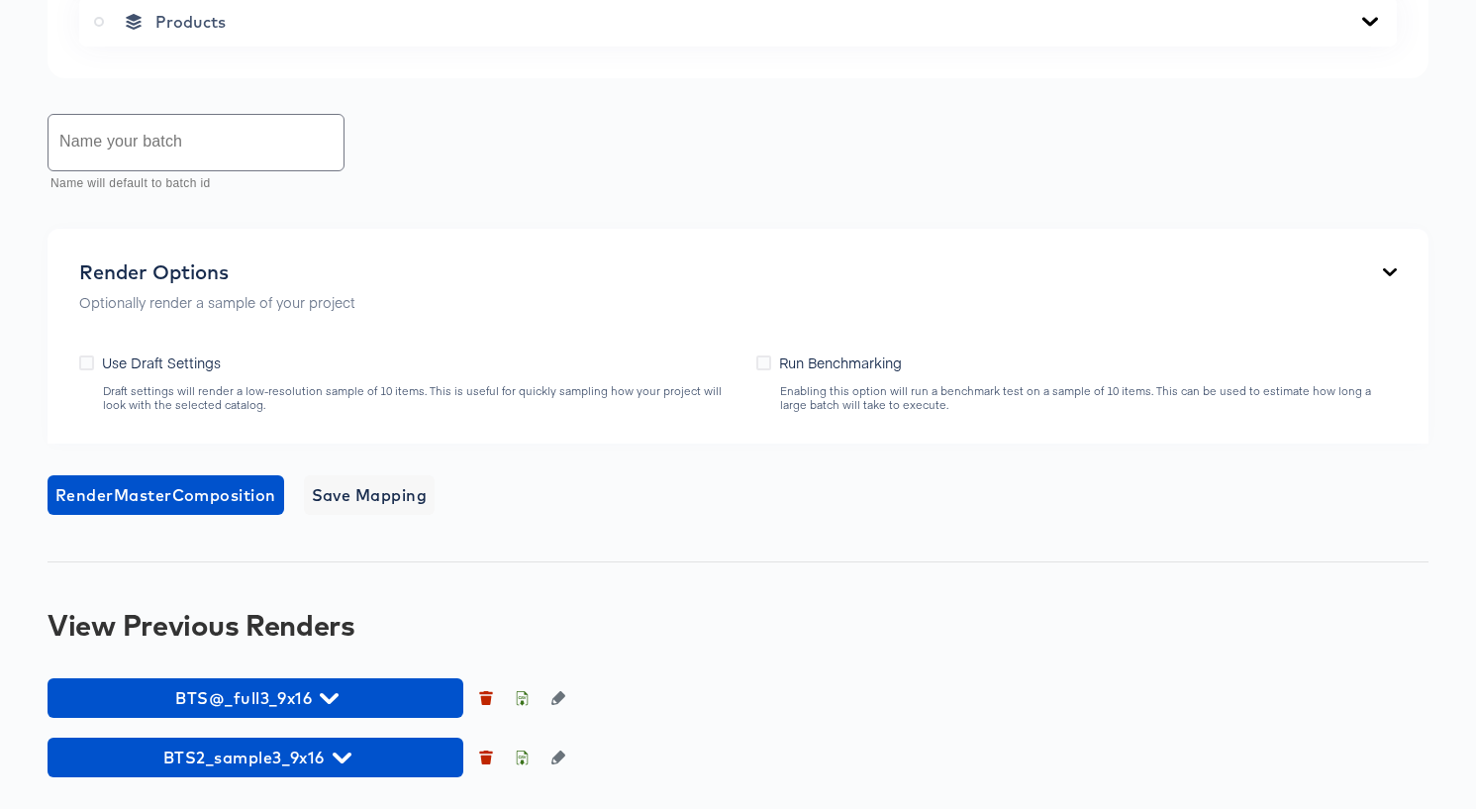
click at [1364, 30] on icon at bounding box center [1370, 22] width 24 height 16
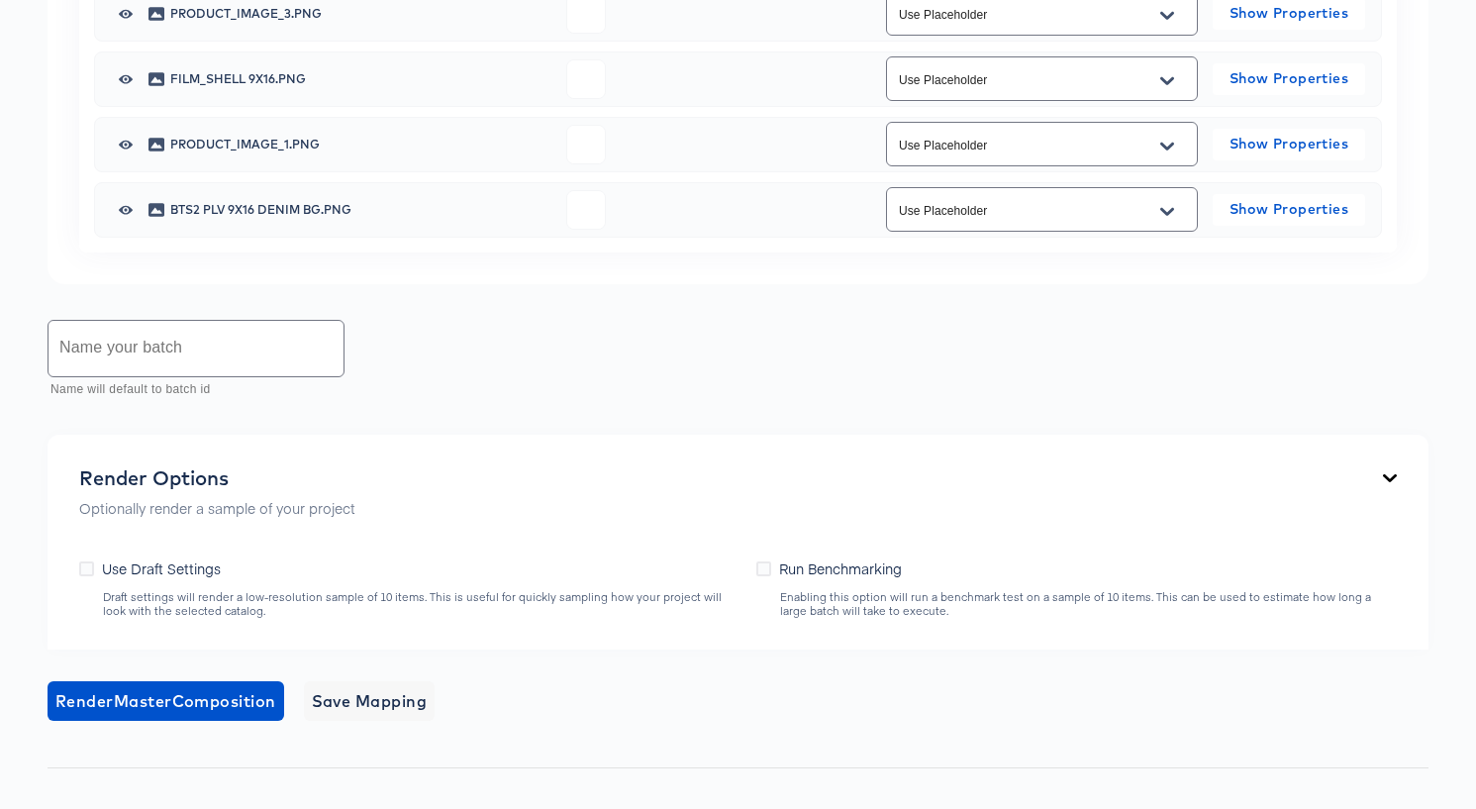
scroll to position [1446, 0]
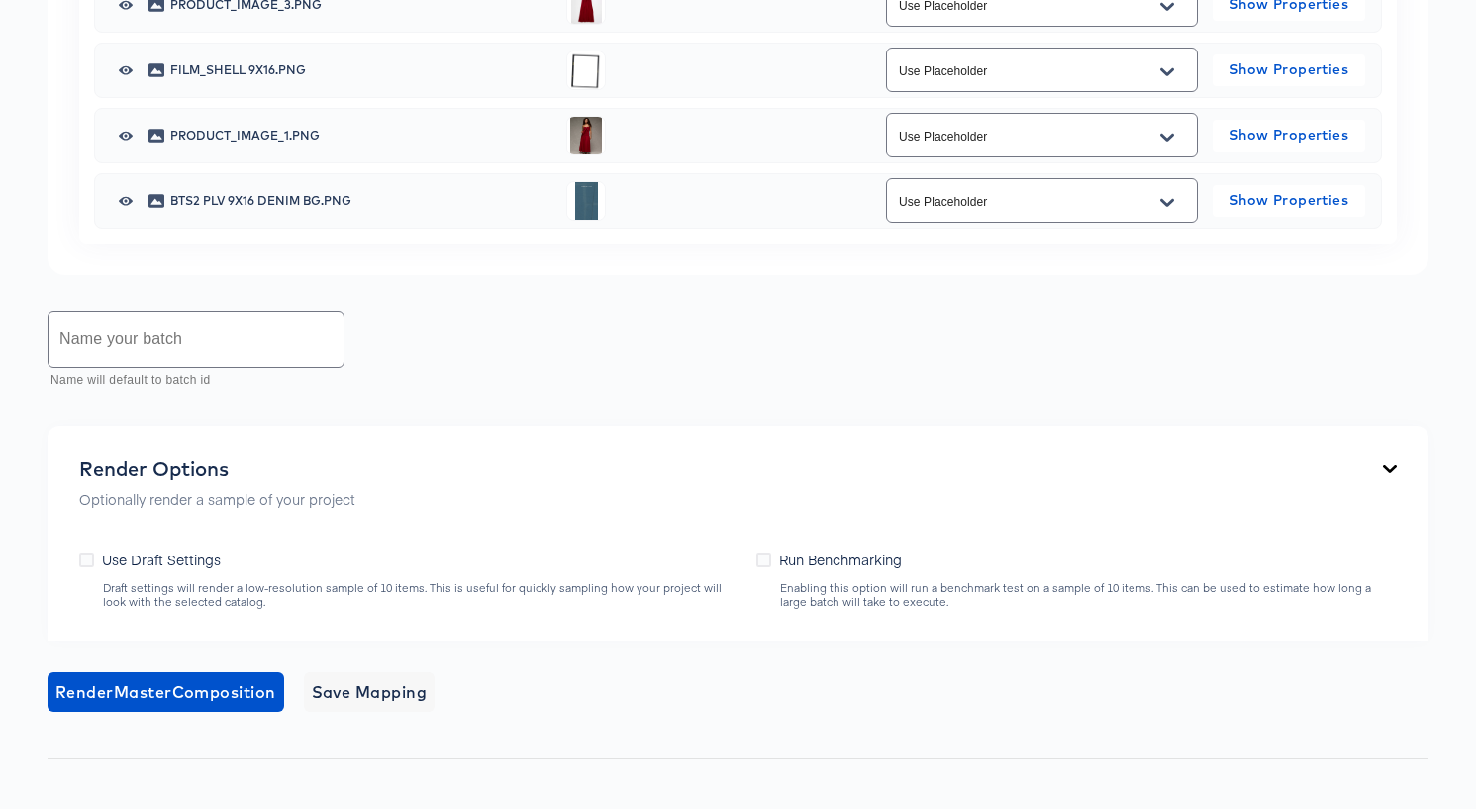
click at [1094, 406] on li "additional_image_12" at bounding box center [1041, 404] width 310 height 32
type input "additional_image_12"
click at [1167, 15] on icon "Open" at bounding box center [1167, 7] width 14 height 16
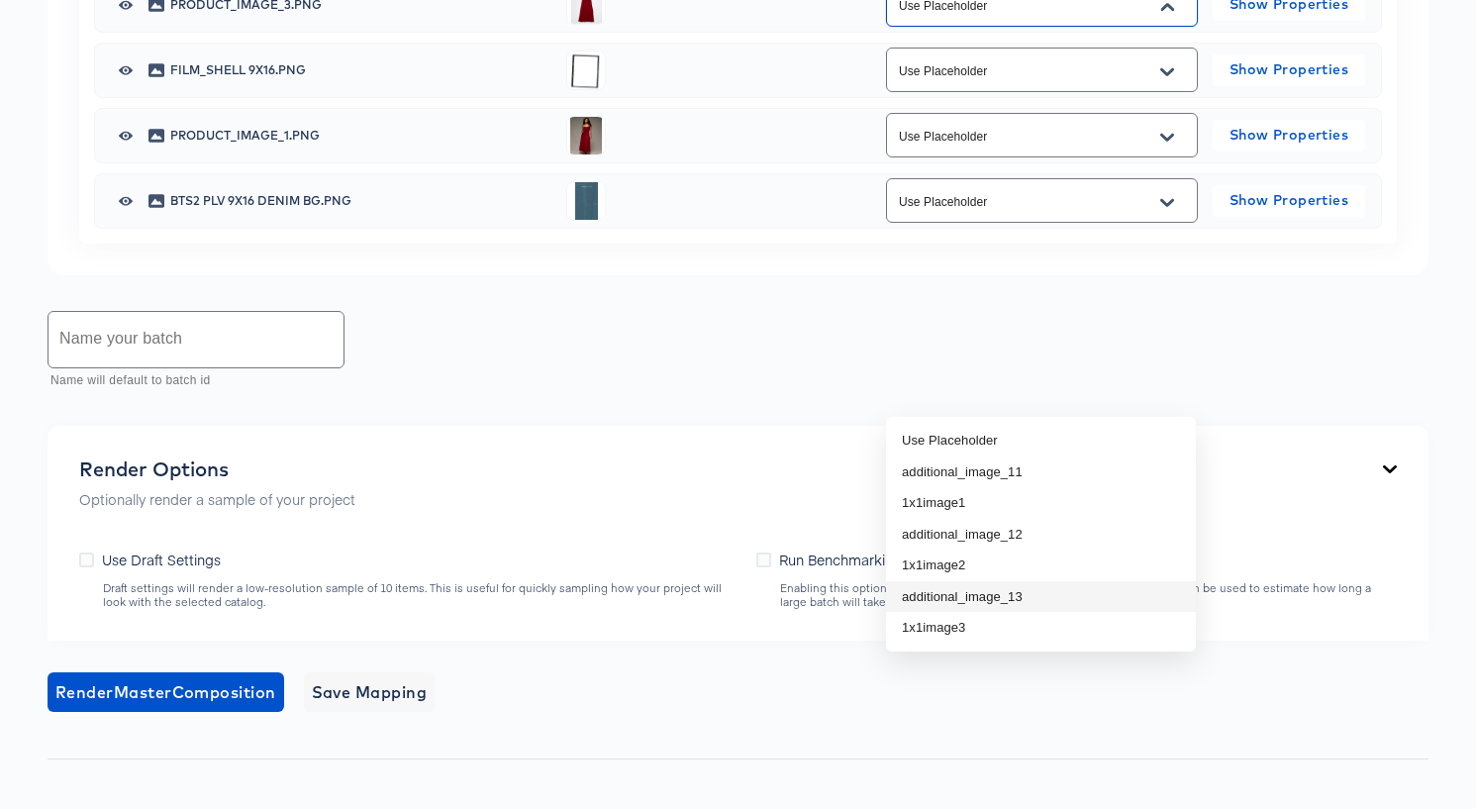
click at [1112, 594] on li "additional_image_13" at bounding box center [1041, 597] width 310 height 32
type input "additional_image_13"
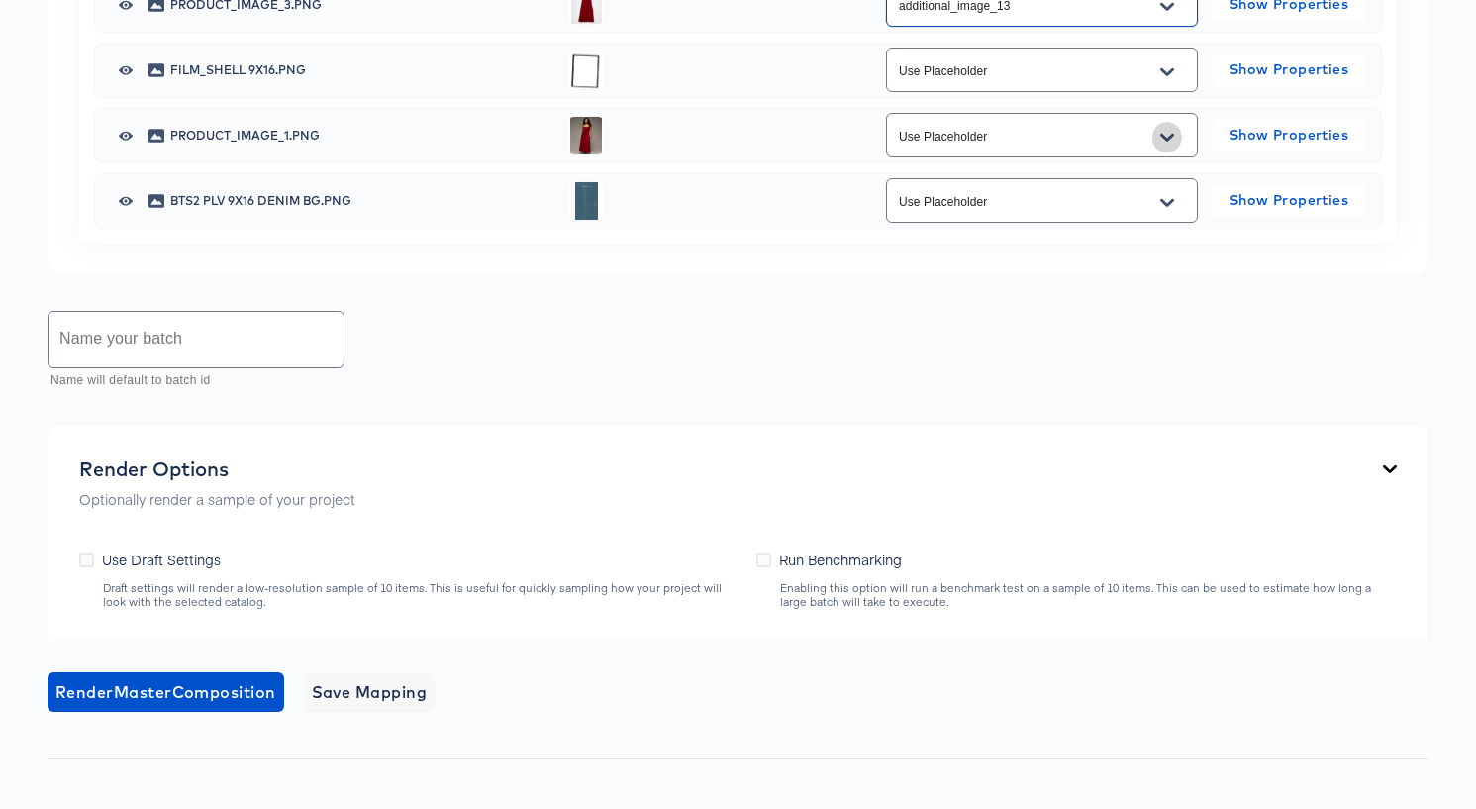
click at [1167, 145] on icon "Open" at bounding box center [1167, 138] width 14 height 16
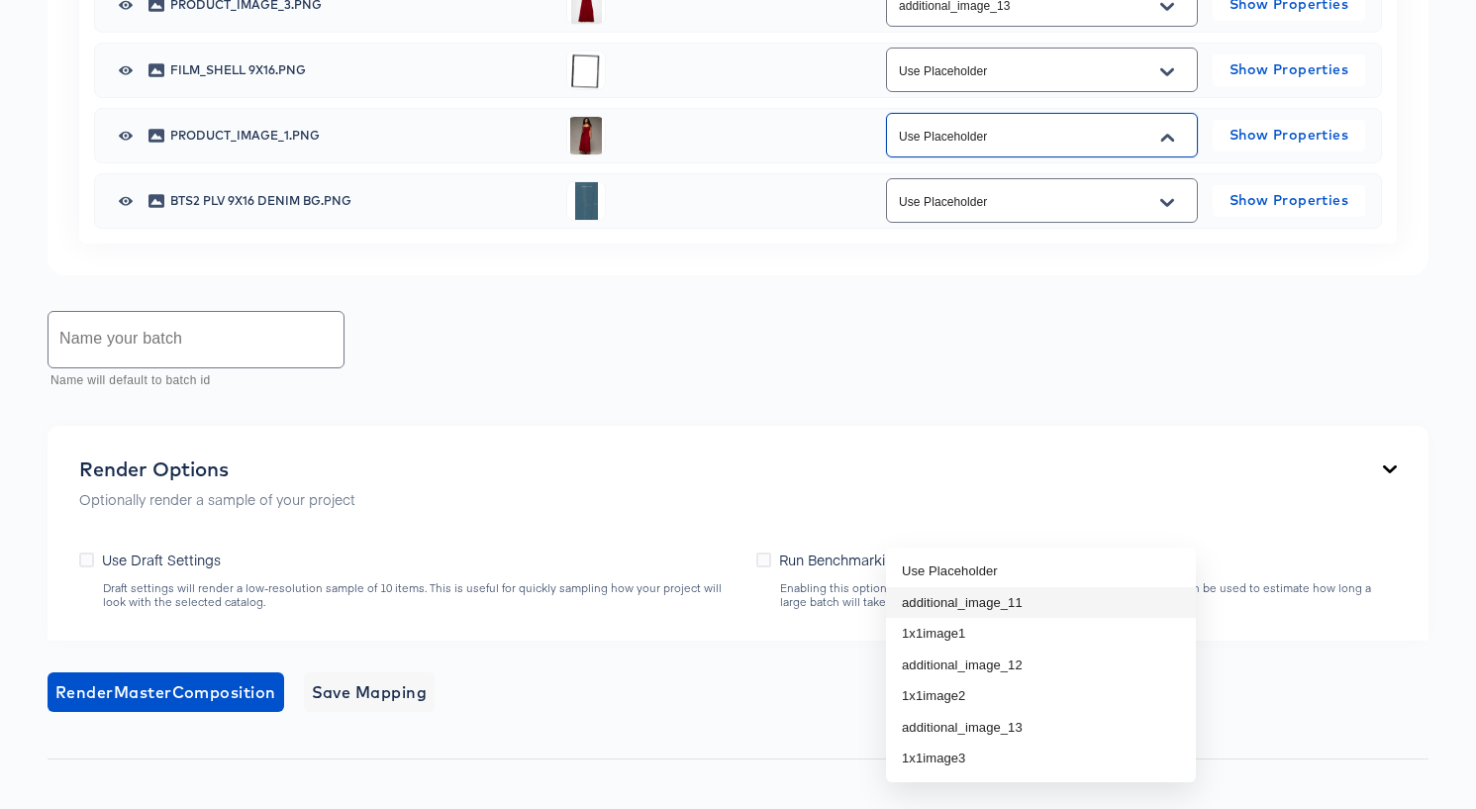
click at [1074, 605] on li "additional_image_11" at bounding box center [1041, 603] width 310 height 32
type input "additional_image_11"
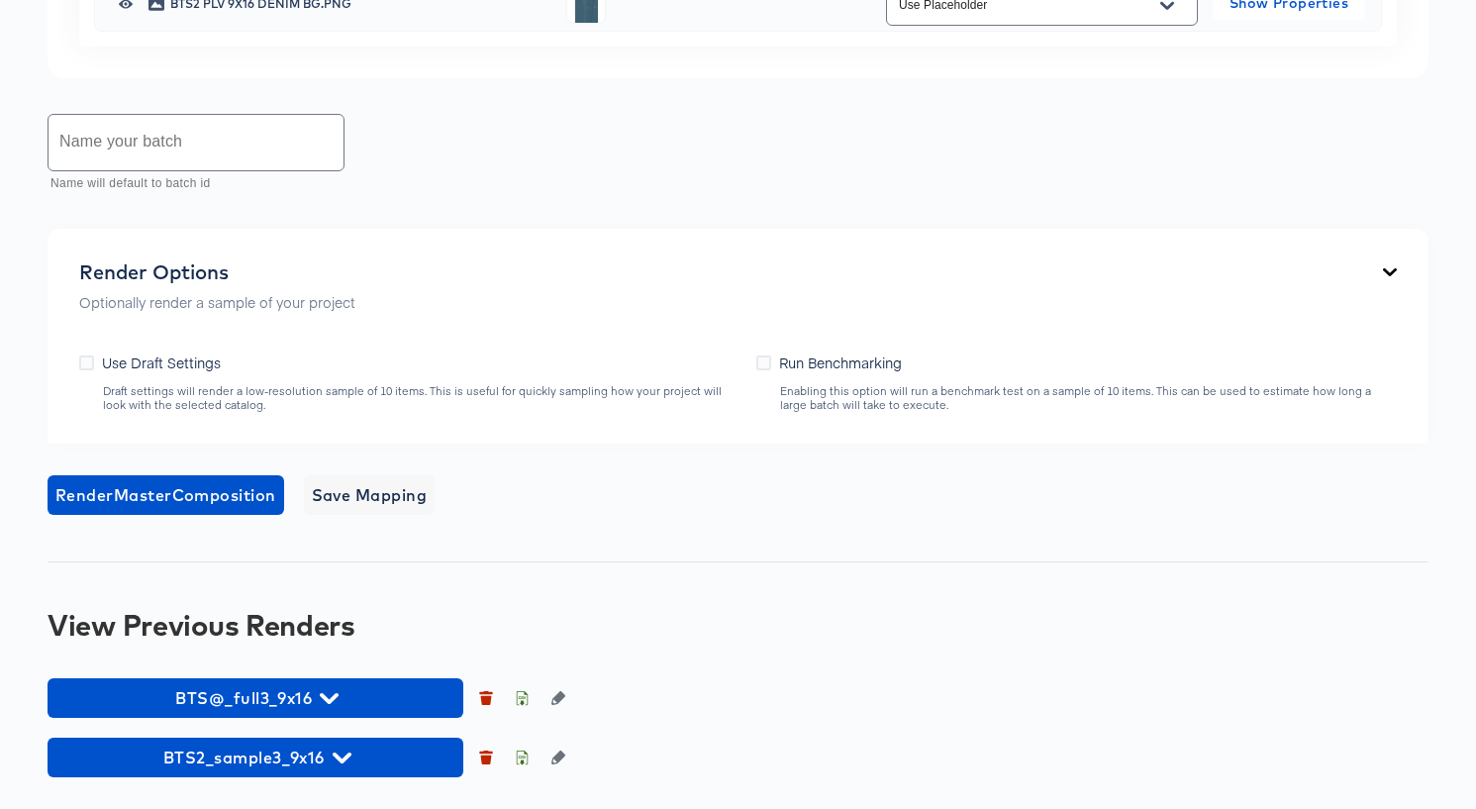
scroll to position [1811, 0]
click at [272, 170] on input "text" at bounding box center [195, 142] width 295 height 55
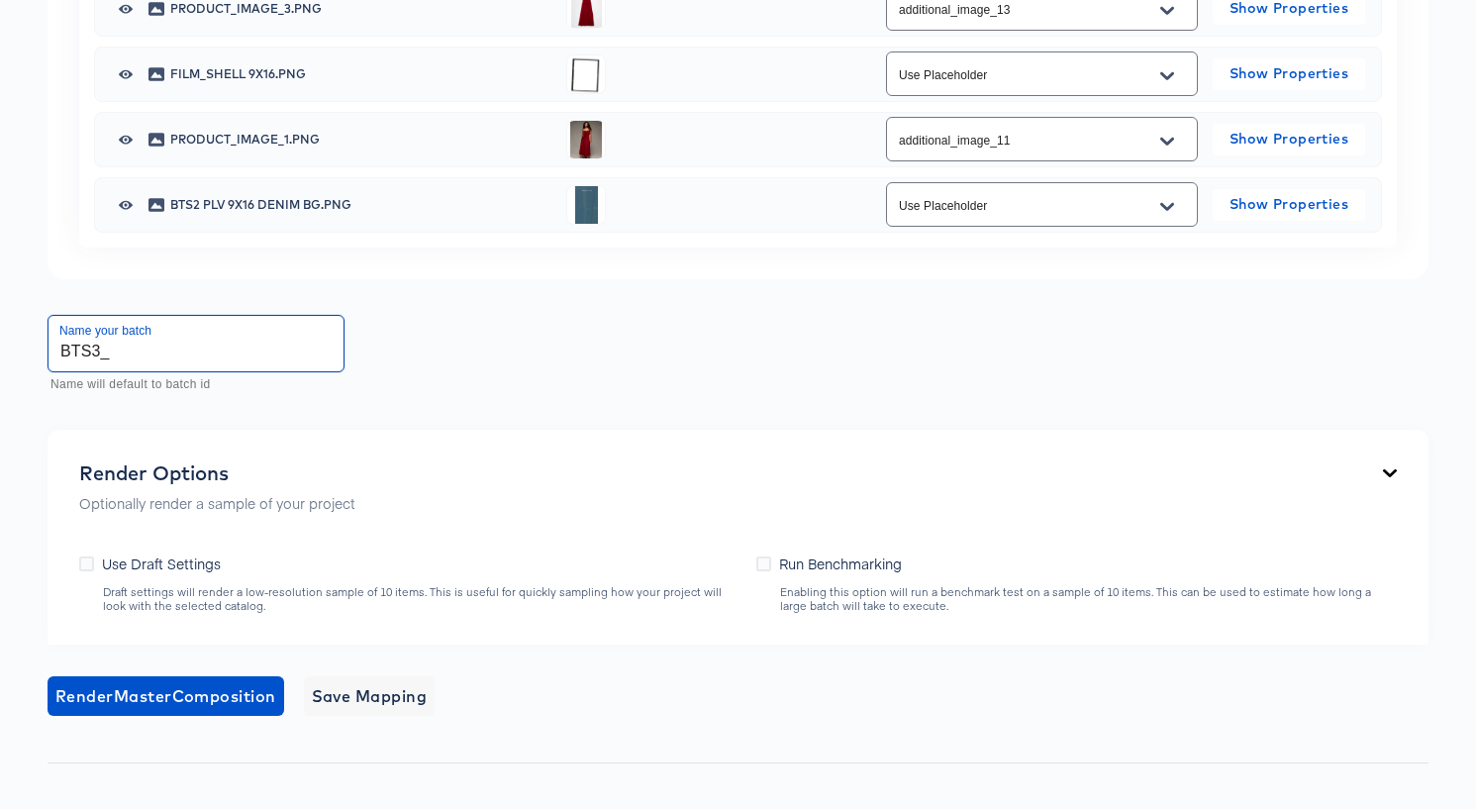
scroll to position [2029, 0]
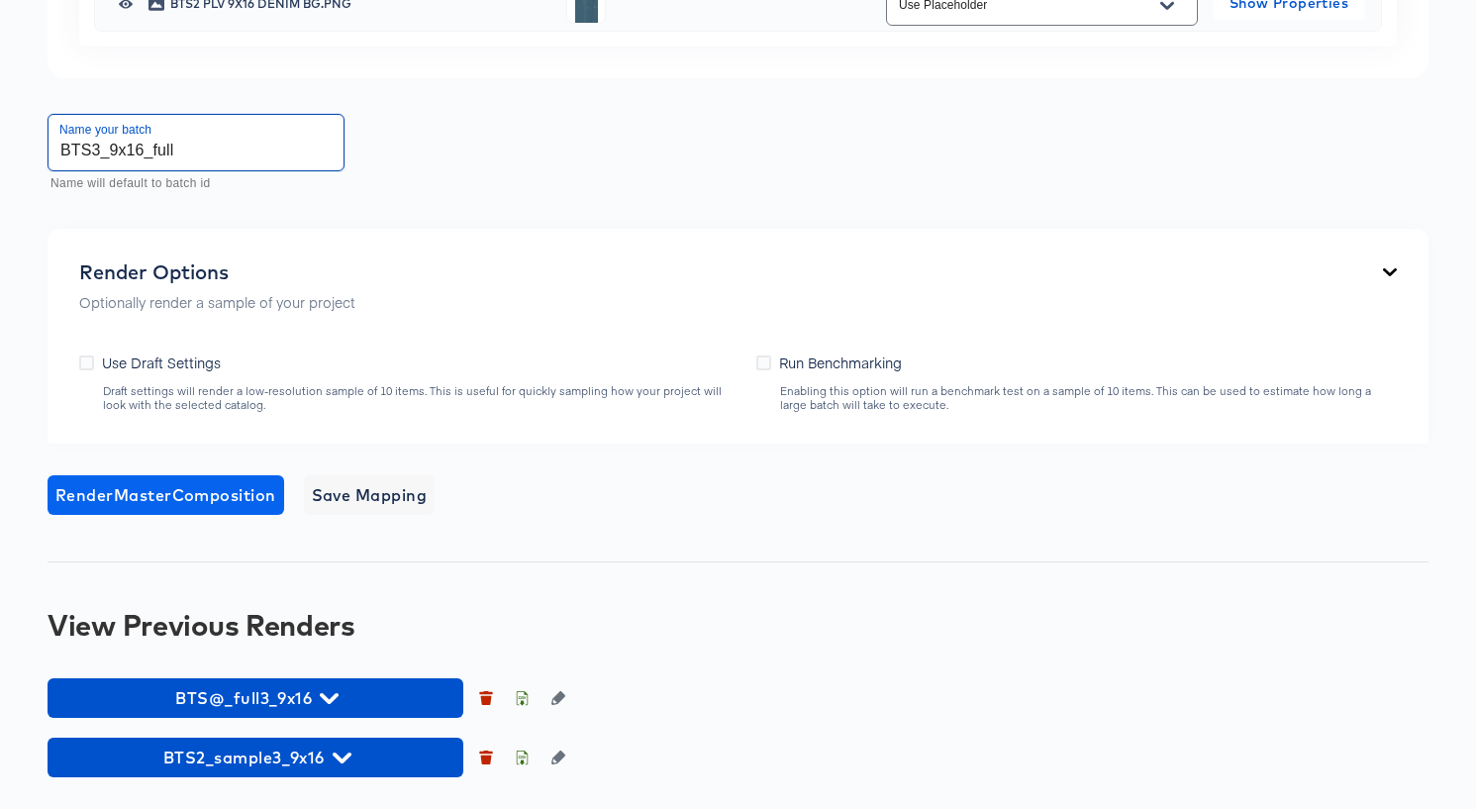
type input "BTS3_9x16_full"
click at [191, 487] on span "Render Master Composition" at bounding box center [165, 495] width 221 height 28
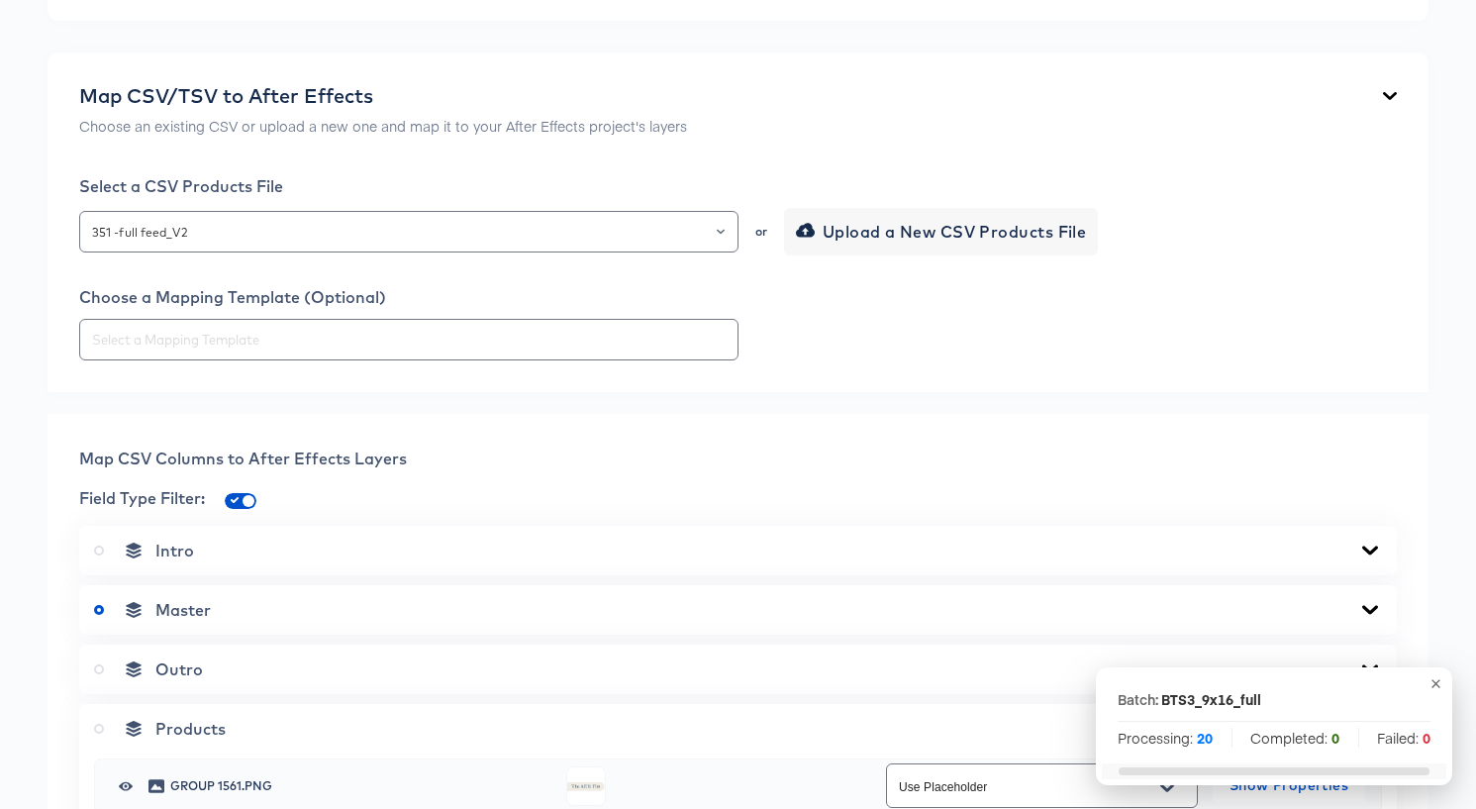
scroll to position [0, 0]
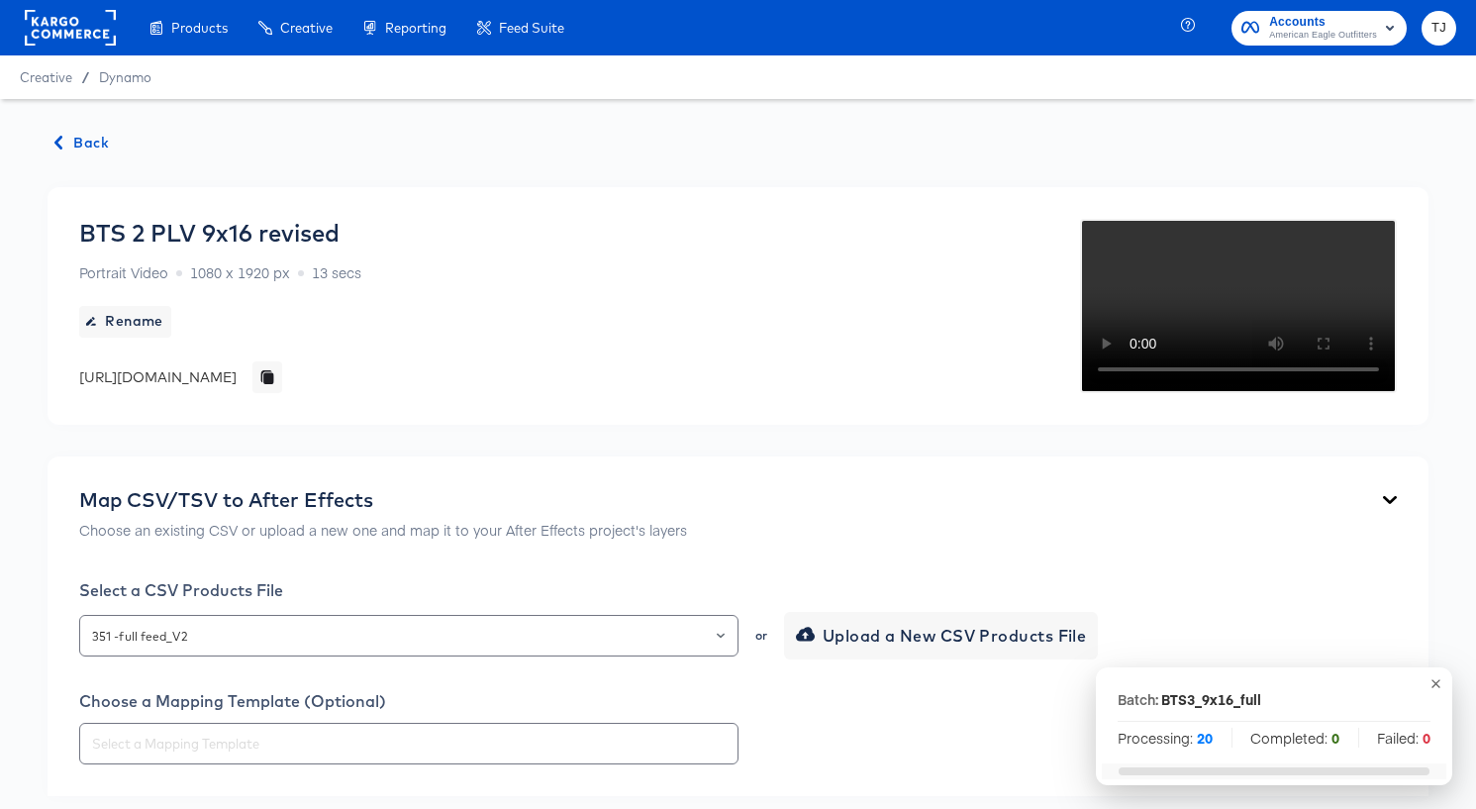
click at [75, 143] on span "Back" at bounding box center [81, 143] width 53 height 25
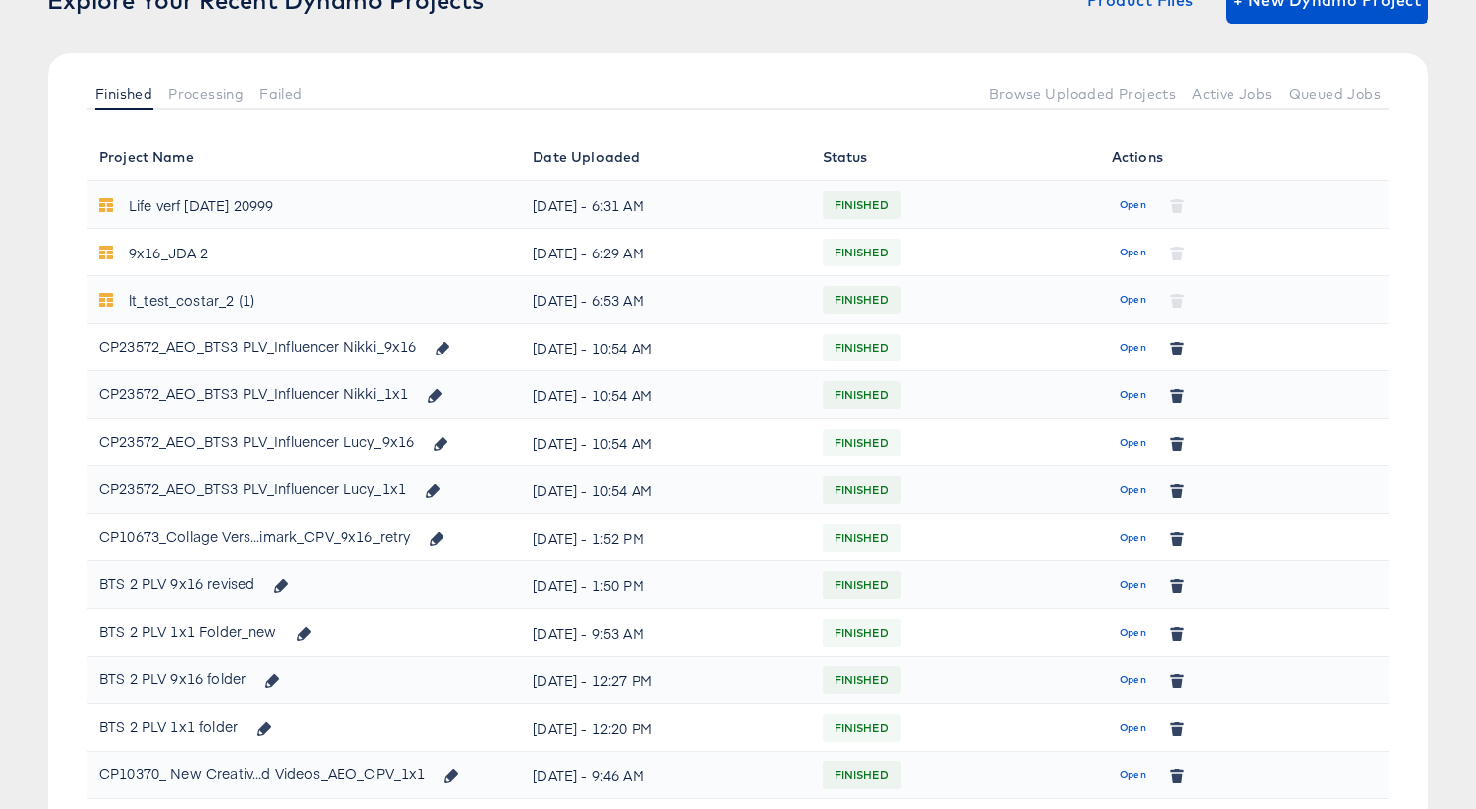
scroll to position [198, 0]
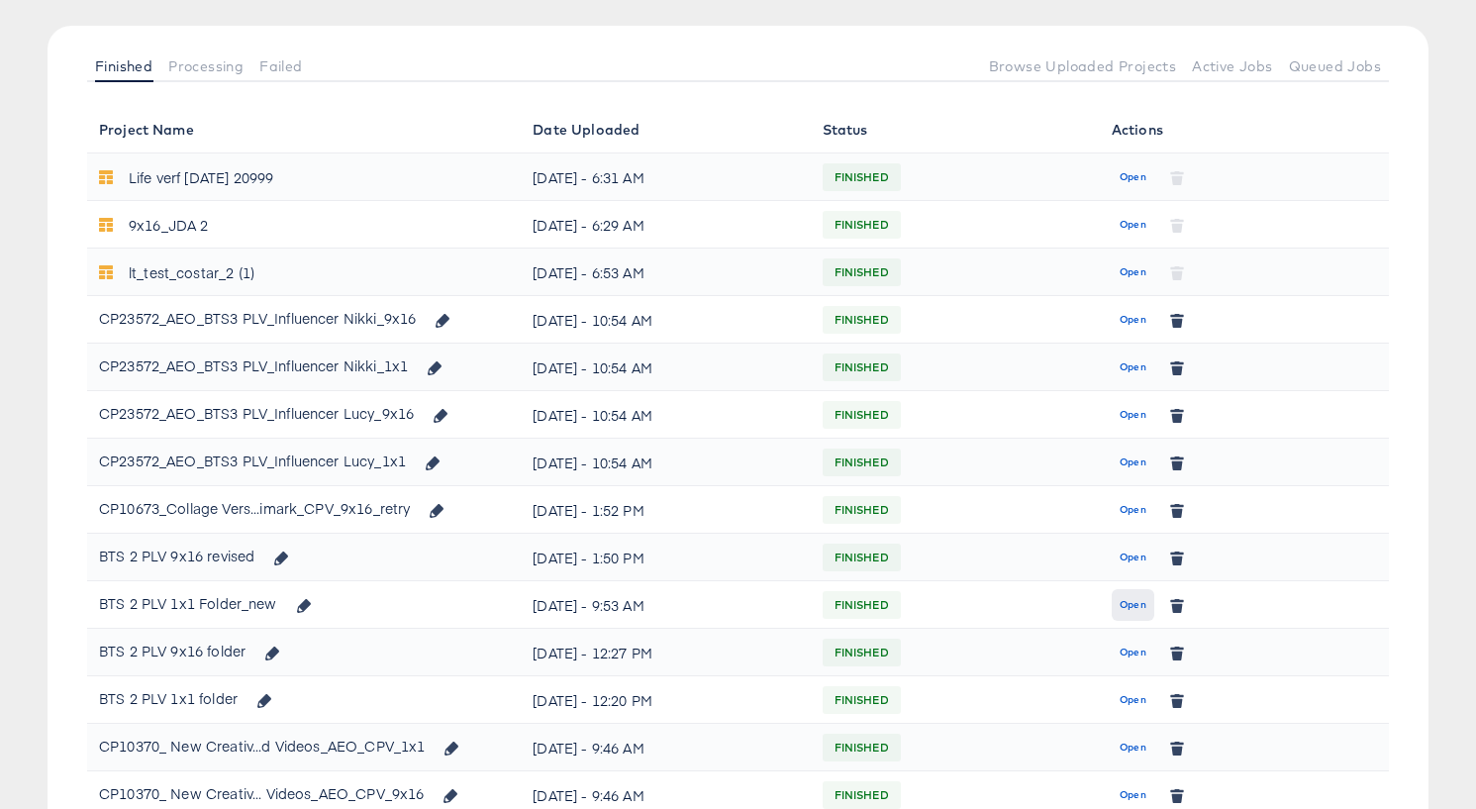
click at [1134, 602] on span "Open" at bounding box center [1132, 605] width 27 height 18
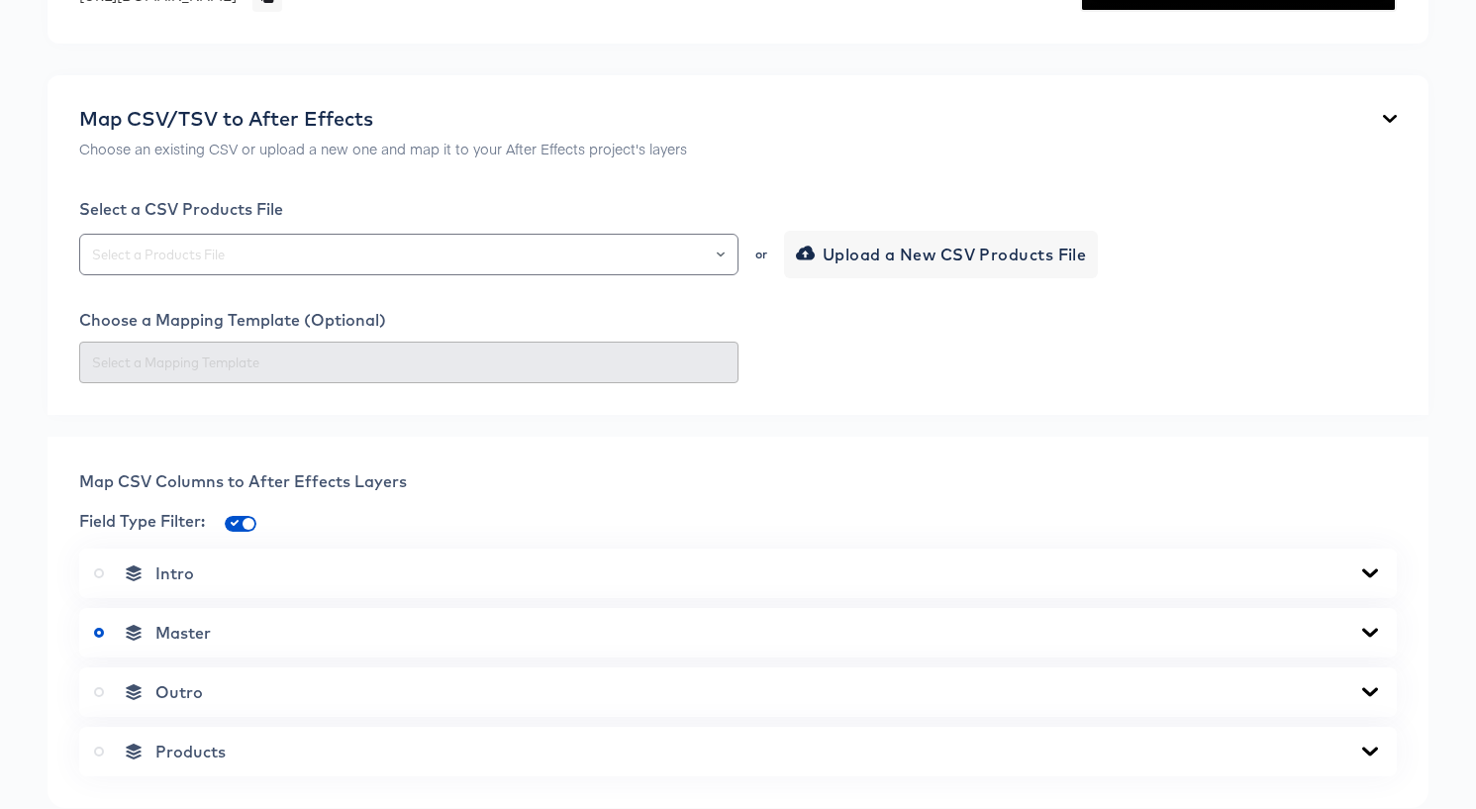
scroll to position [413, 0]
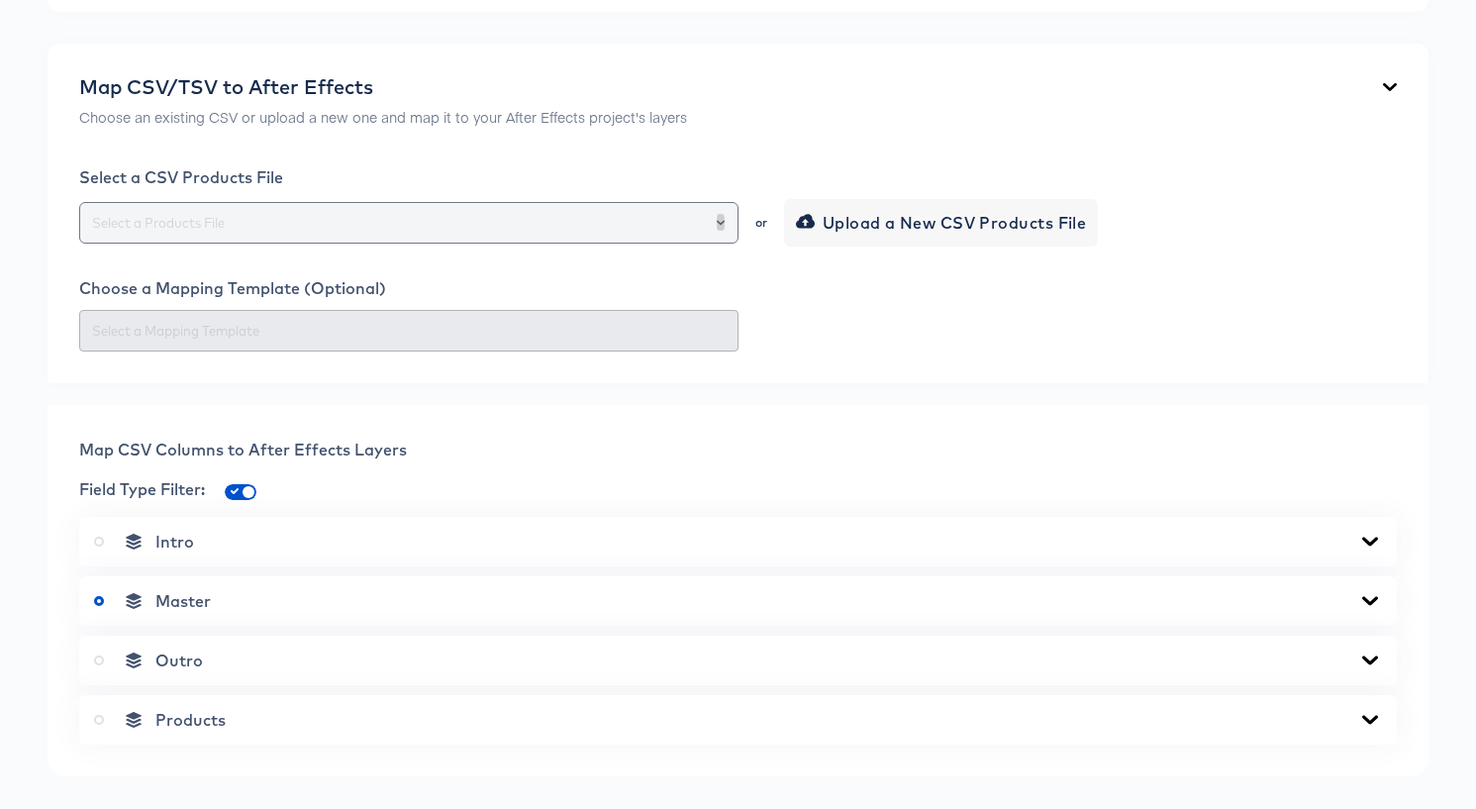
click at [716, 237] on button "Open" at bounding box center [720, 223] width 8 height 28
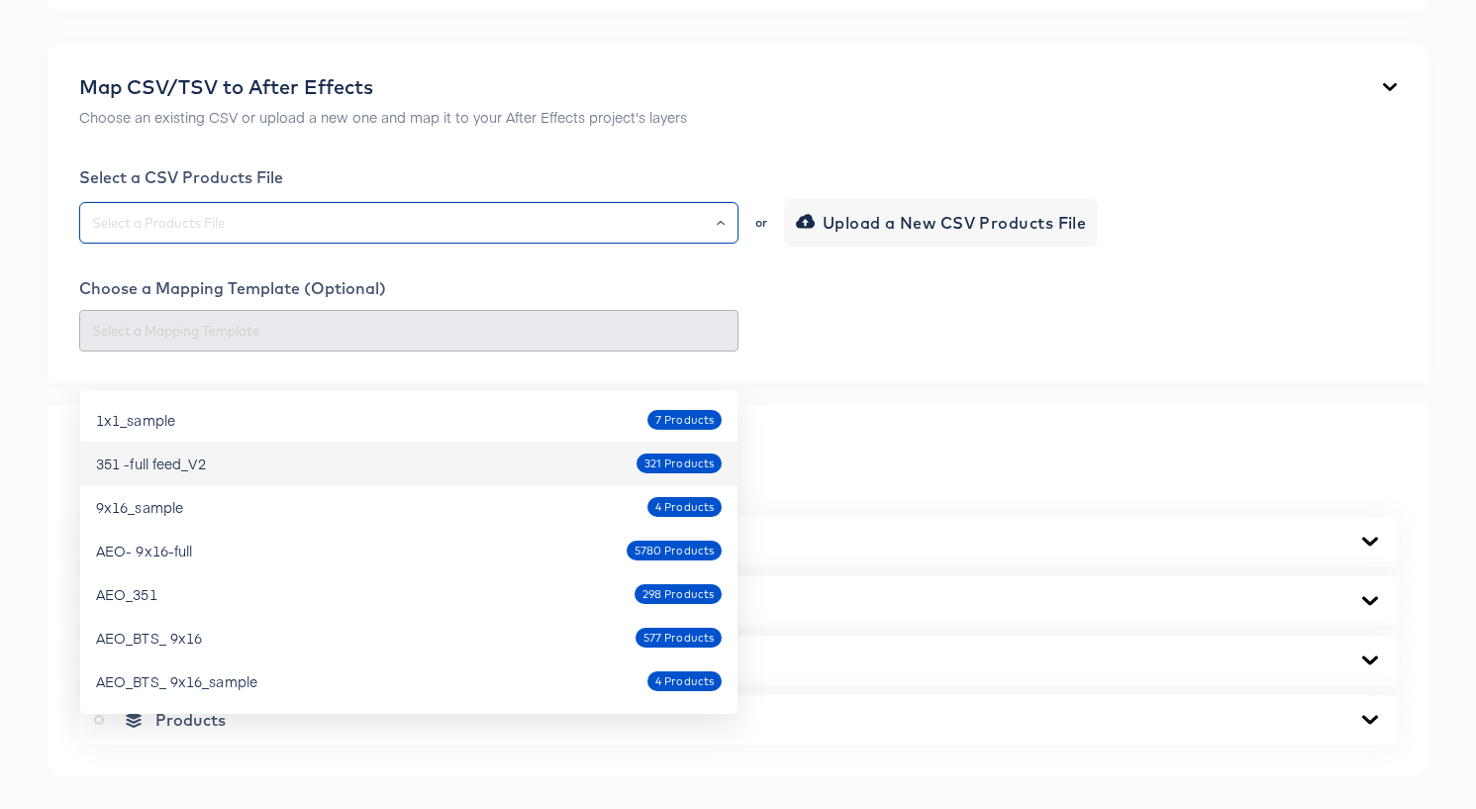
click at [403, 454] on div "351 -full feed_V2 321 Products" at bounding box center [408, 463] width 625 height 32
type input "351 -full feed_V2"
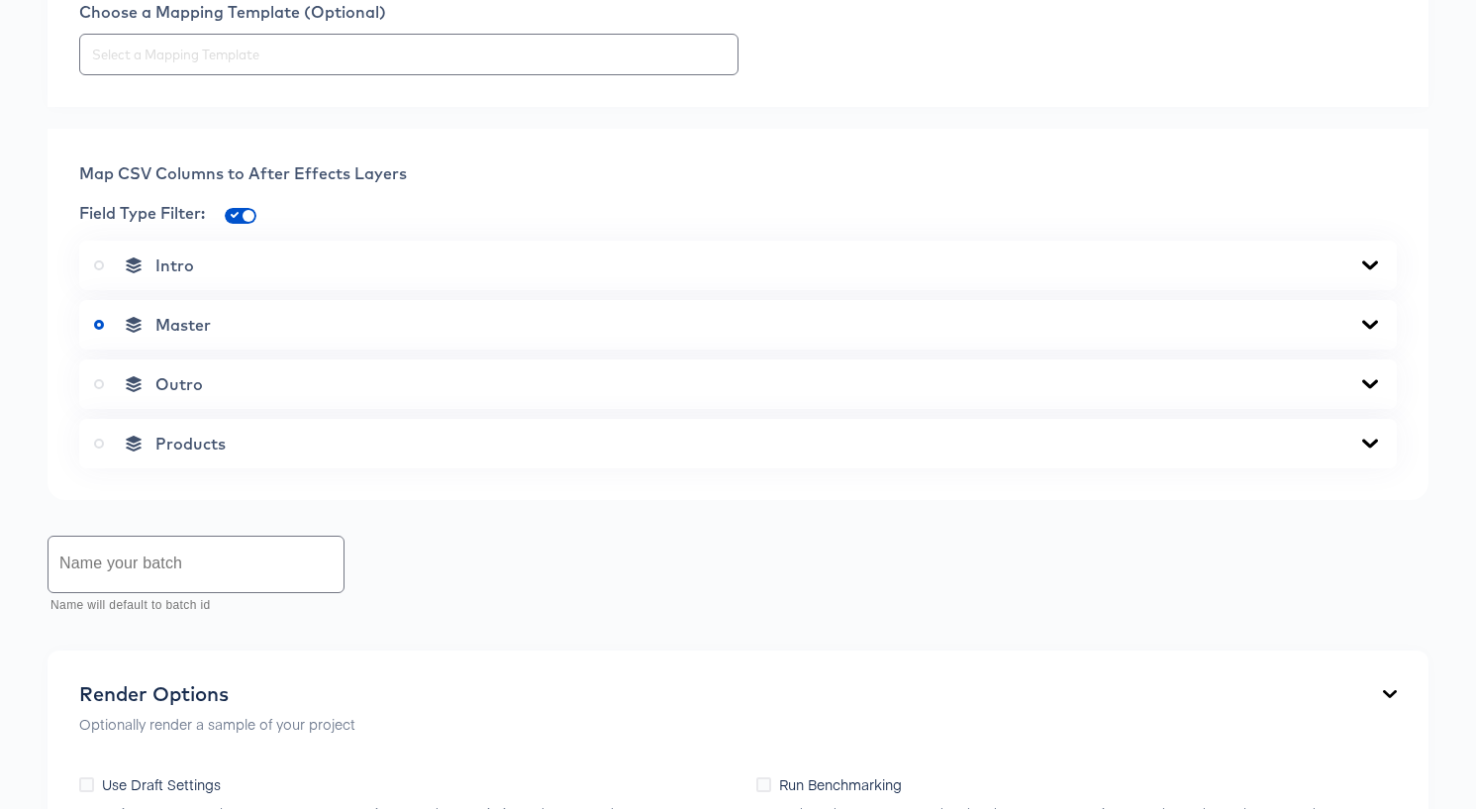
scroll to position [699, 0]
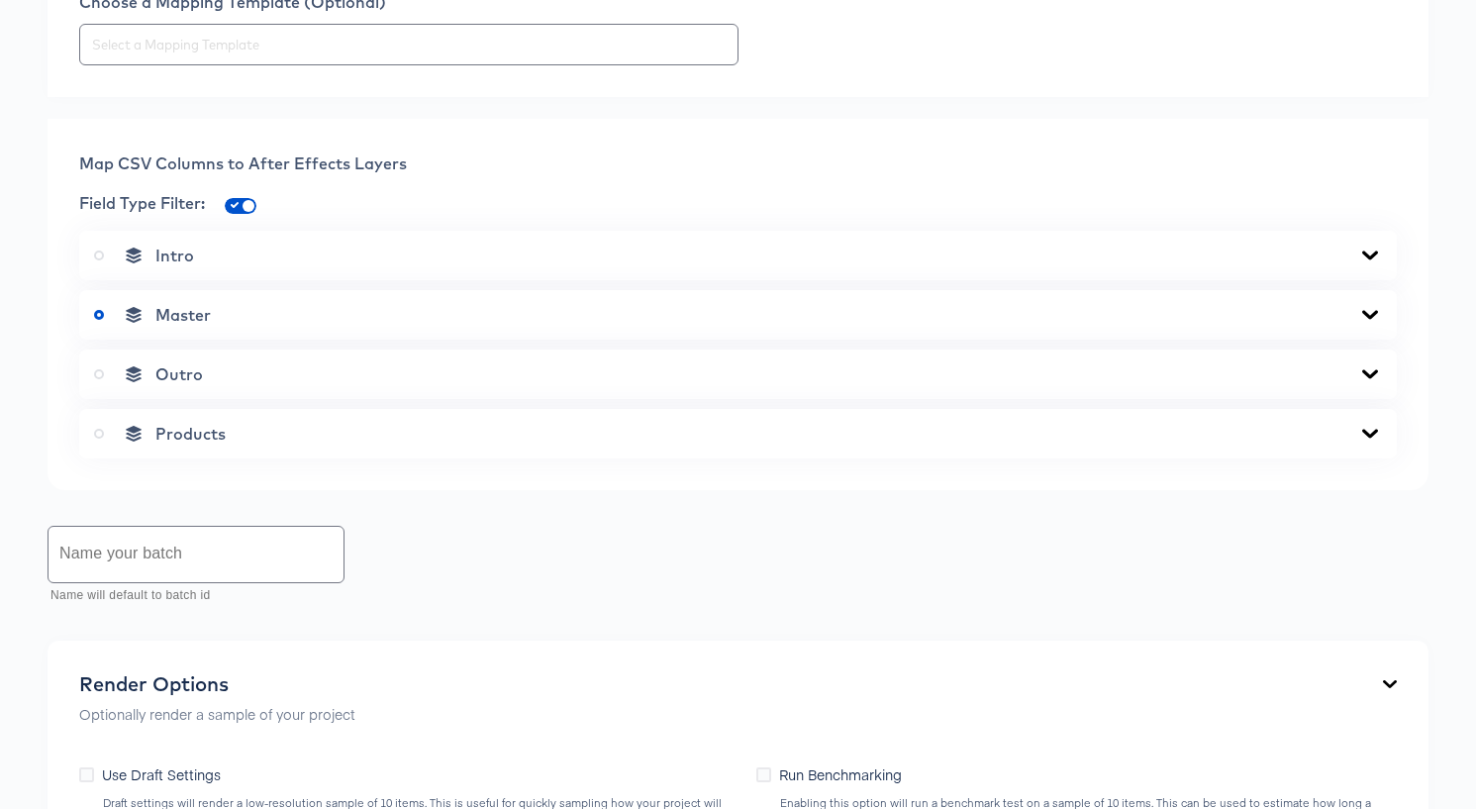
click at [1312, 443] on div "Products" at bounding box center [738, 434] width 1288 height 20
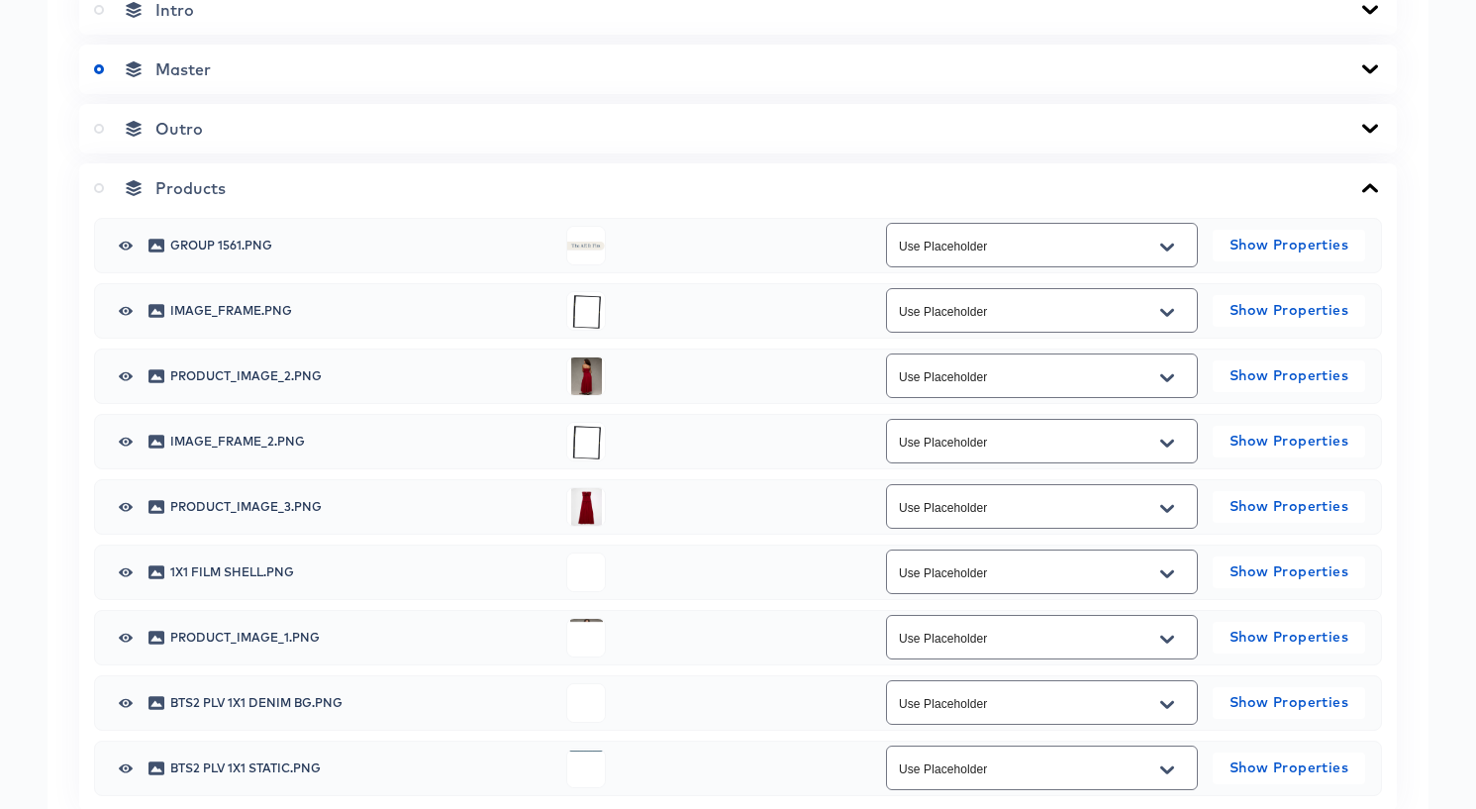
scroll to position [945, 0]
click at [1161, 380] on icon "Open" at bounding box center [1167, 376] width 14 height 8
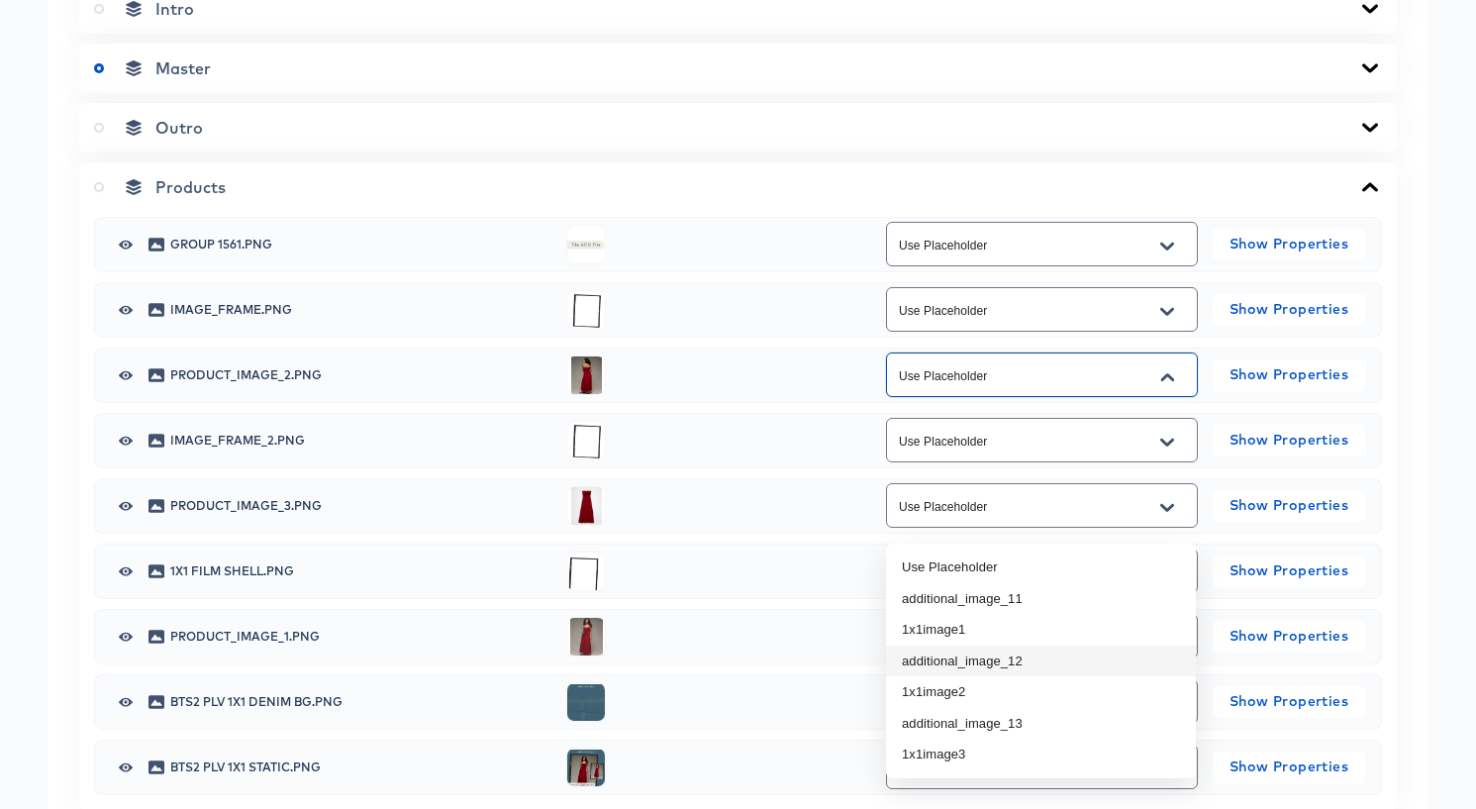
click at [1101, 665] on li "additional_image_12" at bounding box center [1041, 661] width 310 height 32
type input "additional_image_12"
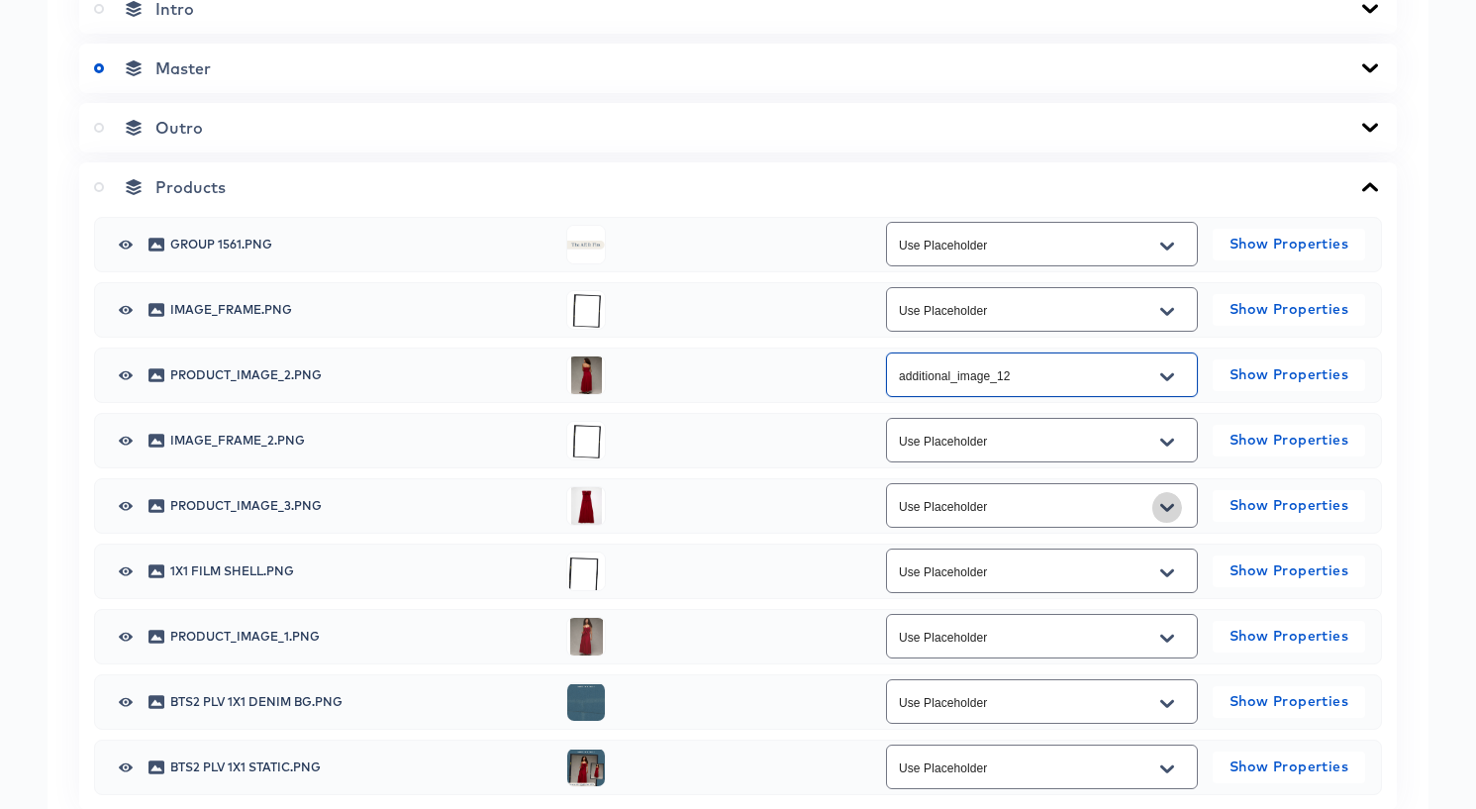
click at [1168, 511] on icon "Open" at bounding box center [1167, 507] width 14 height 8
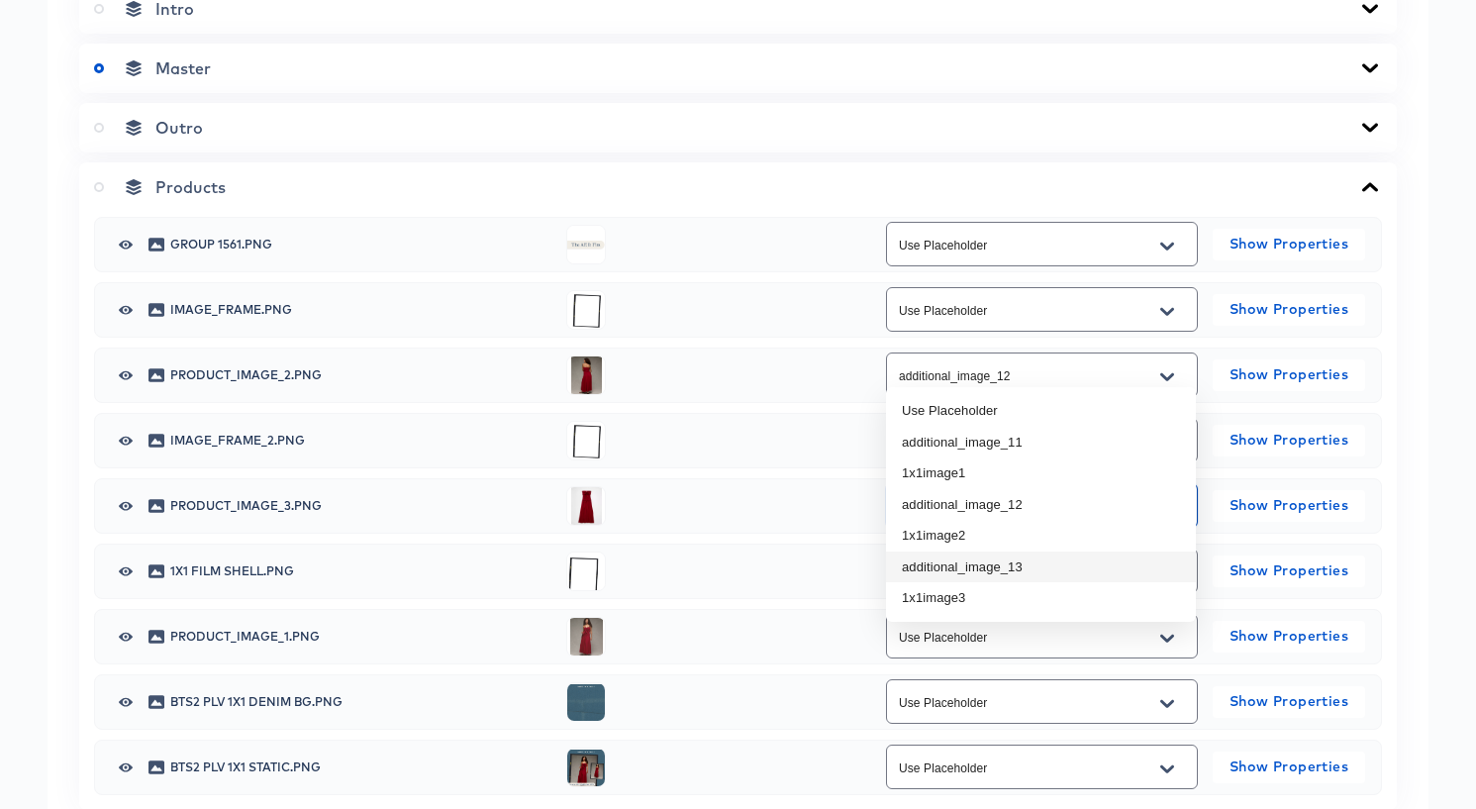
click at [1096, 575] on li "additional_image_13" at bounding box center [1041, 567] width 310 height 32
type input "additional_image_13"
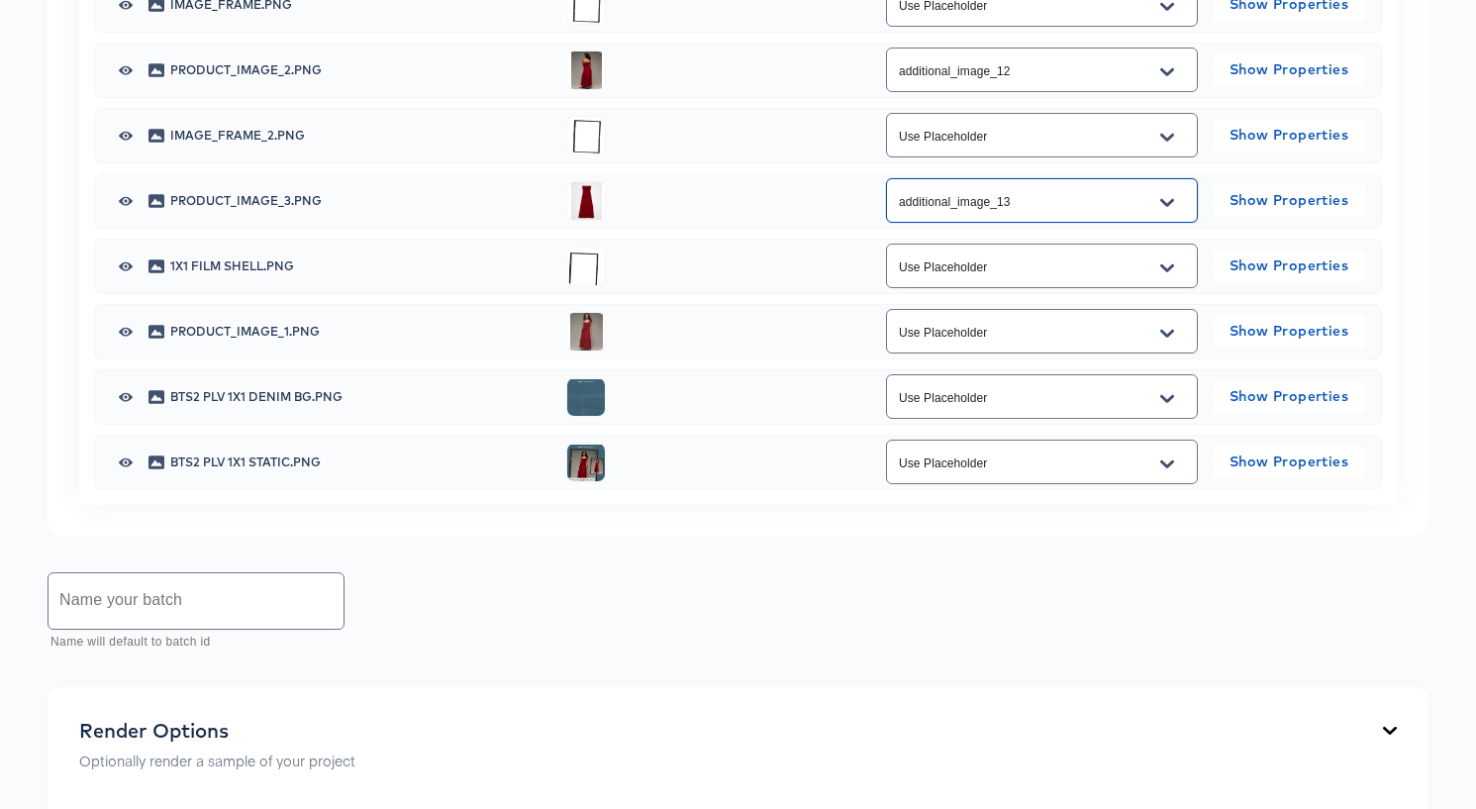
scroll to position [1252, 0]
click at [1164, 339] on icon "Open" at bounding box center [1167, 332] width 14 height 16
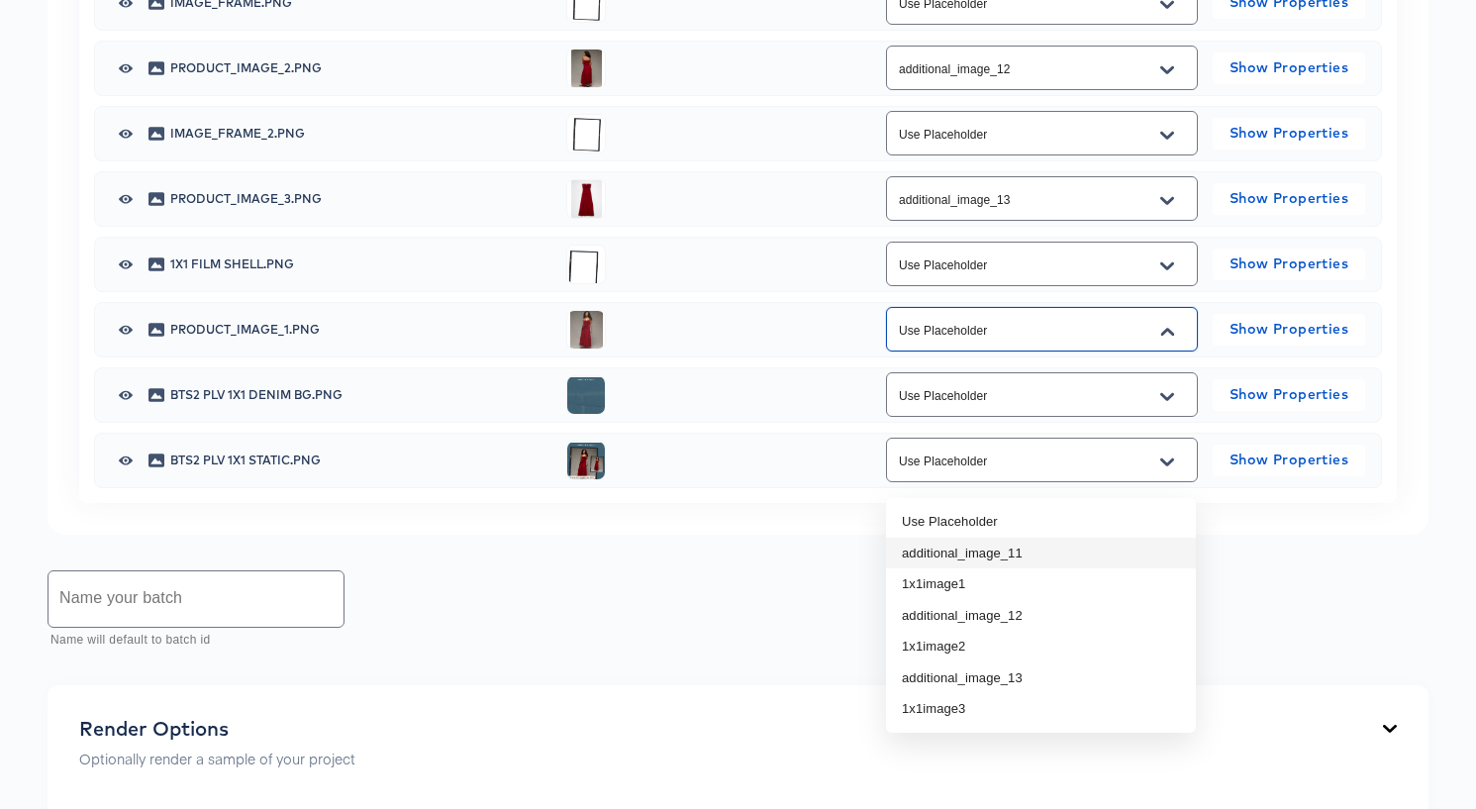
click at [1109, 550] on li "additional_image_11" at bounding box center [1041, 553] width 310 height 32
type input "additional_image_11"
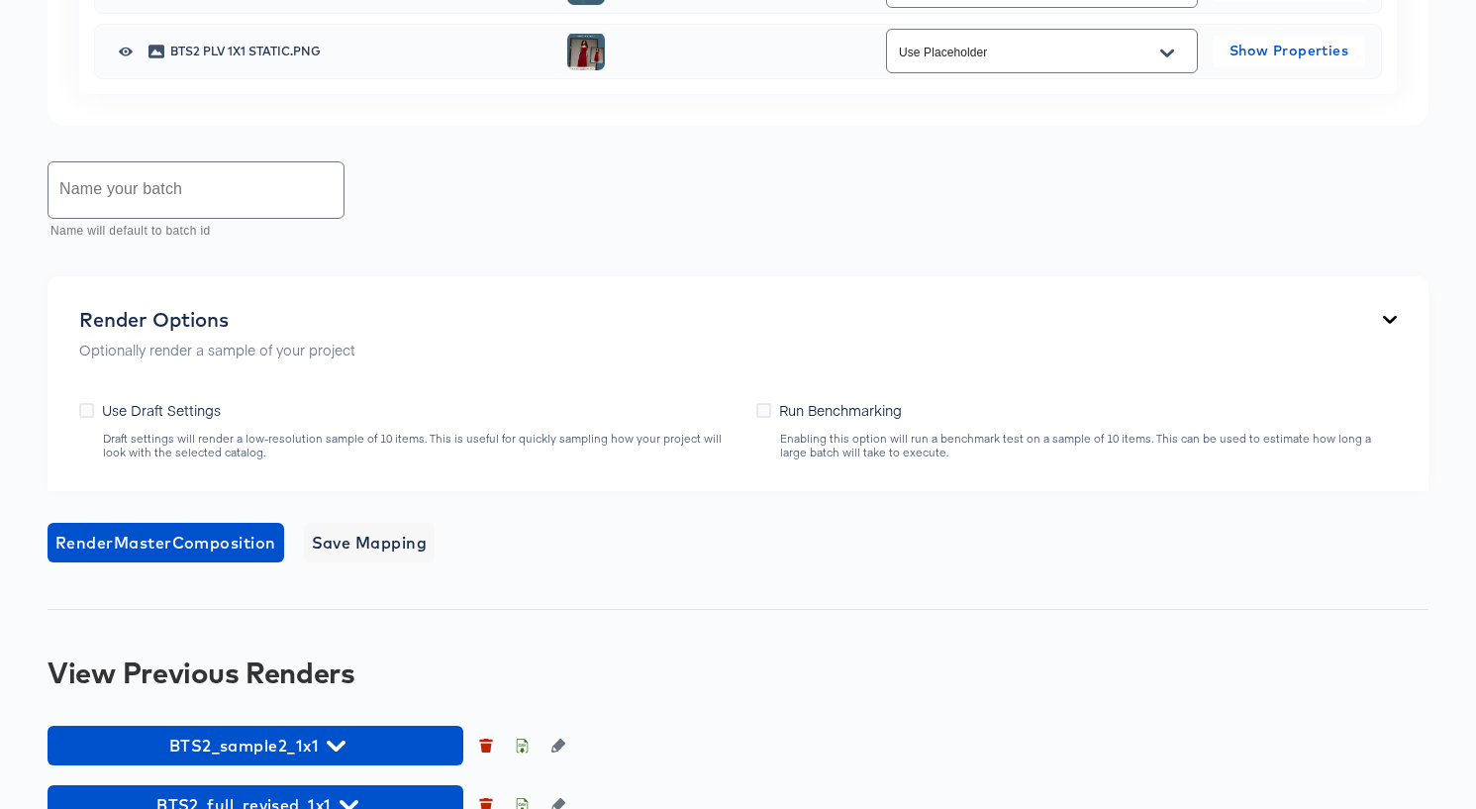
scroll to position [1667, 0]
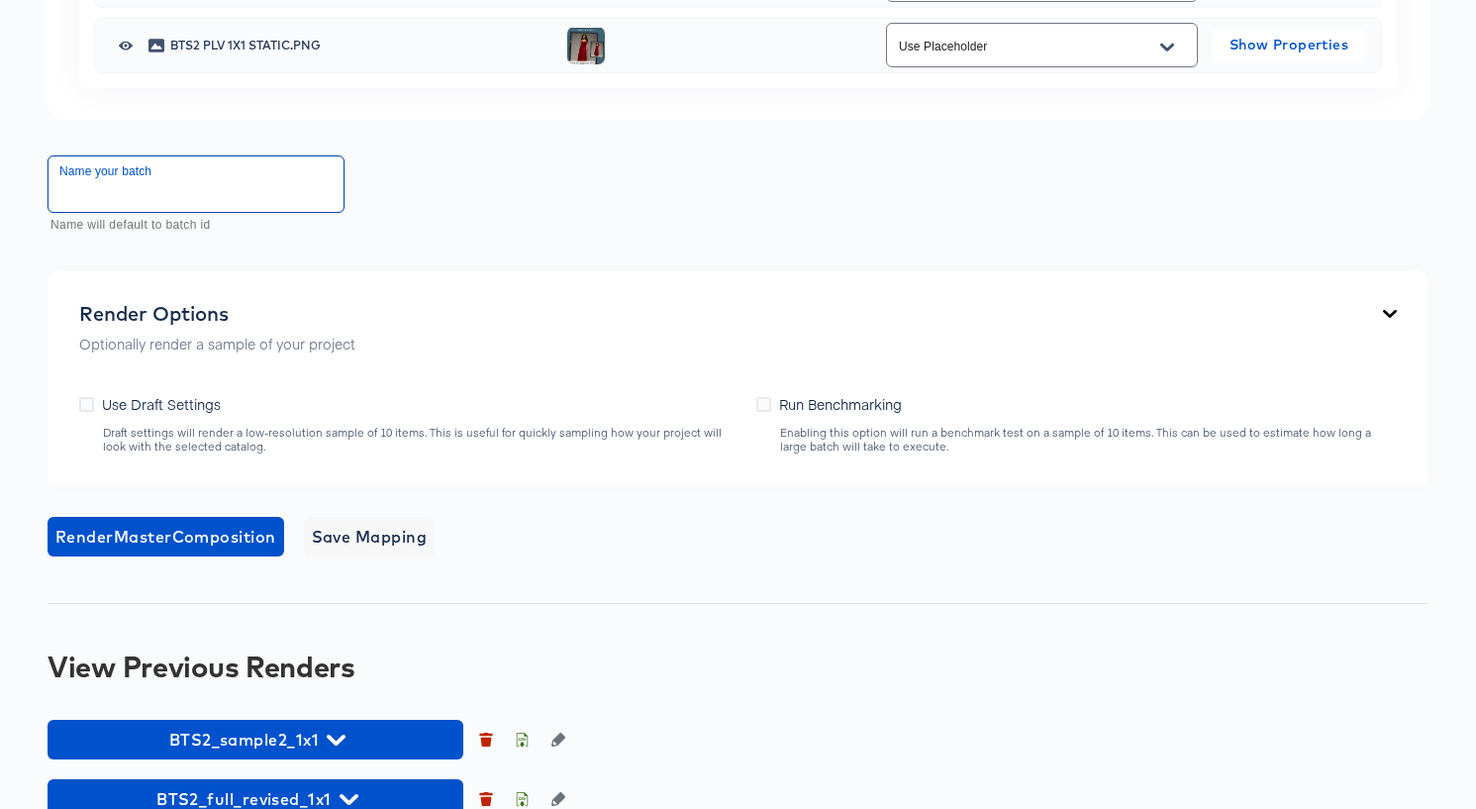
click at [275, 212] on input "text" at bounding box center [195, 183] width 295 height 55
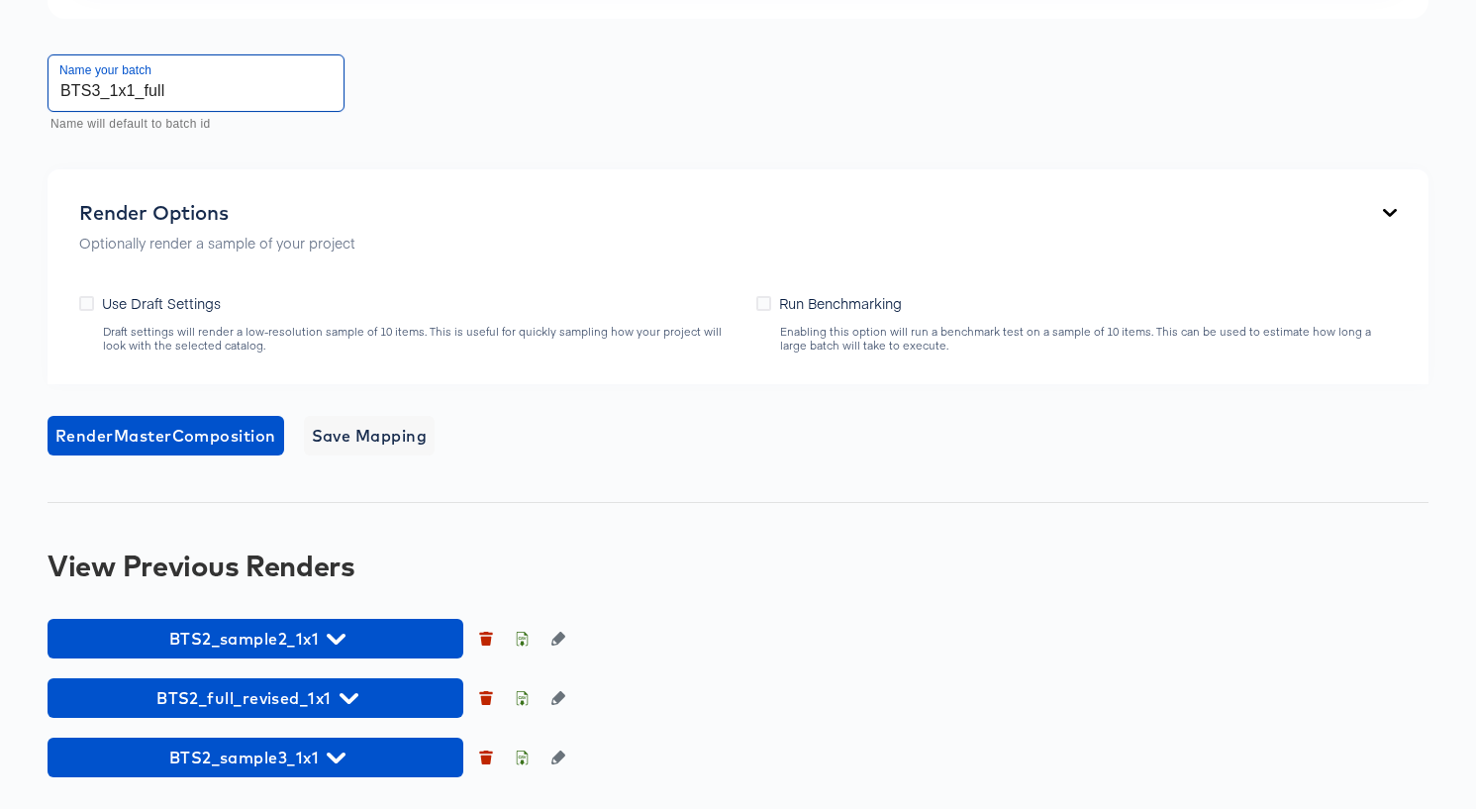
scroll to position [1910, 0]
type input "BTS3_1x1_full"
click at [214, 431] on span "Render Master Composition" at bounding box center [165, 436] width 221 height 28
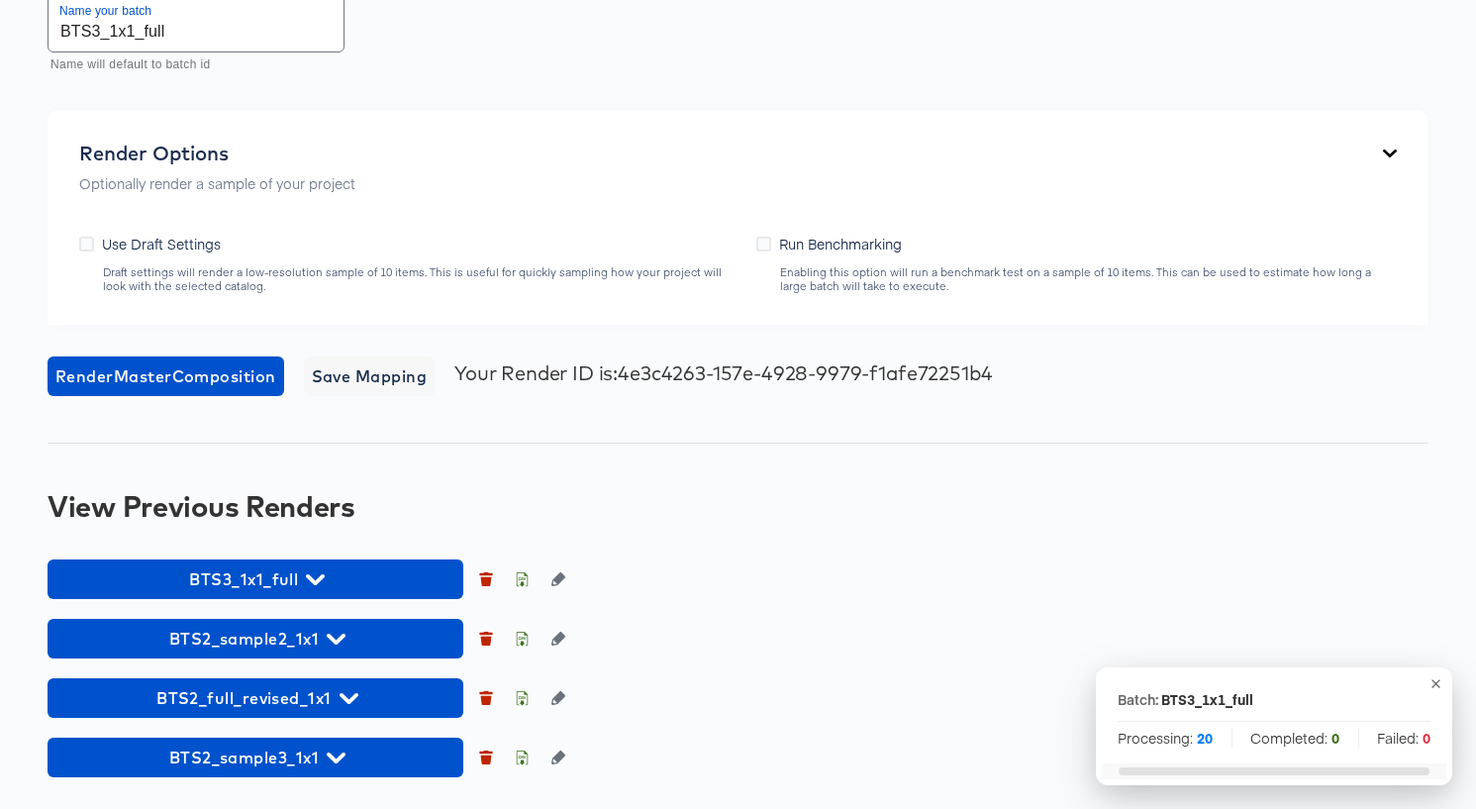
scroll to position [1969, 0]
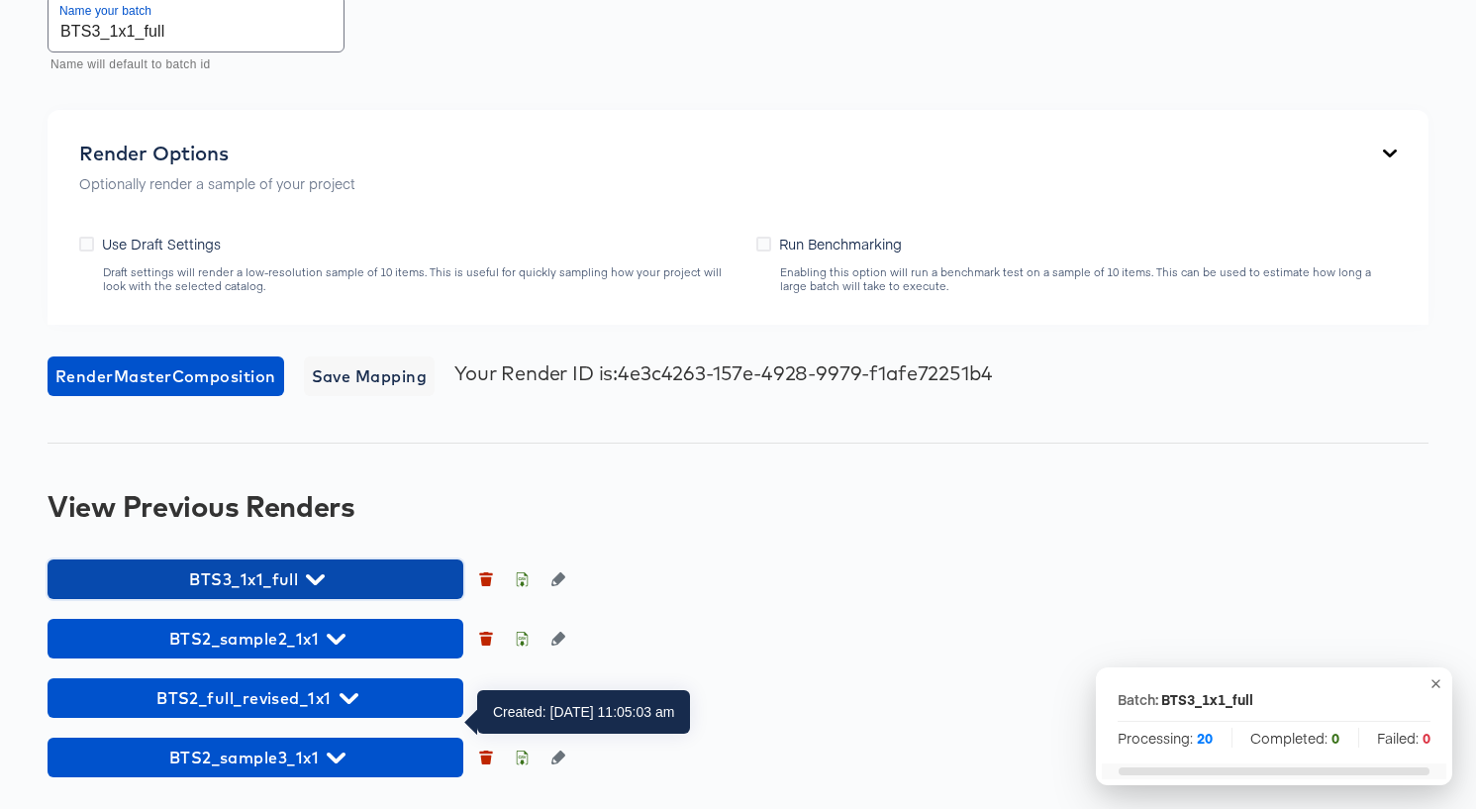
click at [343, 573] on span "BTS3_1x1_full" at bounding box center [255, 579] width 396 height 28
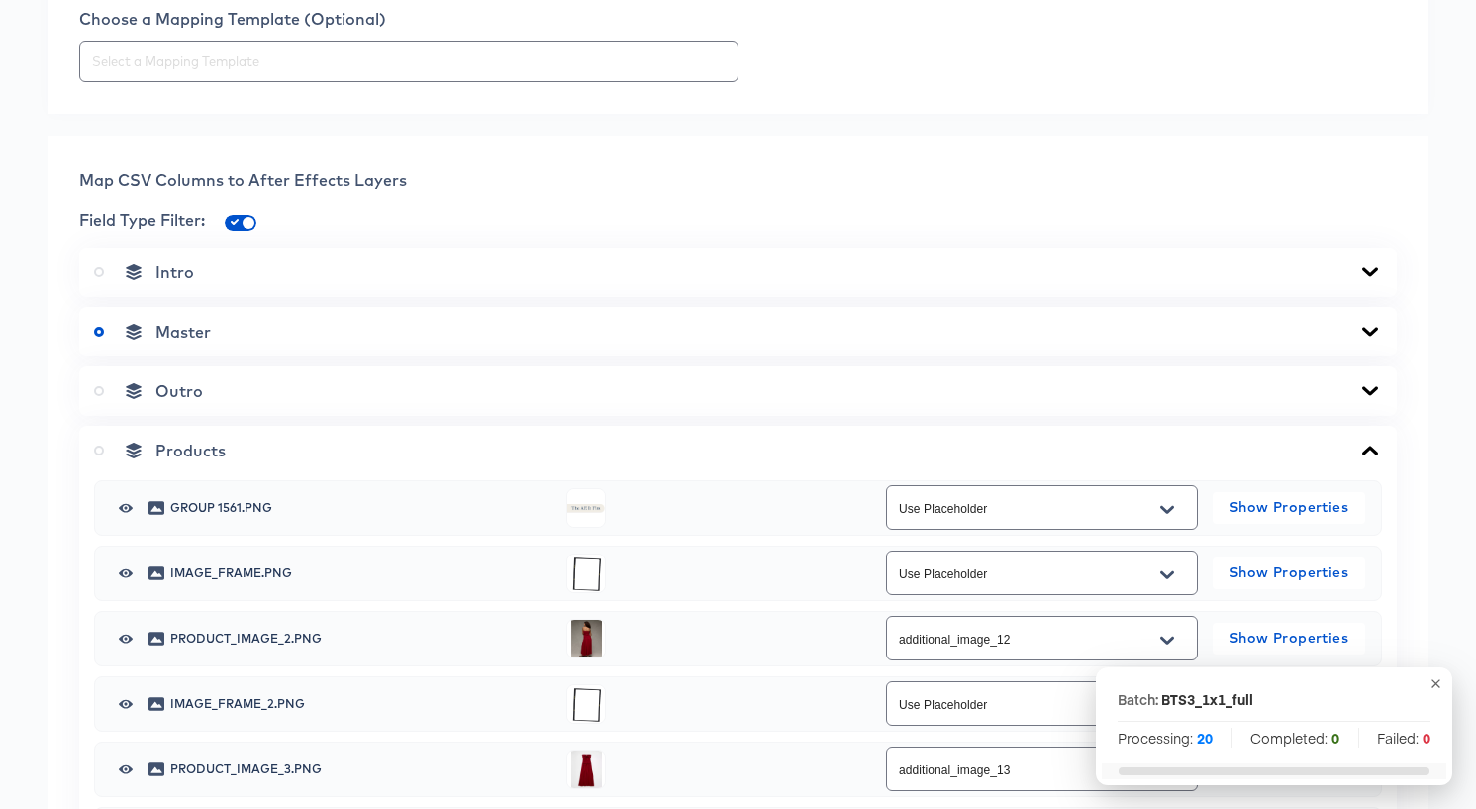
scroll to position [0, 0]
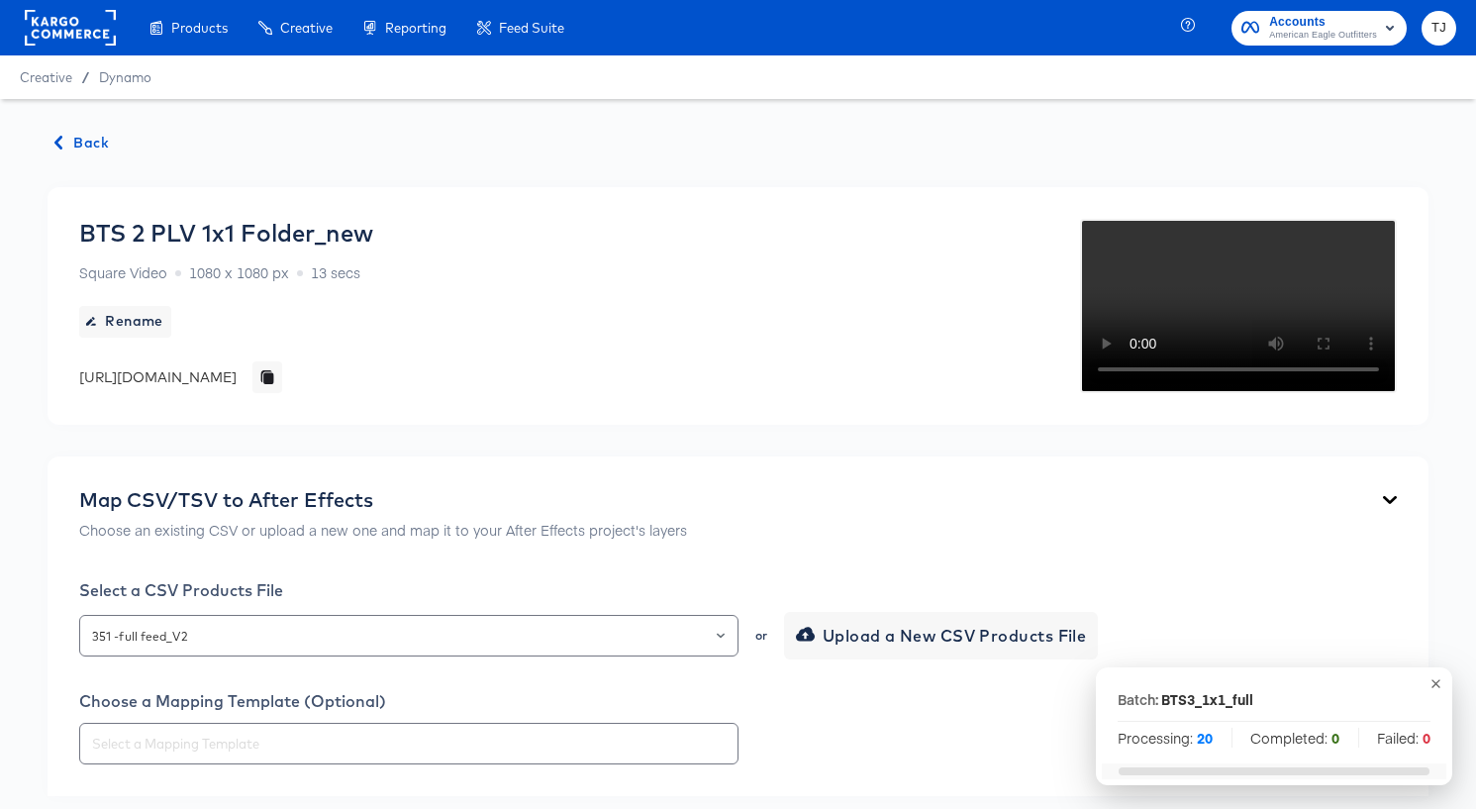
click at [87, 147] on span "Back" at bounding box center [81, 143] width 53 height 25
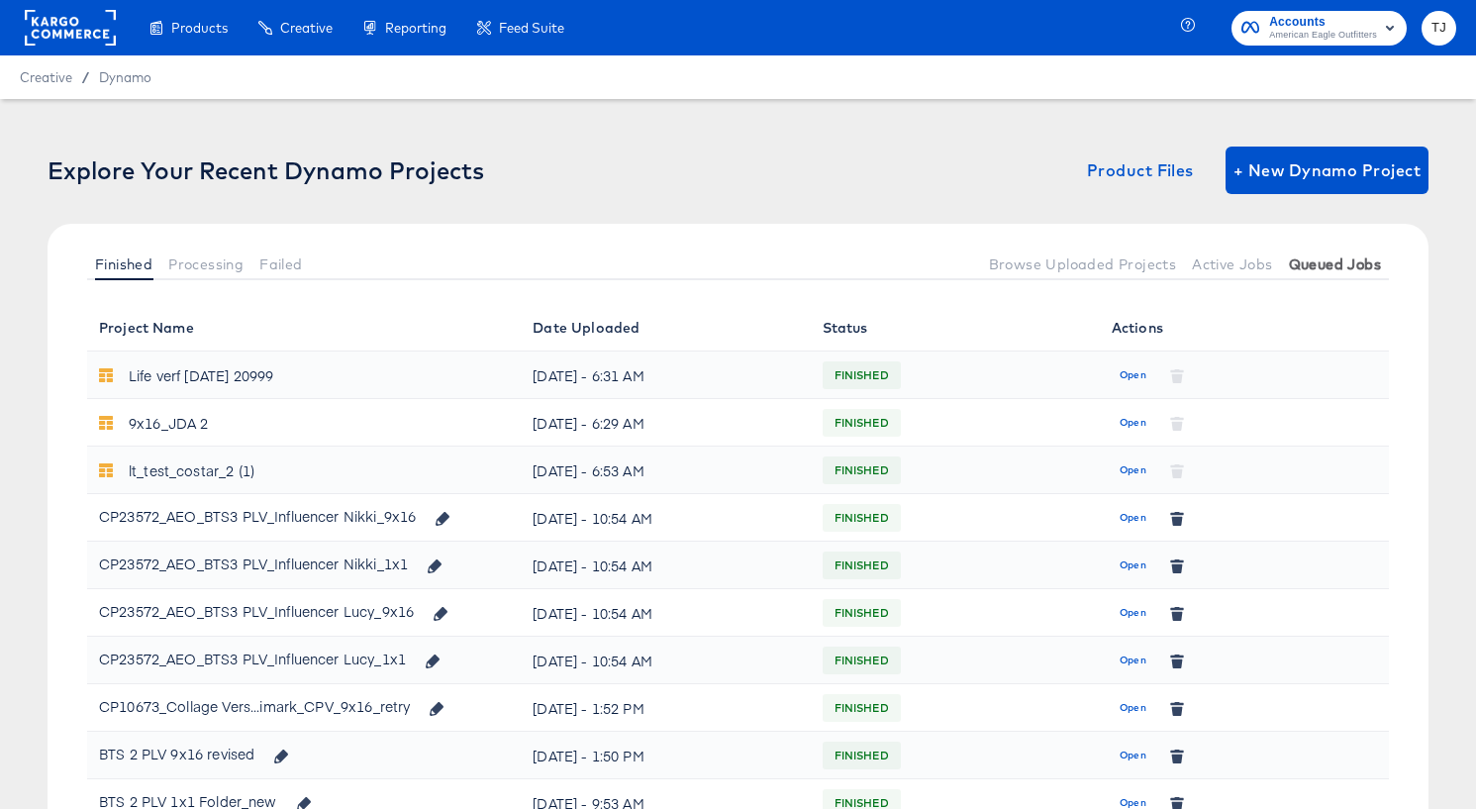
click at [1344, 261] on span "Queued Jobs" at bounding box center [1335, 264] width 92 height 16
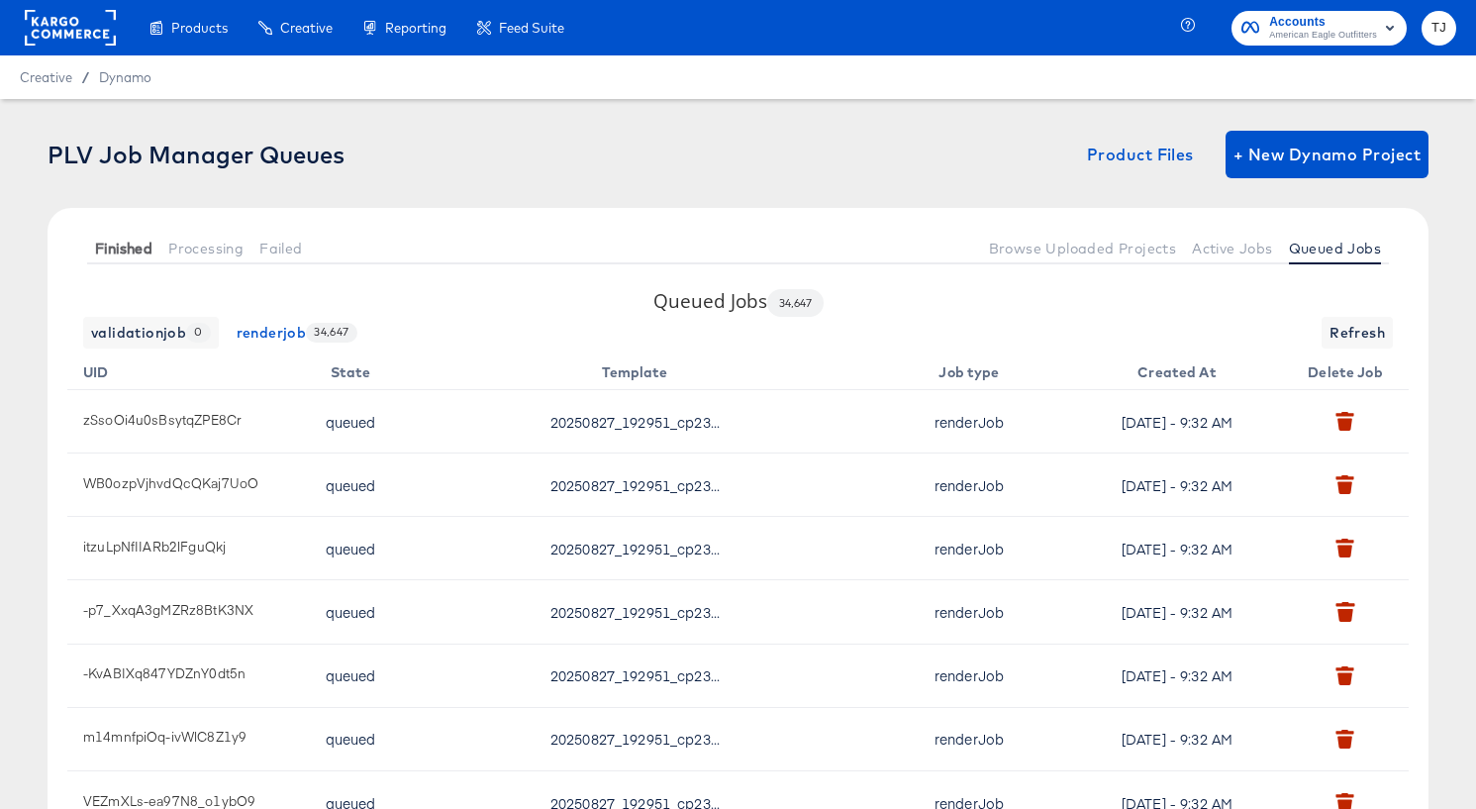
click at [111, 247] on span "Finished" at bounding box center [123, 248] width 57 height 16
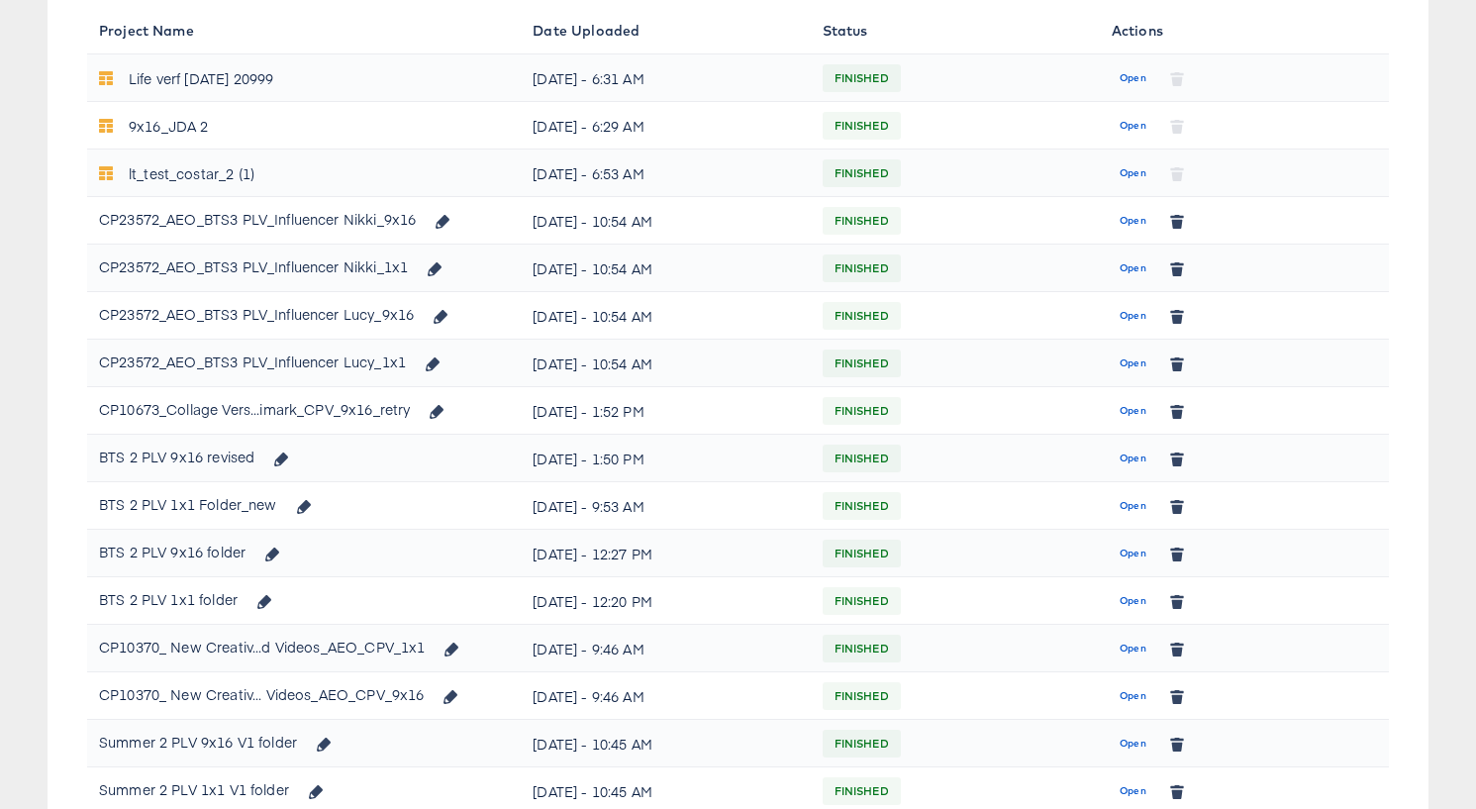
scroll to position [298, 0]
click at [1129, 453] on span "Open" at bounding box center [1132, 457] width 27 height 18
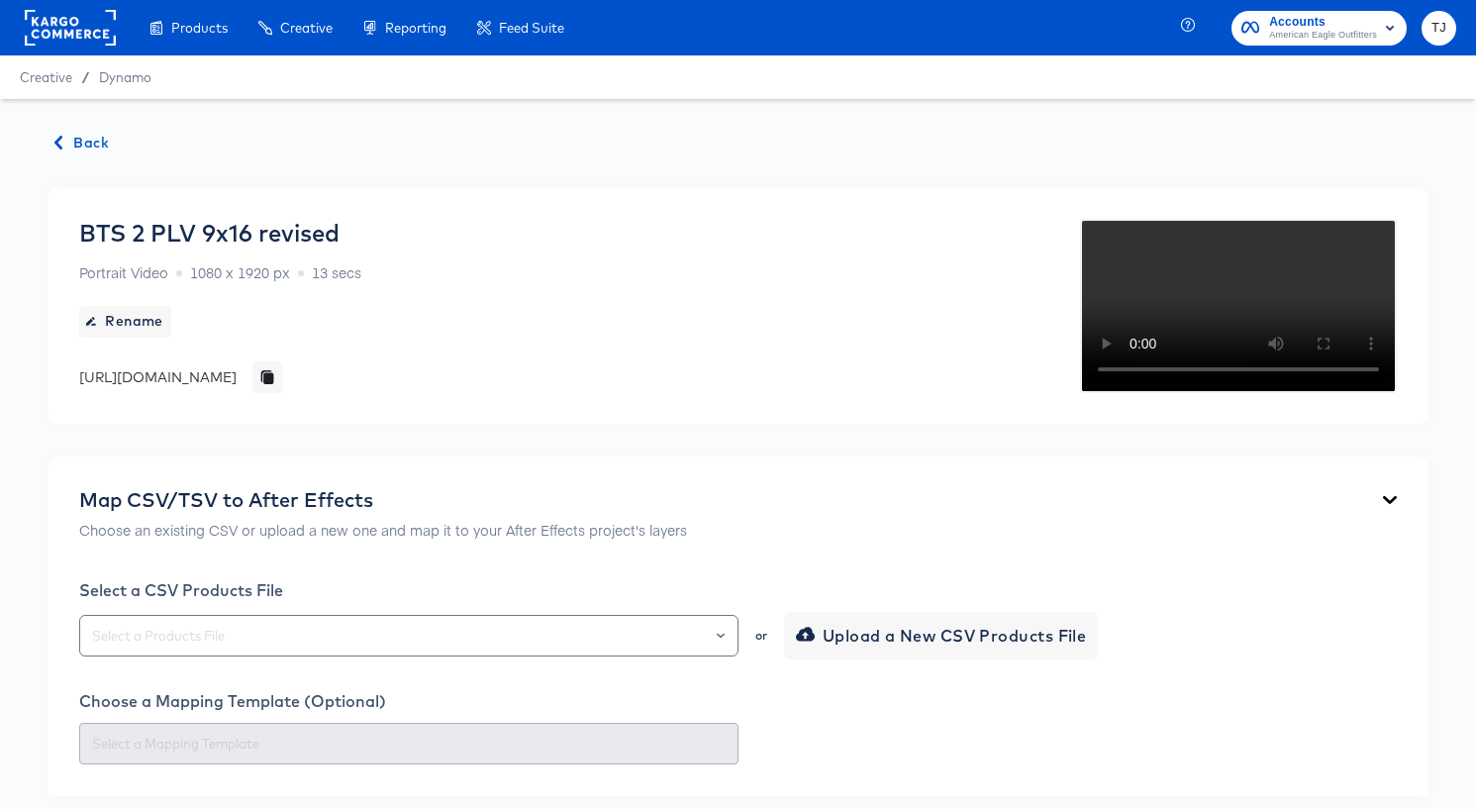
click at [76, 140] on span "Back" at bounding box center [81, 143] width 53 height 25
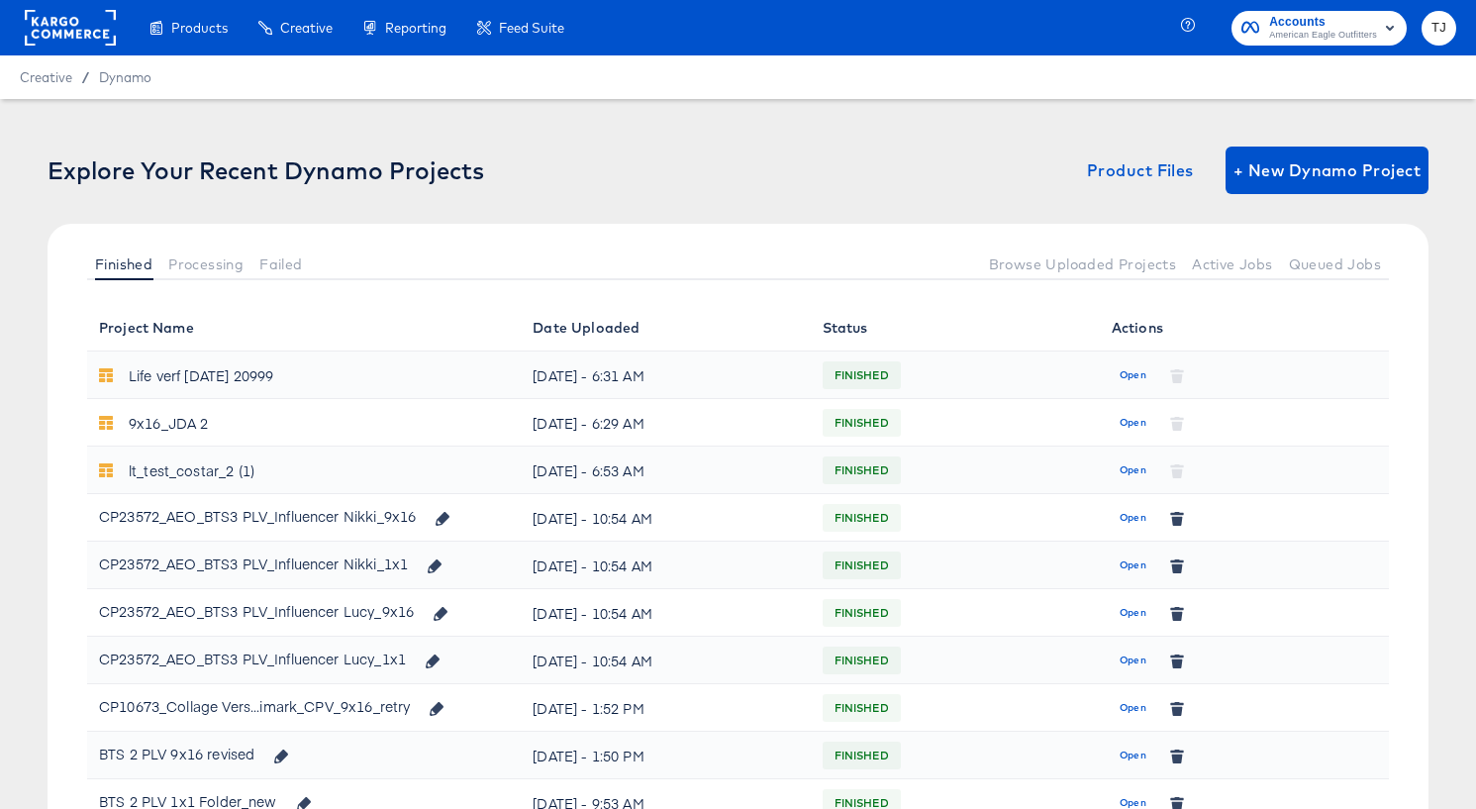
scroll to position [11, 0]
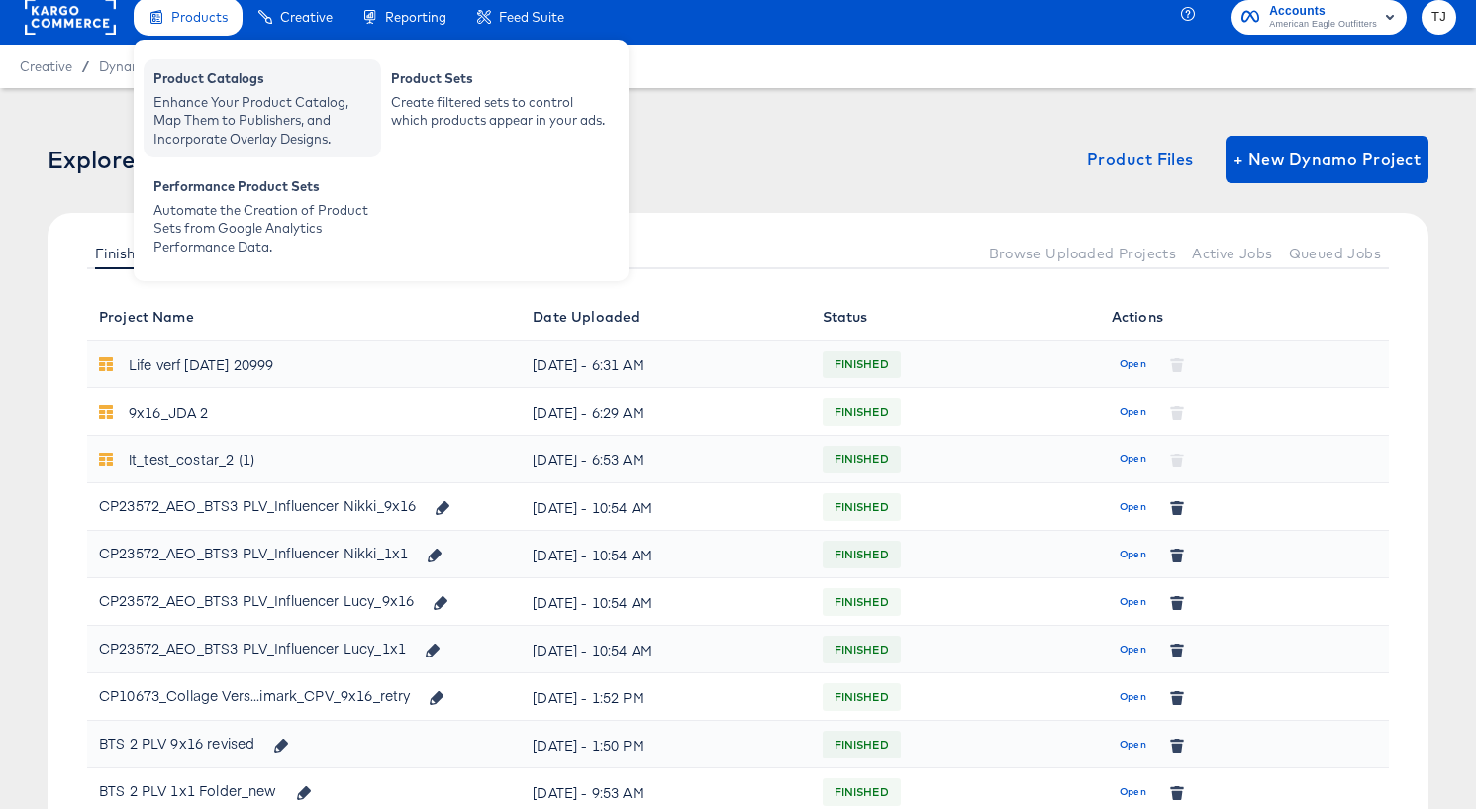
click at [196, 85] on div "Product Catalogs" at bounding box center [262, 81] width 218 height 24
